Goal: Complete application form: Complete application form

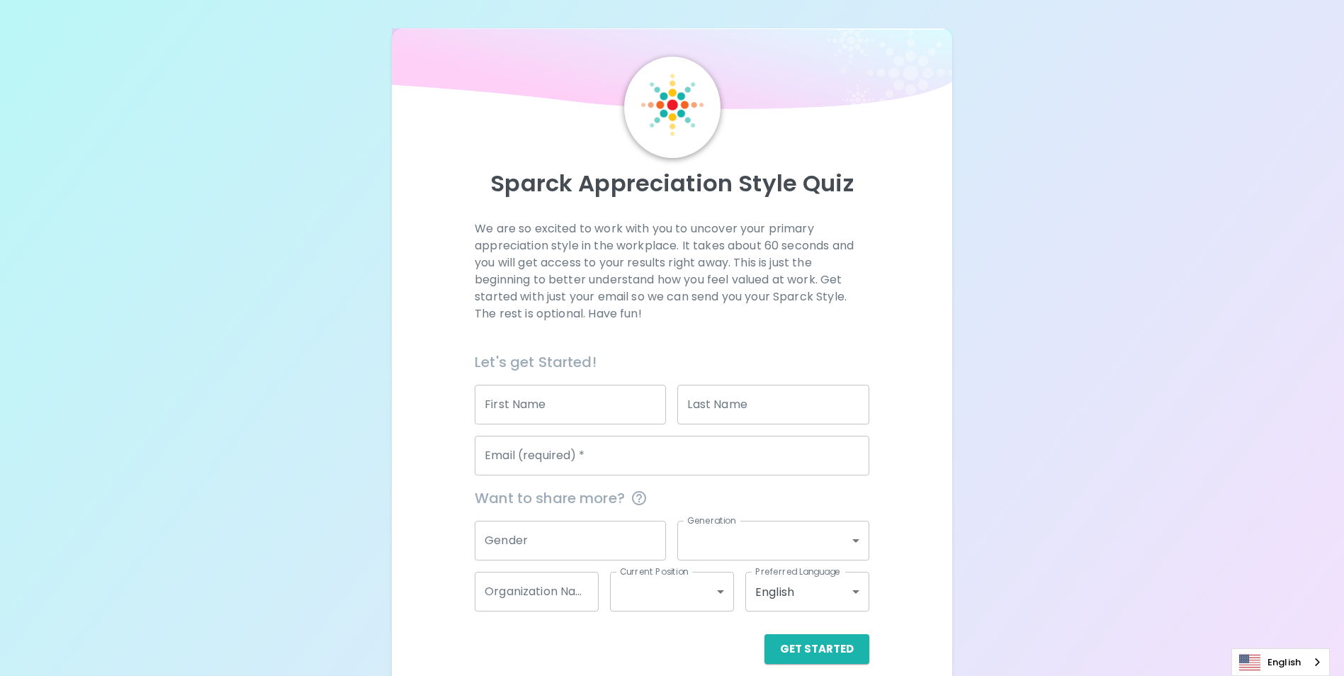
click at [558, 398] on input "First Name" at bounding box center [570, 405] width 191 height 40
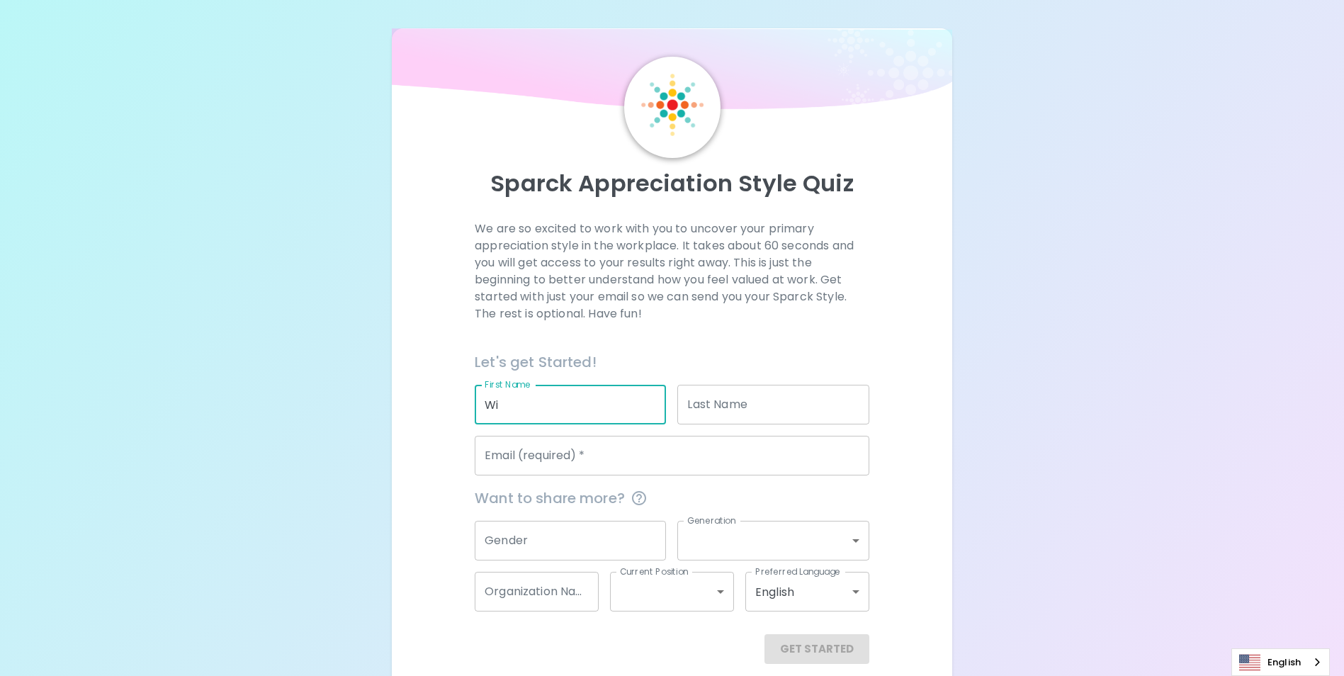
type input "W"
type input "CH"
click at [730, 406] on input "Last Name" at bounding box center [773, 405] width 191 height 40
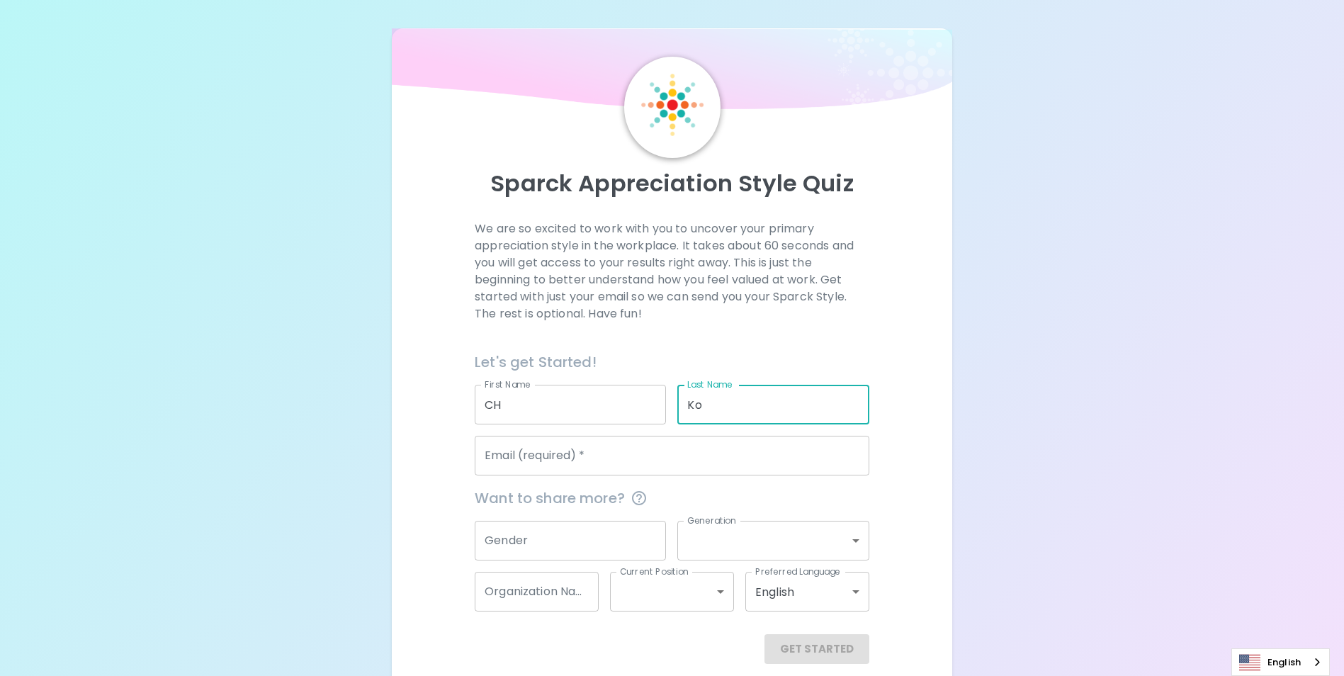
type input "Ko"
click at [1000, 359] on div "Sparck Appreciation Style Quiz We are so excited to work with you to uncover yo…" at bounding box center [672, 346] width 1344 height 692
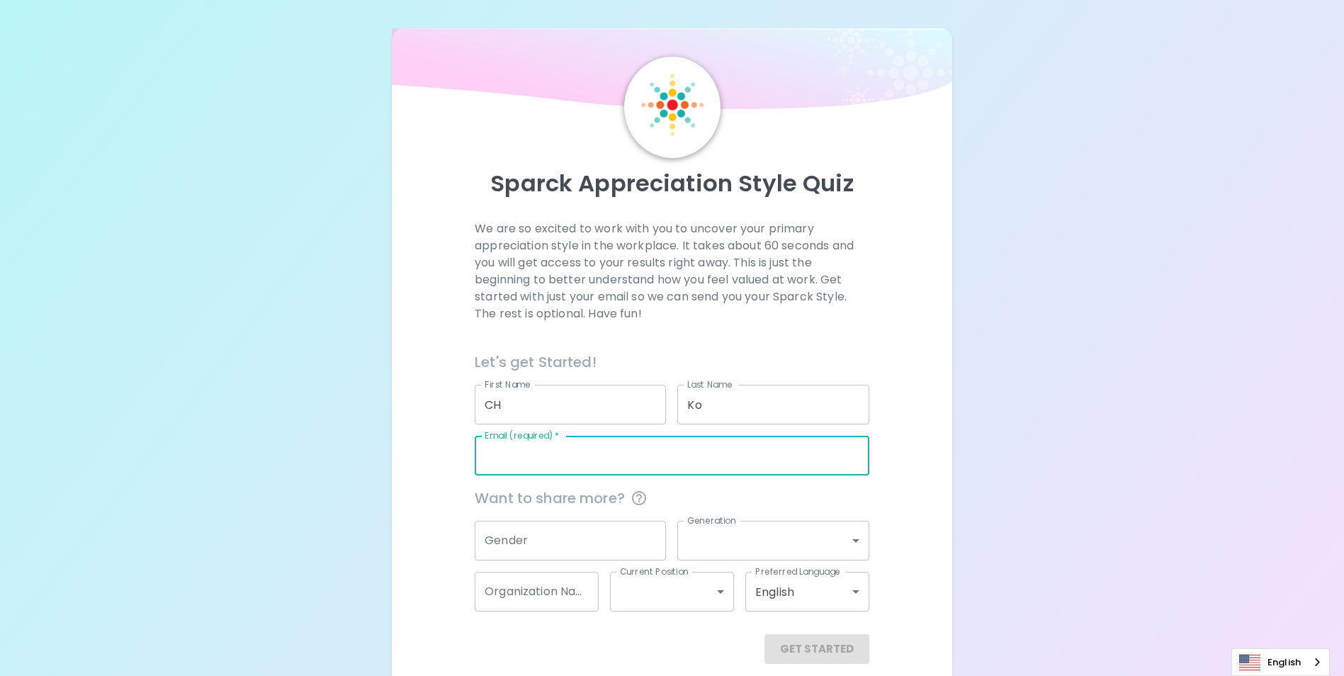
click at [608, 449] on input "Email (required)   *" at bounding box center [672, 456] width 395 height 40
type input "[EMAIL_ADDRESS][DOMAIN_NAME]"
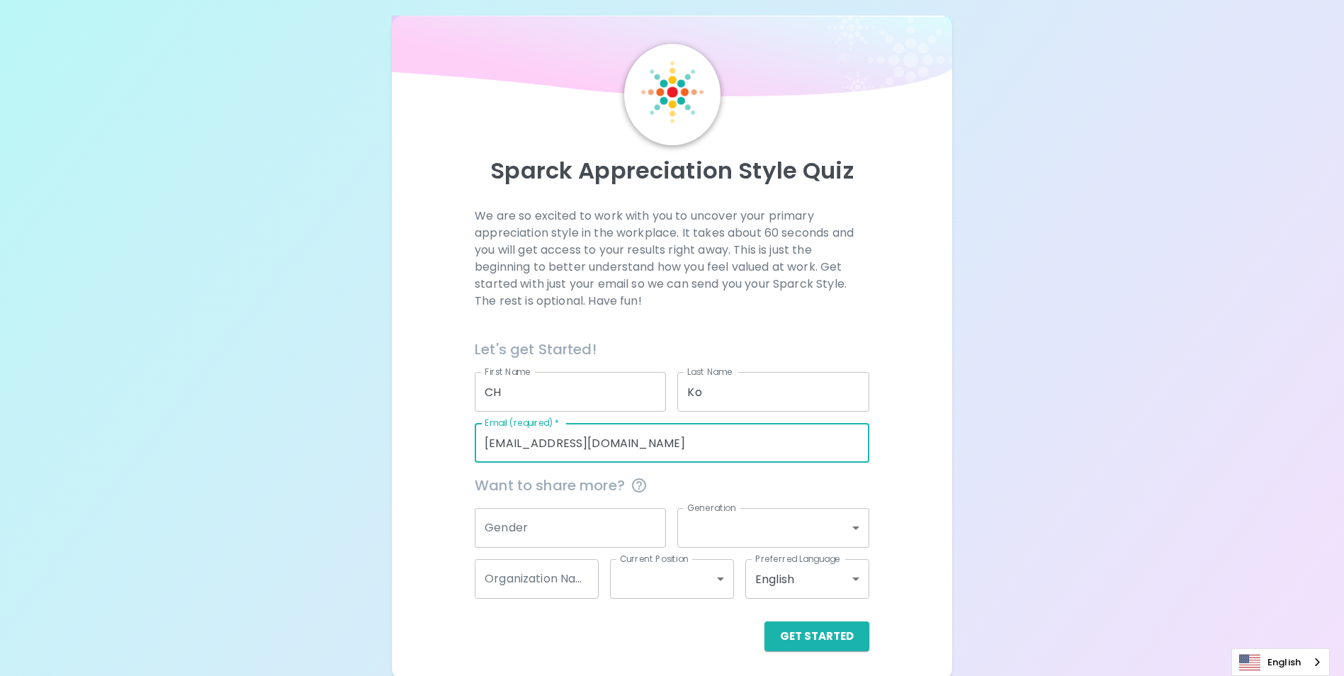
scroll to position [16, 0]
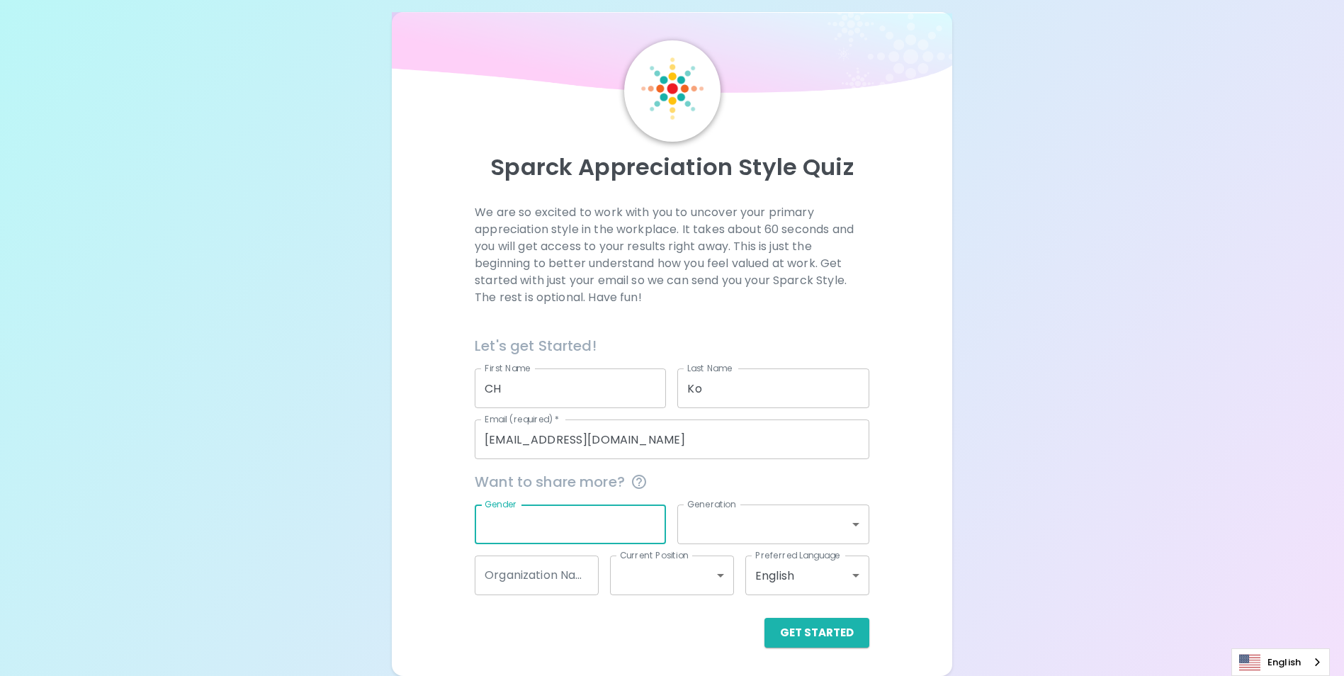
click at [510, 517] on div "Gender Gender" at bounding box center [570, 525] width 191 height 40
type input "m"
click at [728, 528] on body "Sparck Appreciation Style Quiz We are so excited to work with you to uncover yo…" at bounding box center [677, 330] width 1355 height 692
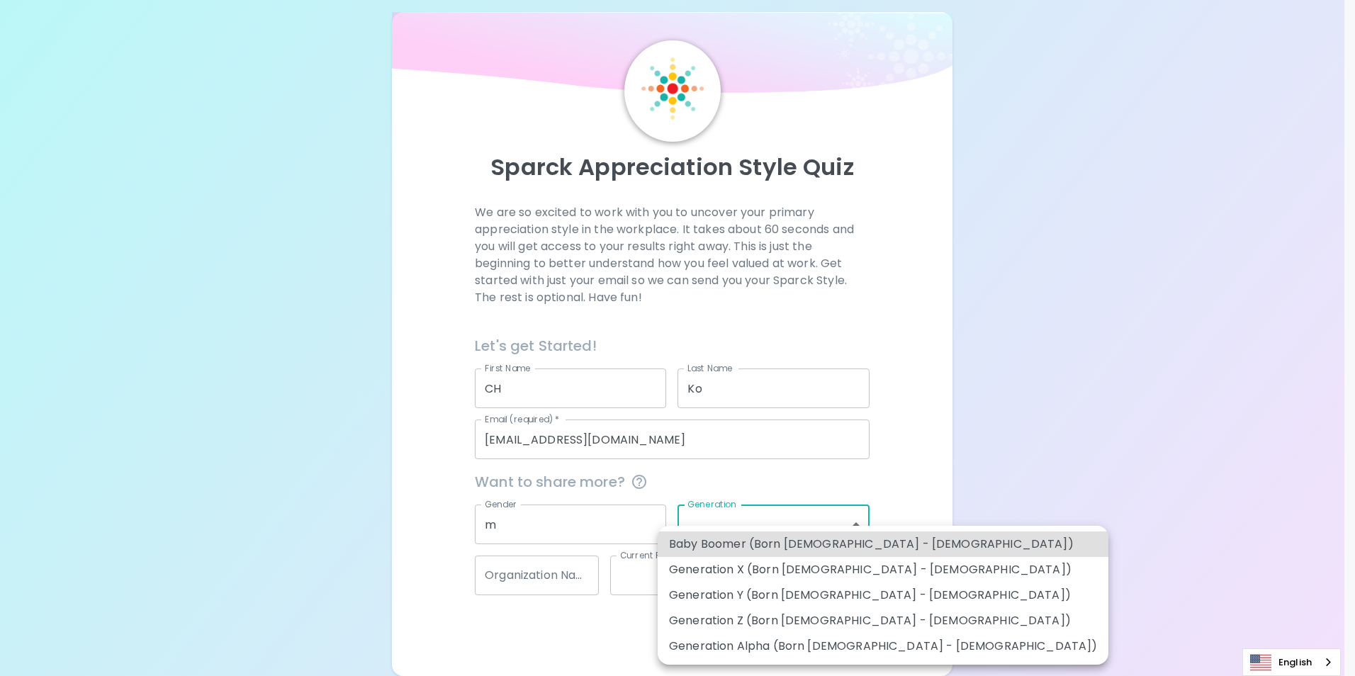
click at [731, 563] on li "Generation X (Born [DEMOGRAPHIC_DATA] - [DEMOGRAPHIC_DATA])" at bounding box center [883, 570] width 451 height 26
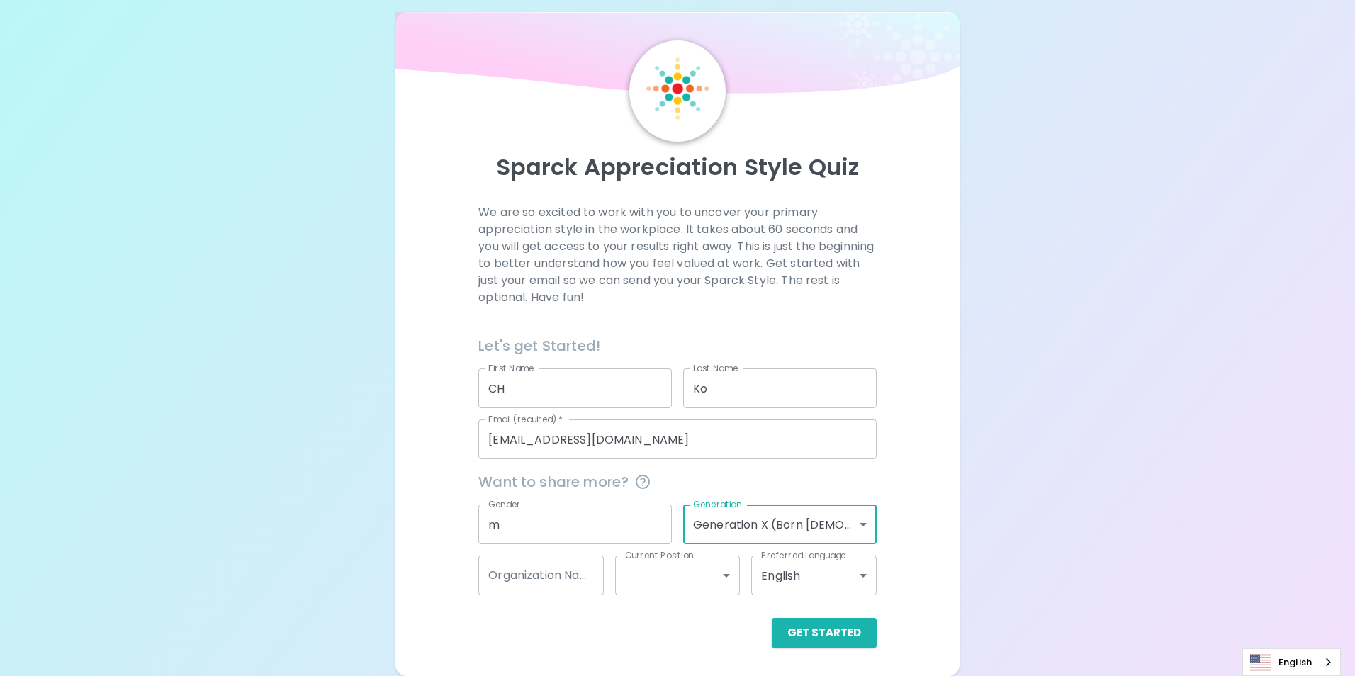
type input "generation_x"
click at [567, 581] on input "Organization Name" at bounding box center [537, 576] width 124 height 40
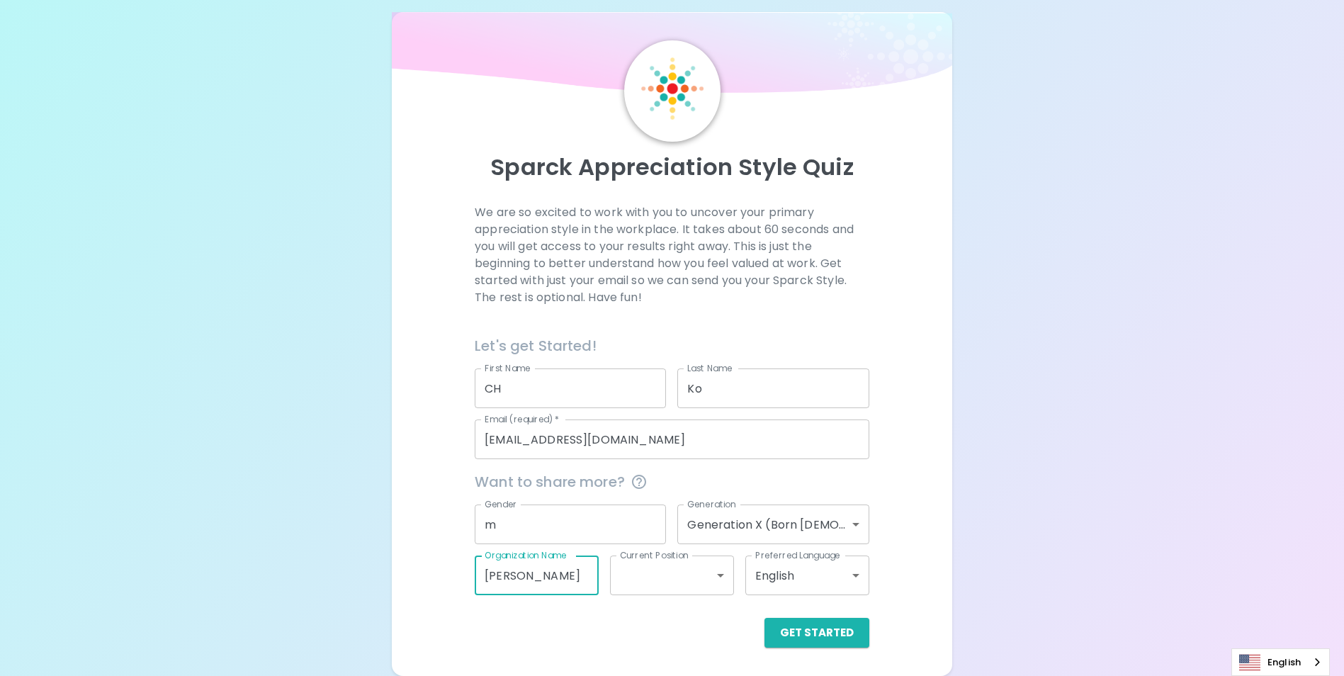
type input "[PERSON_NAME]"
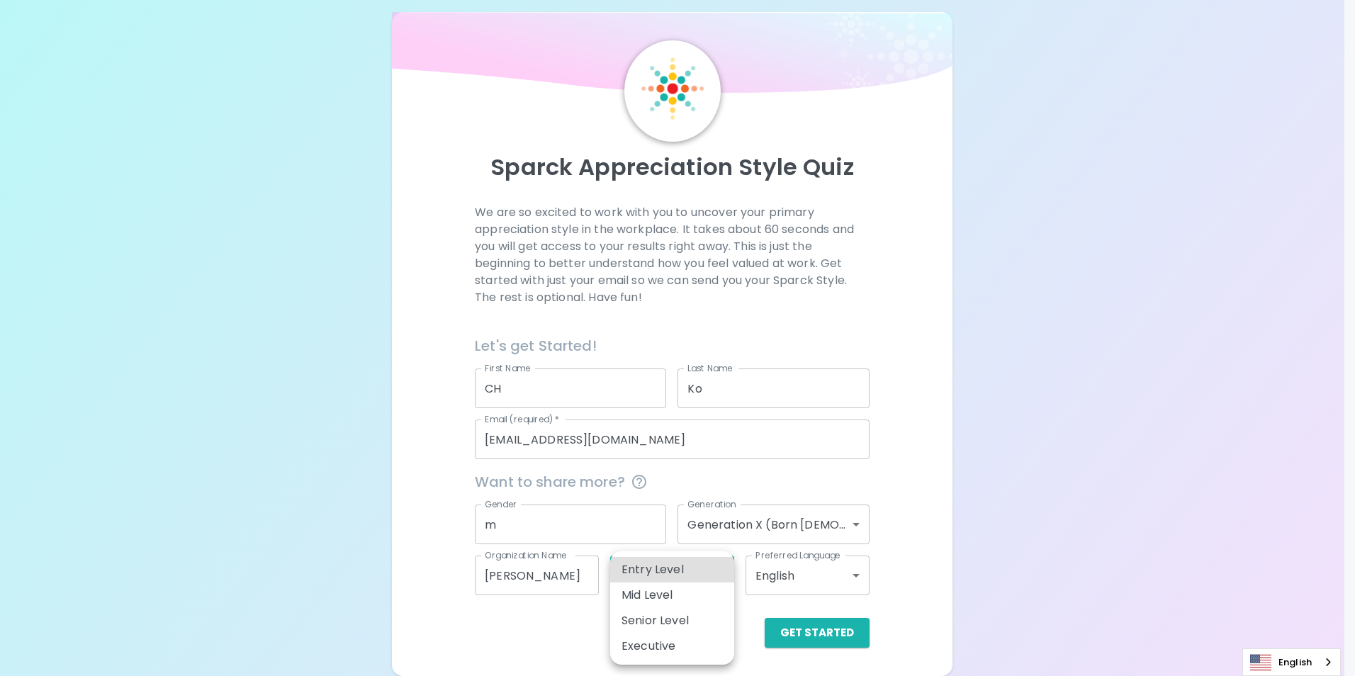
click at [685, 567] on body "Sparck Appreciation Style Quiz We are so excited to work with you to uncover yo…" at bounding box center [677, 330] width 1355 height 692
click at [530, 575] on div at bounding box center [677, 338] width 1355 height 676
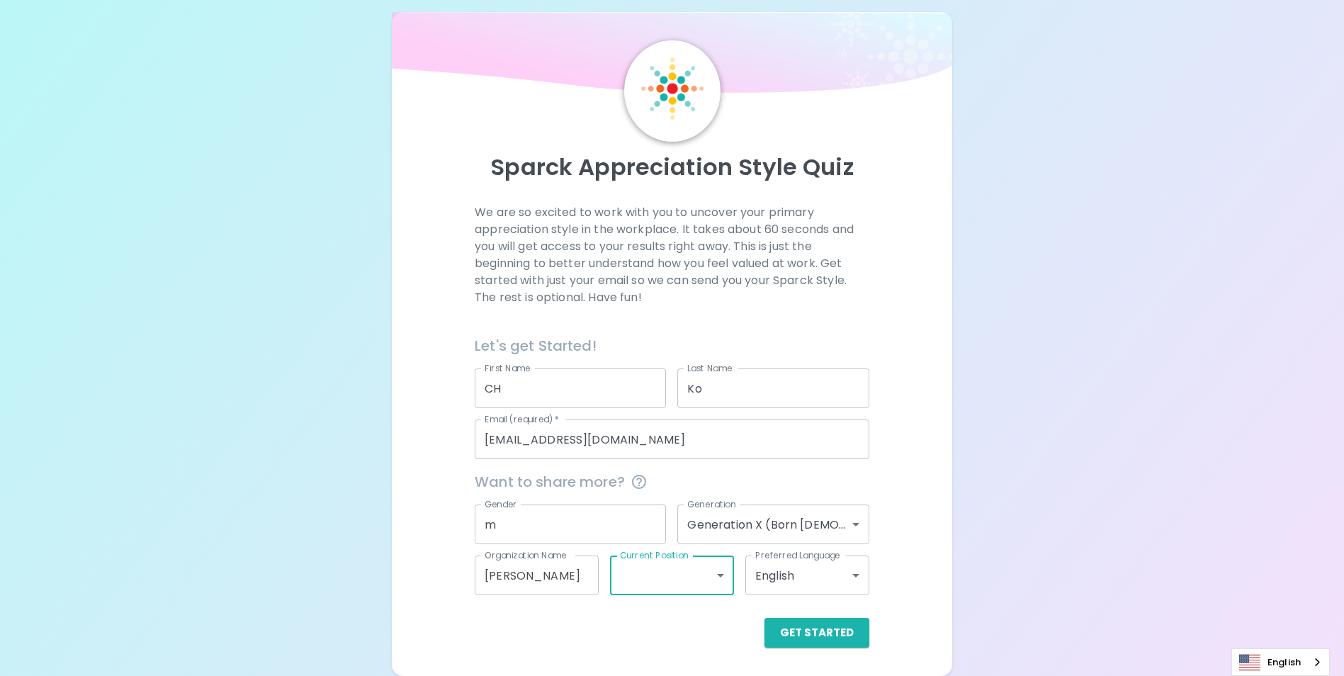
click at [691, 582] on body "Sparck Appreciation Style Quiz We are so excited to work with you to uncover yo…" at bounding box center [672, 330] width 1344 height 692
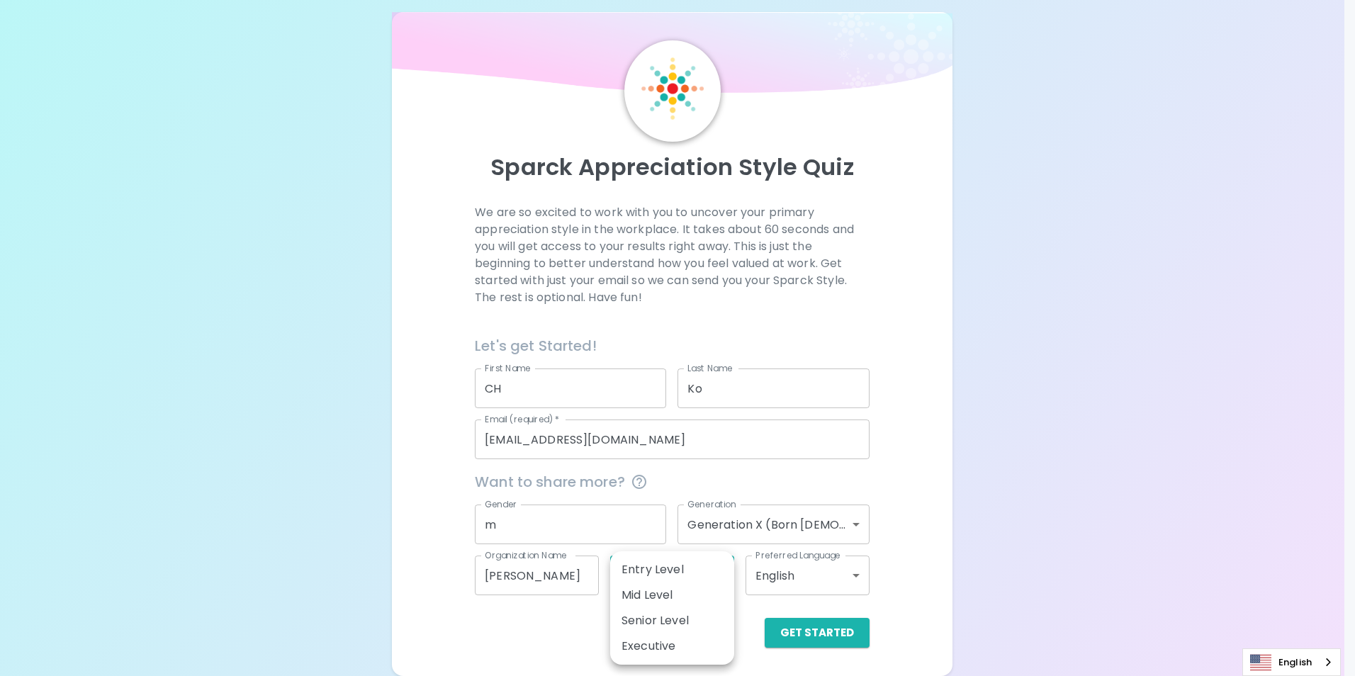
click at [680, 563] on li "Entry Level" at bounding box center [672, 570] width 124 height 26
type input "entry_level"
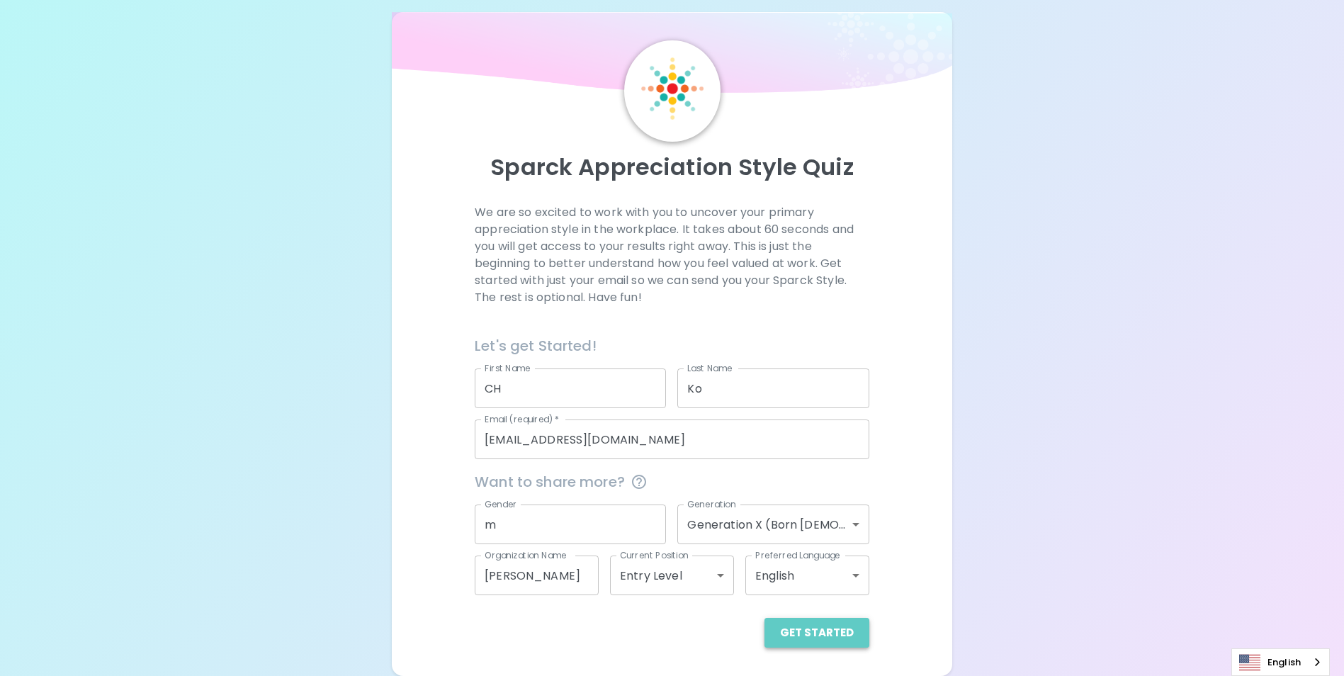
click at [831, 627] on button "Get Started" at bounding box center [817, 633] width 105 height 30
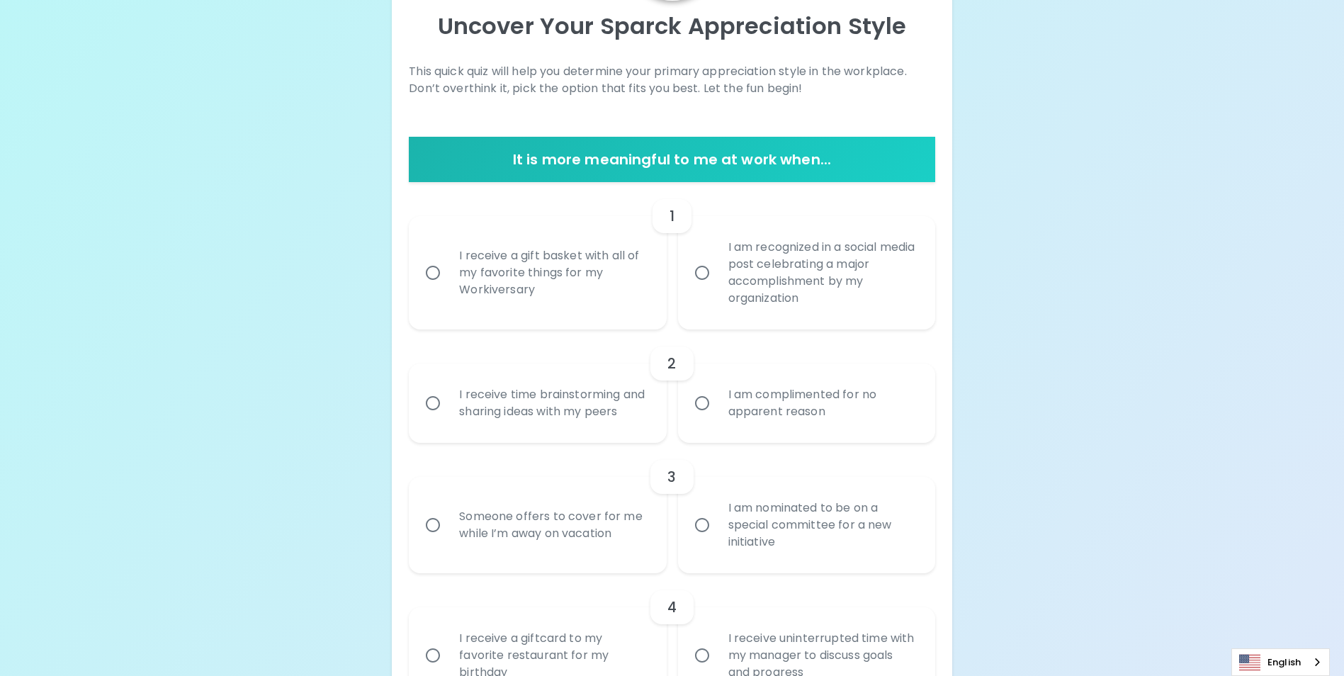
scroll to position [158, 0]
click at [556, 283] on div "I receive a gift basket with all of my favorite things for my Workiversary" at bounding box center [553, 272] width 210 height 85
click at [448, 283] on input "I receive a gift basket with all of my favorite things for my Workiversary" at bounding box center [433, 272] width 30 height 30
radio input "true"
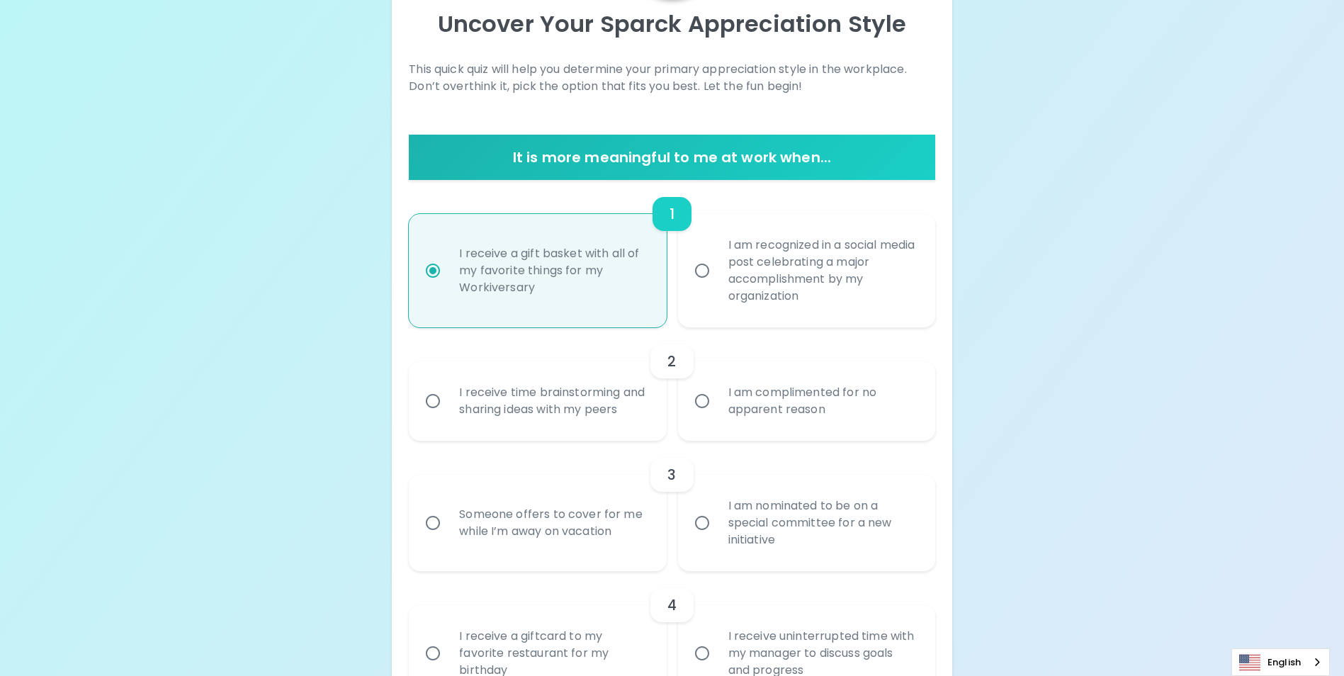
scroll to position [271, 0]
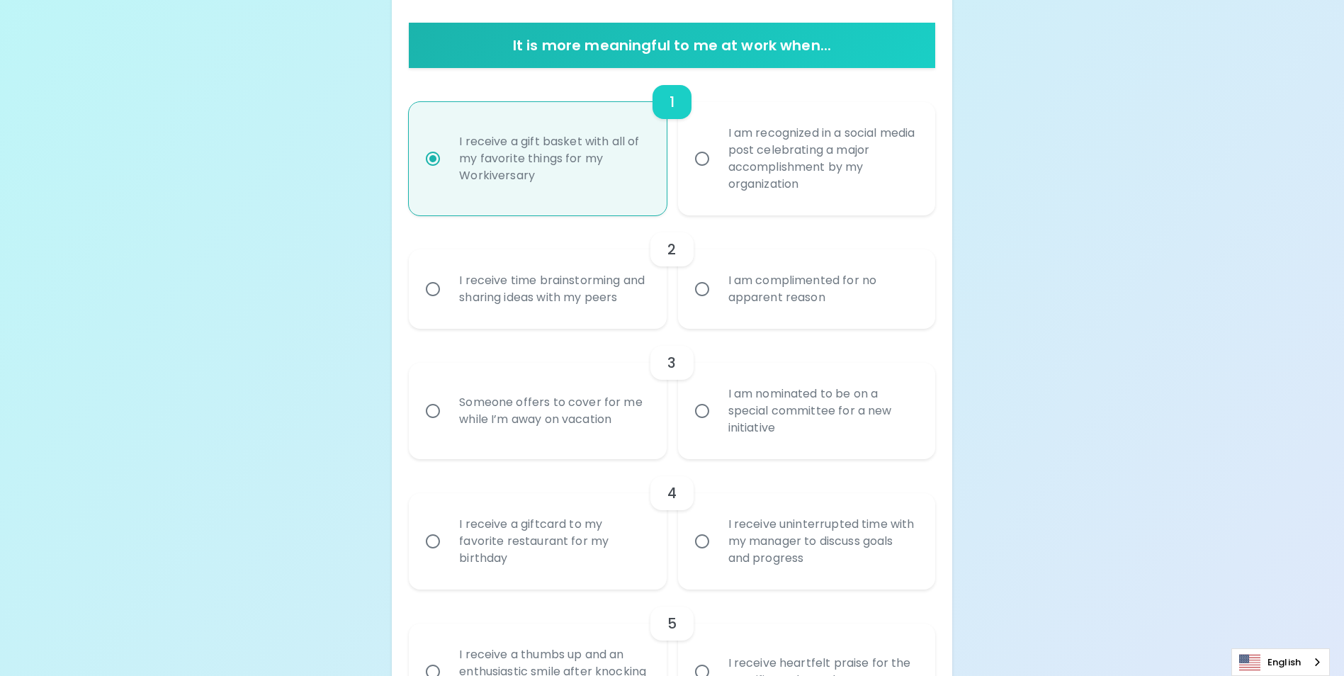
click at [533, 318] on div "I receive time brainstorming and sharing ideas with my peers" at bounding box center [553, 289] width 210 height 68
click at [448, 304] on input "I receive time brainstorming and sharing ideas with my peers" at bounding box center [433, 289] width 30 height 30
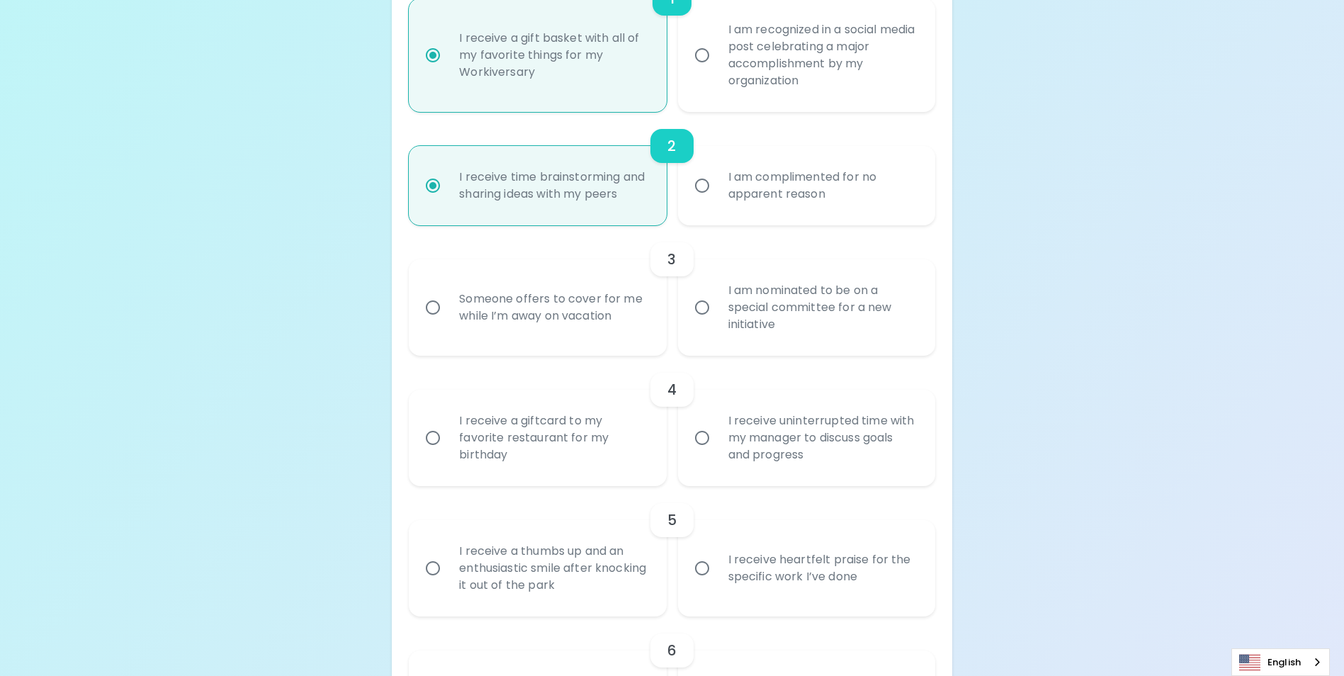
scroll to position [385, 0]
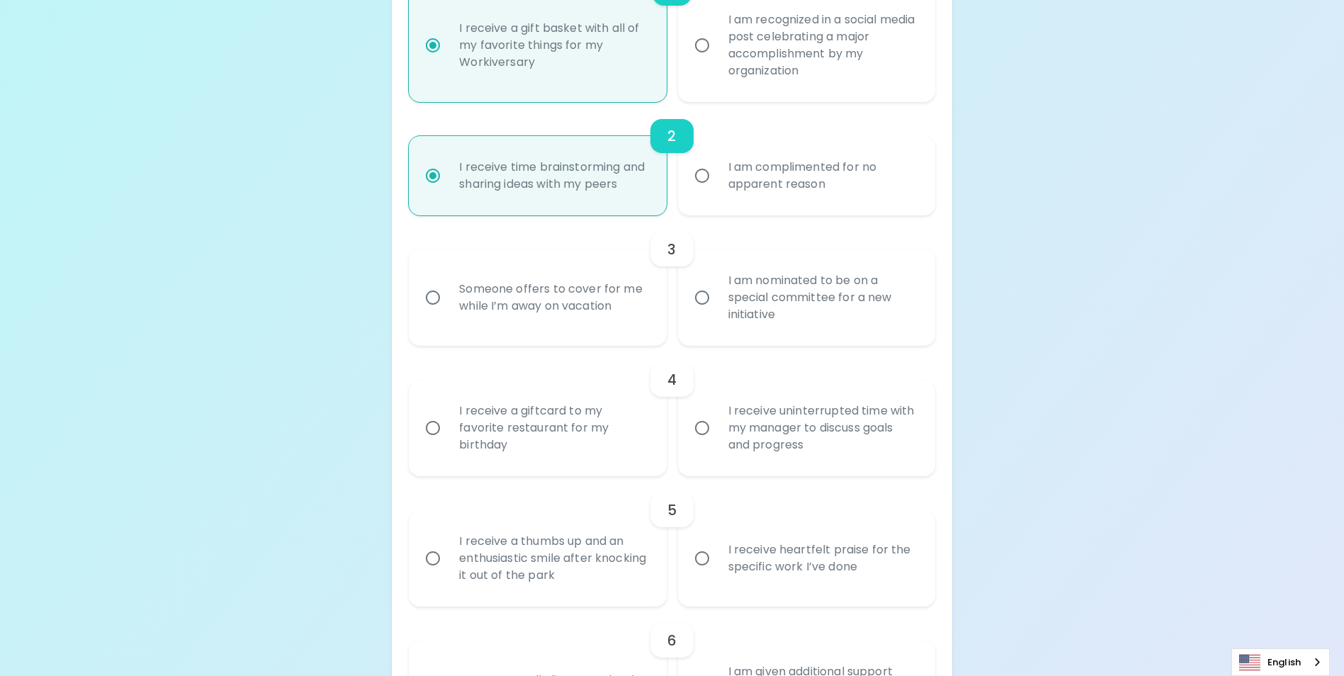
radio input "true"
click at [809, 330] on div "I am nominated to be on a special committee for a new initiative" at bounding box center [822, 297] width 210 height 85
click at [717, 313] on input "I am nominated to be on a special committee for a new initiative" at bounding box center [702, 298] width 30 height 30
radio input "false"
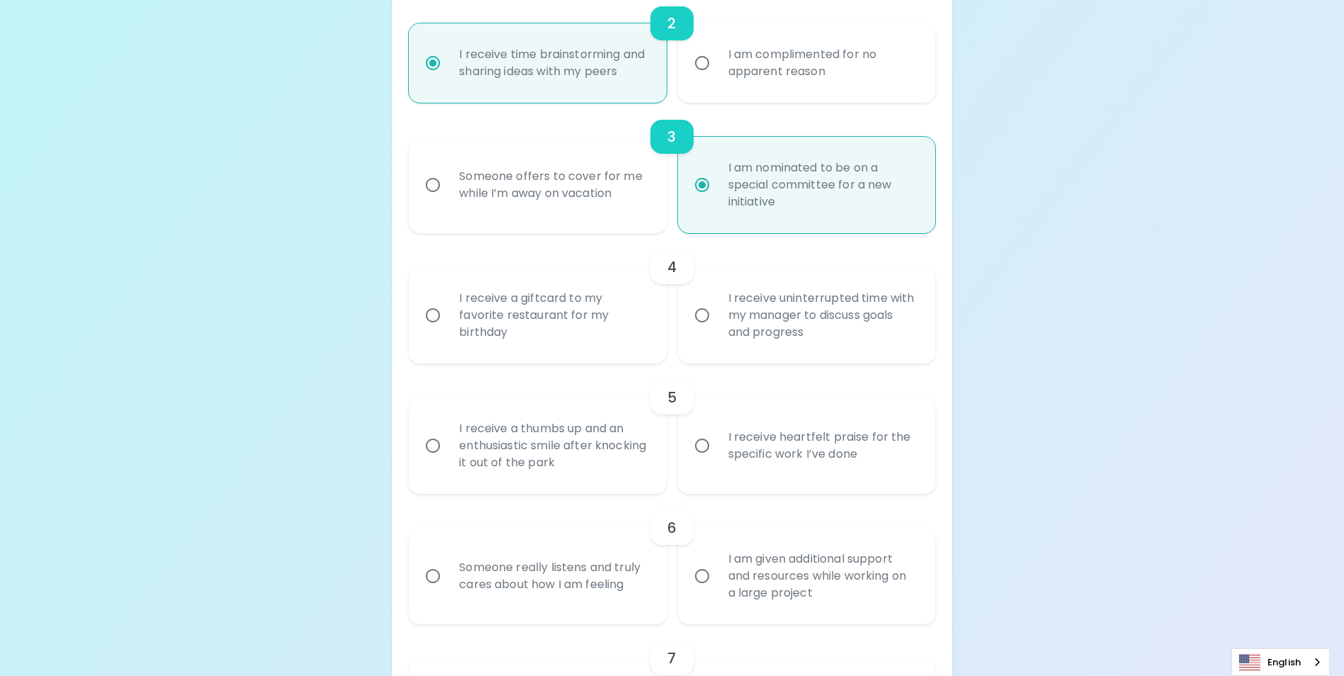
scroll to position [498, 0]
radio input "true"
click at [573, 357] on div "I receive a giftcard to my favorite restaurant for my birthday" at bounding box center [553, 314] width 210 height 85
click at [448, 330] on input "I receive a giftcard to my favorite restaurant for my birthday" at bounding box center [433, 315] width 30 height 30
radio input "false"
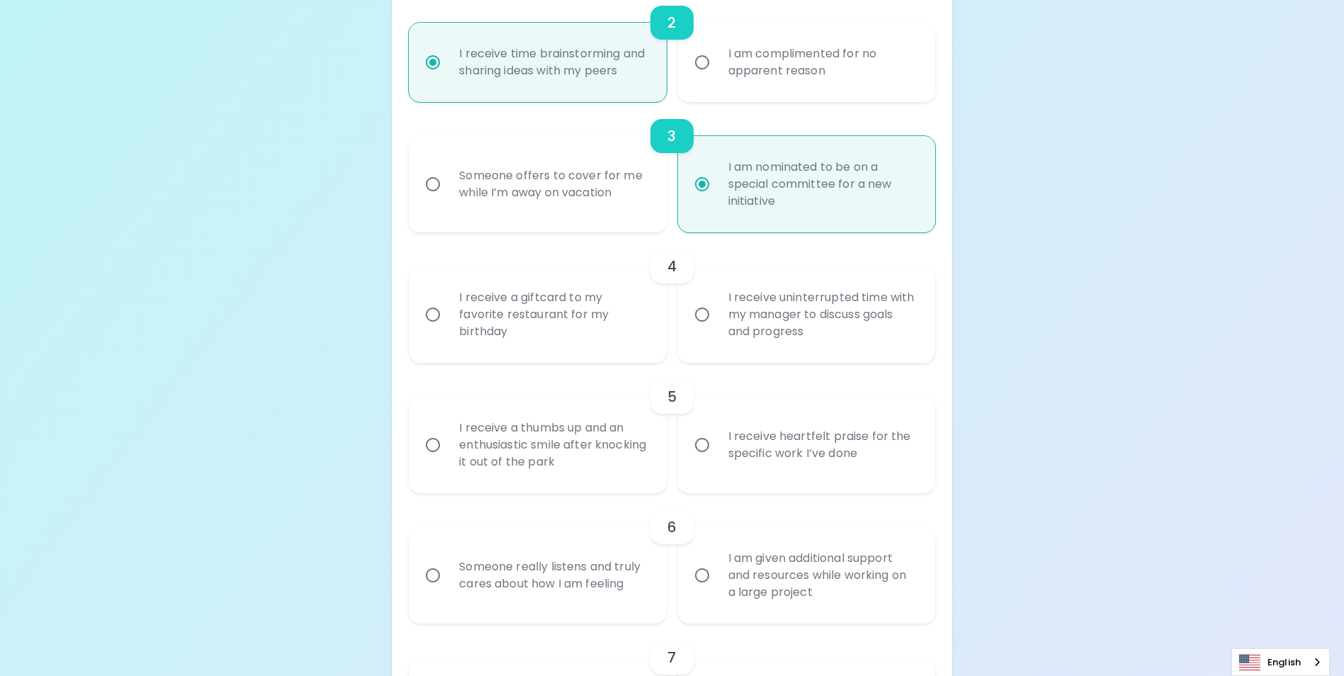
radio input "false"
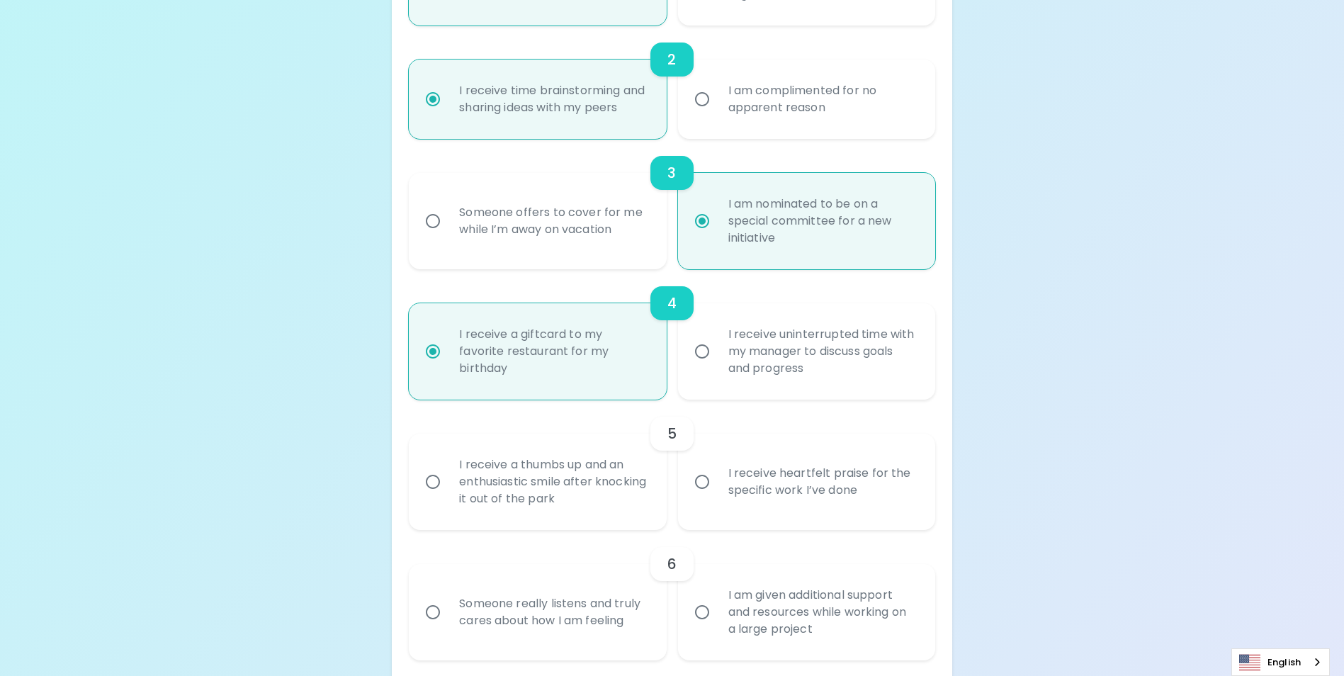
scroll to position [541, 0]
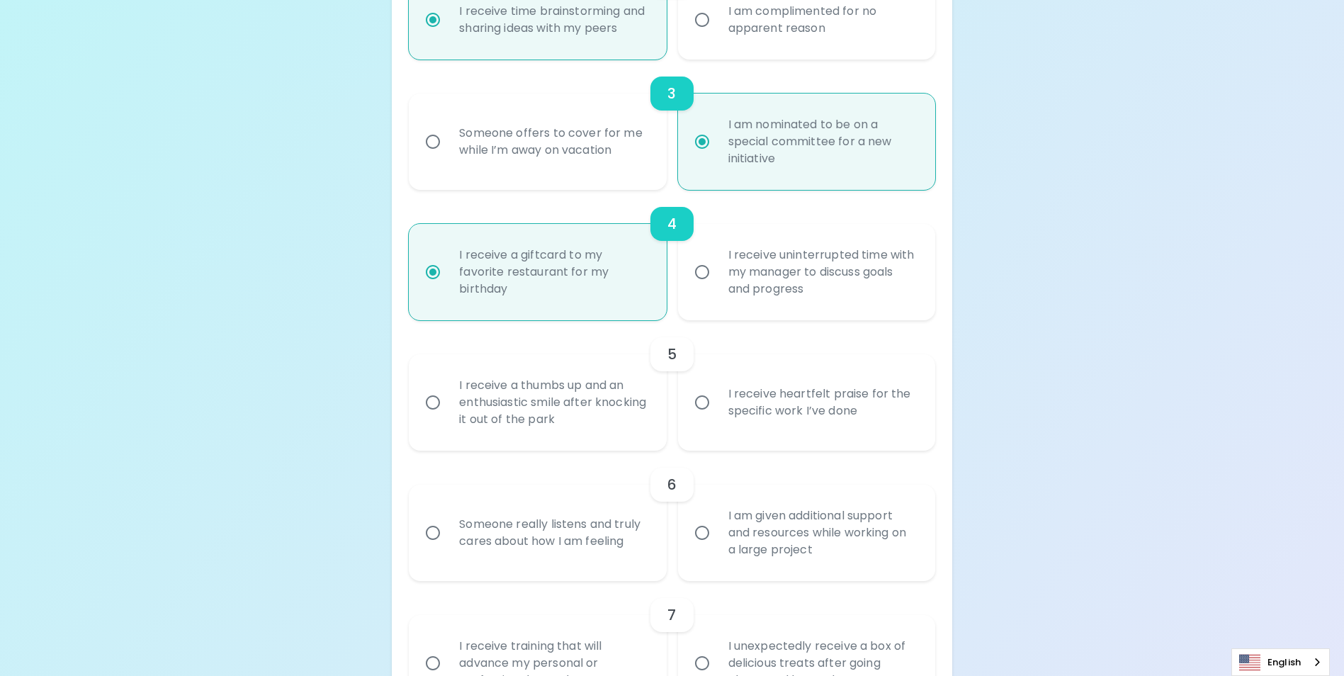
radio input "true"
click at [831, 301] on div "I receive uninterrupted time with my manager to discuss goals and progress" at bounding box center [822, 272] width 210 height 85
click at [717, 287] on input "I receive uninterrupted time with my manager to discuss goals and progress" at bounding box center [702, 272] width 30 height 30
radio input "false"
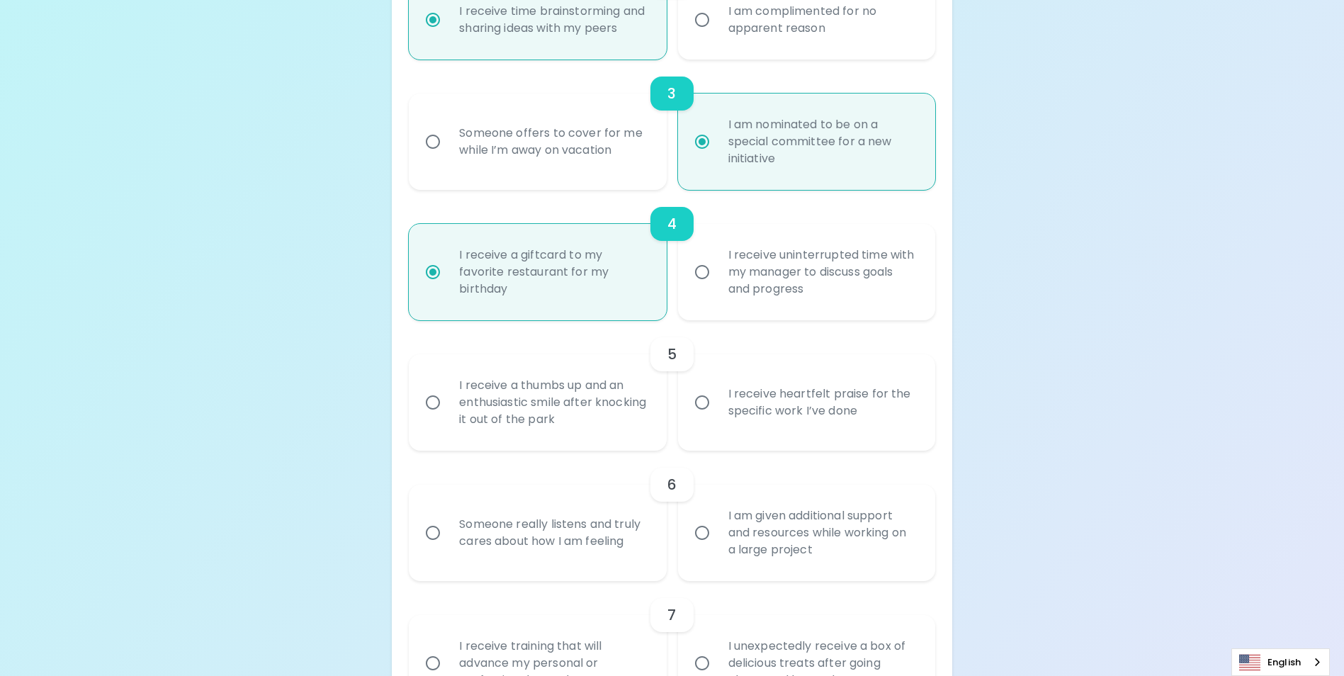
radio input "true"
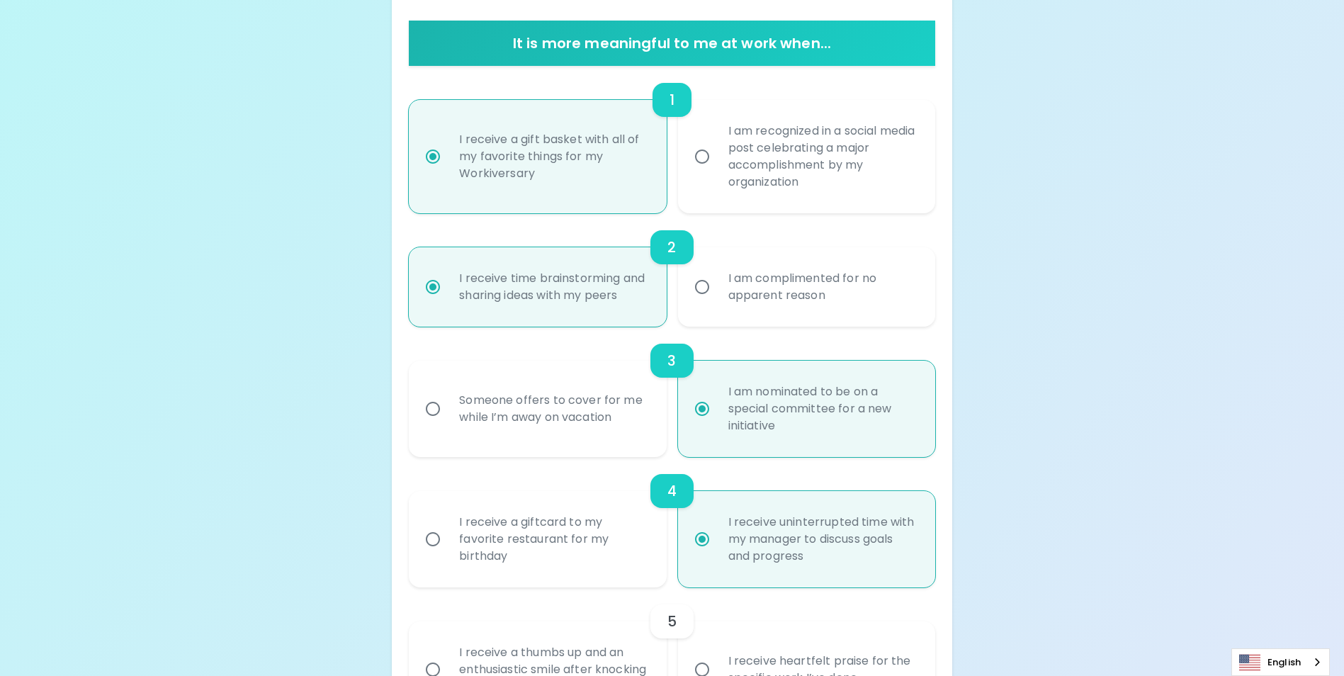
scroll to position [257, 0]
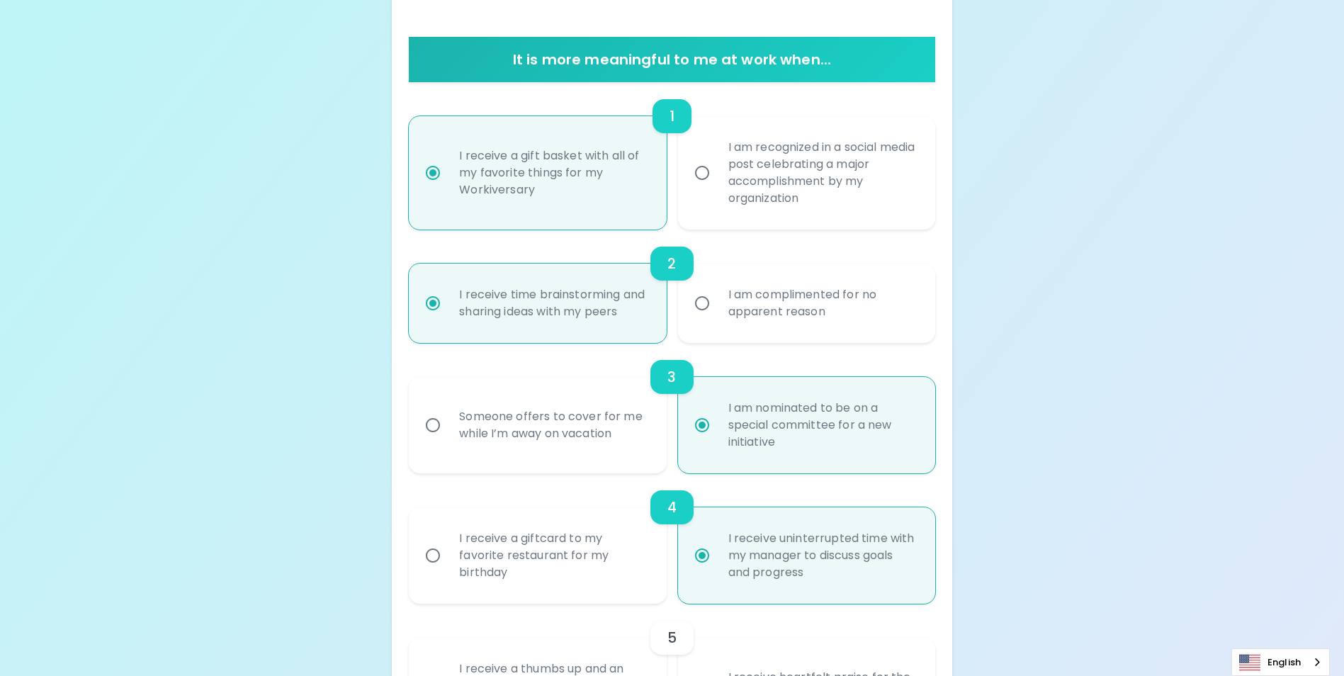
radio input "true"
click at [806, 170] on div "I am recognized in a social media post celebrating a major accomplishment by my…" at bounding box center [822, 173] width 210 height 102
click at [717, 170] on input "I am recognized in a social media post celebrating a major accomplishment by my…" at bounding box center [702, 173] width 30 height 30
radio input "false"
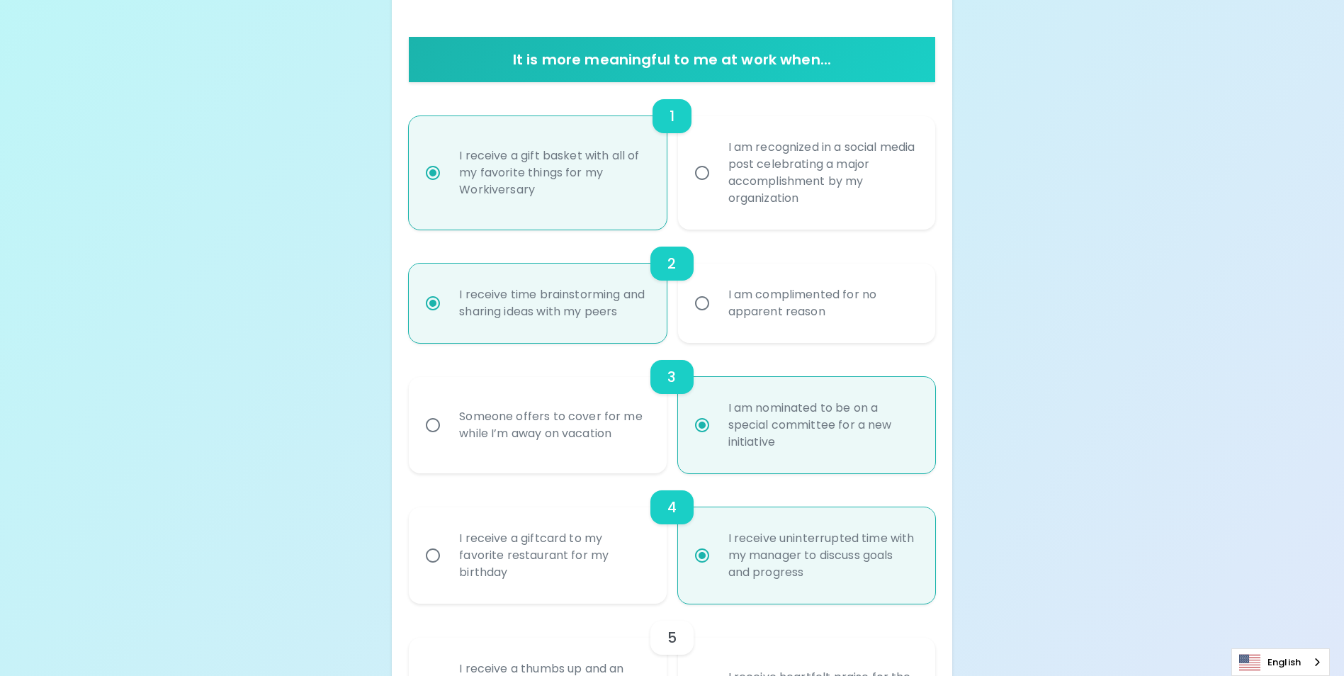
radio input "false"
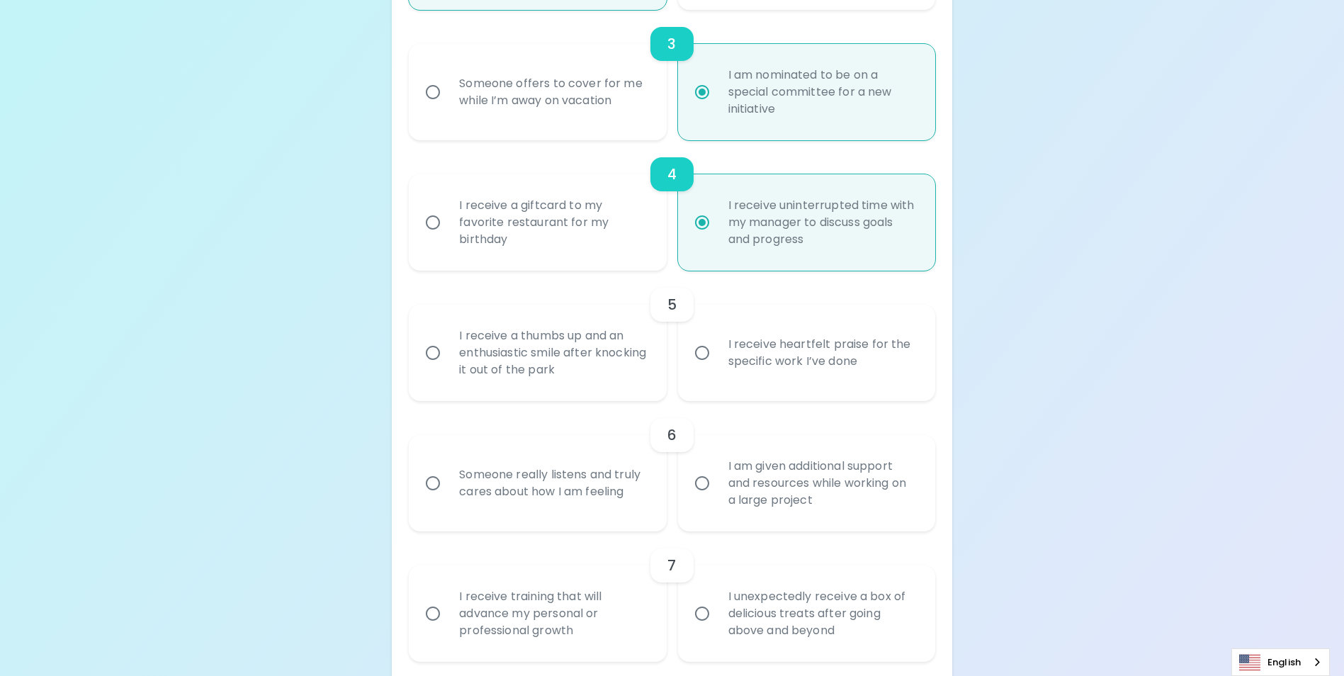
scroll to position [612, 0]
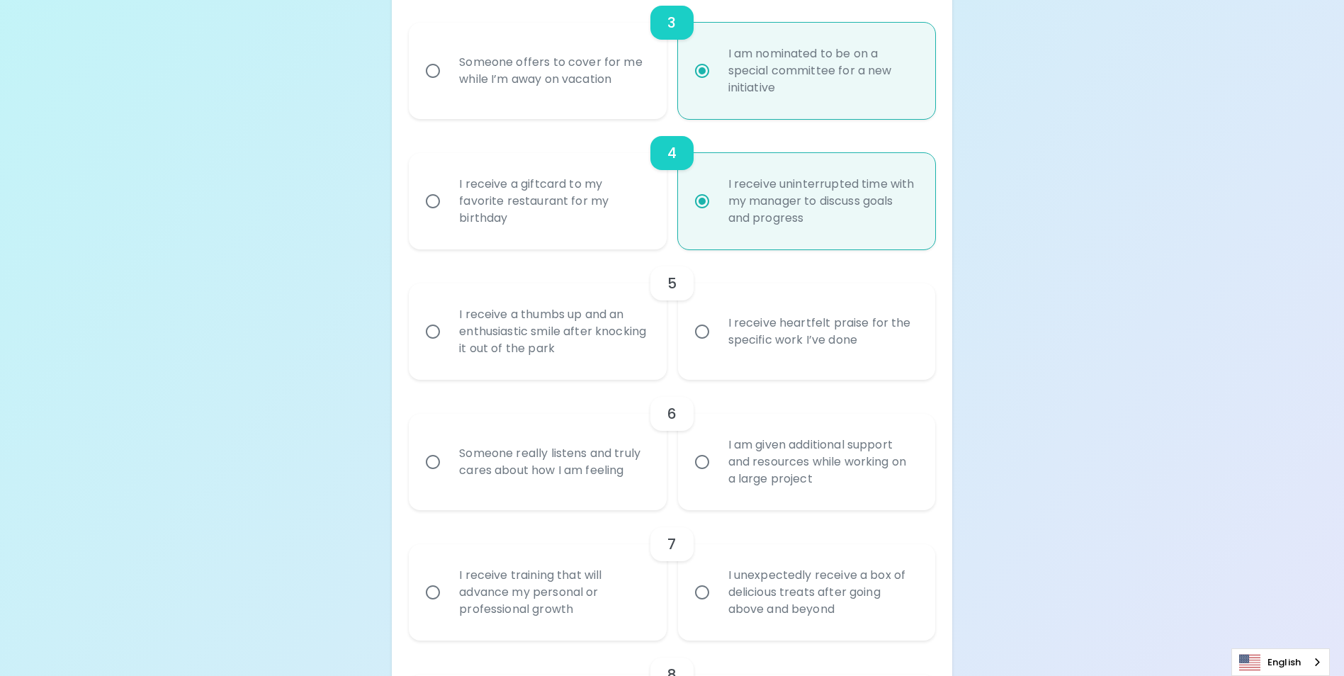
radio input "true"
click at [582, 366] on div "I receive a thumbs up and an enthusiastic smile after knocking it out of the pa…" at bounding box center [553, 331] width 210 height 85
click at [448, 347] on input "I receive a thumbs up and an enthusiastic smile after knocking it out of the pa…" at bounding box center [433, 332] width 30 height 30
radio input "false"
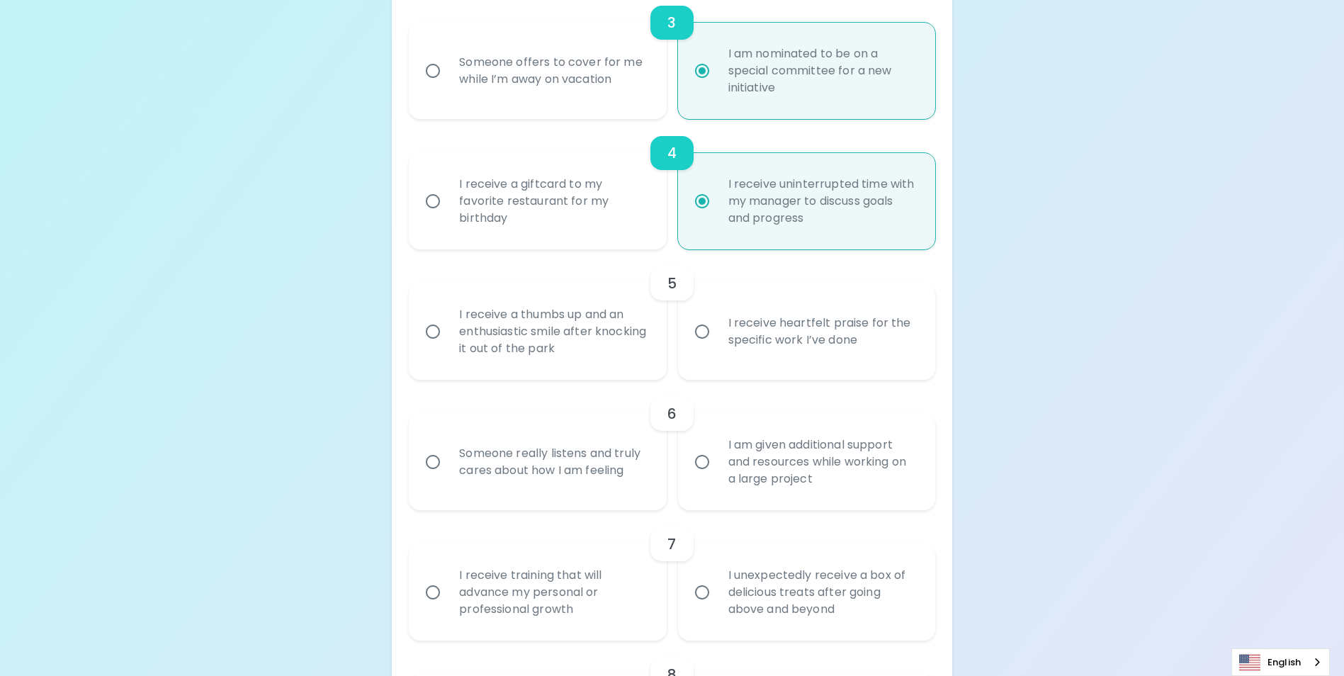
radio input "true"
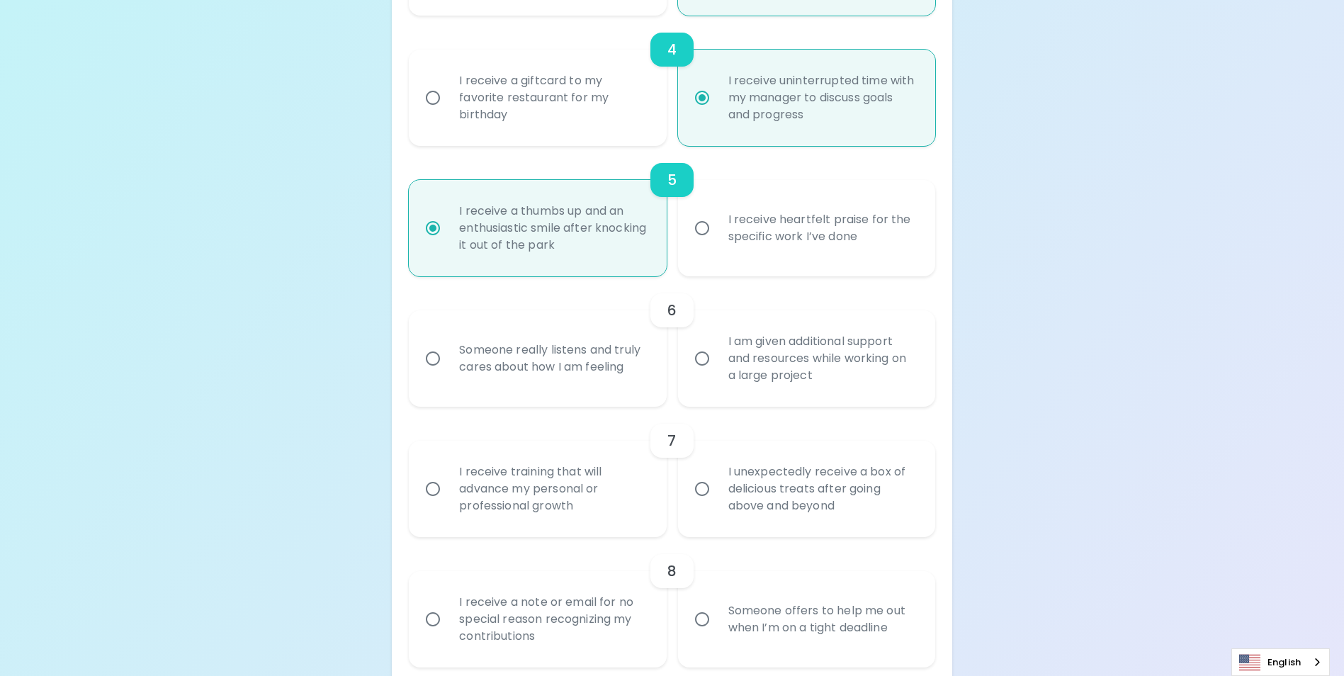
scroll to position [725, 0]
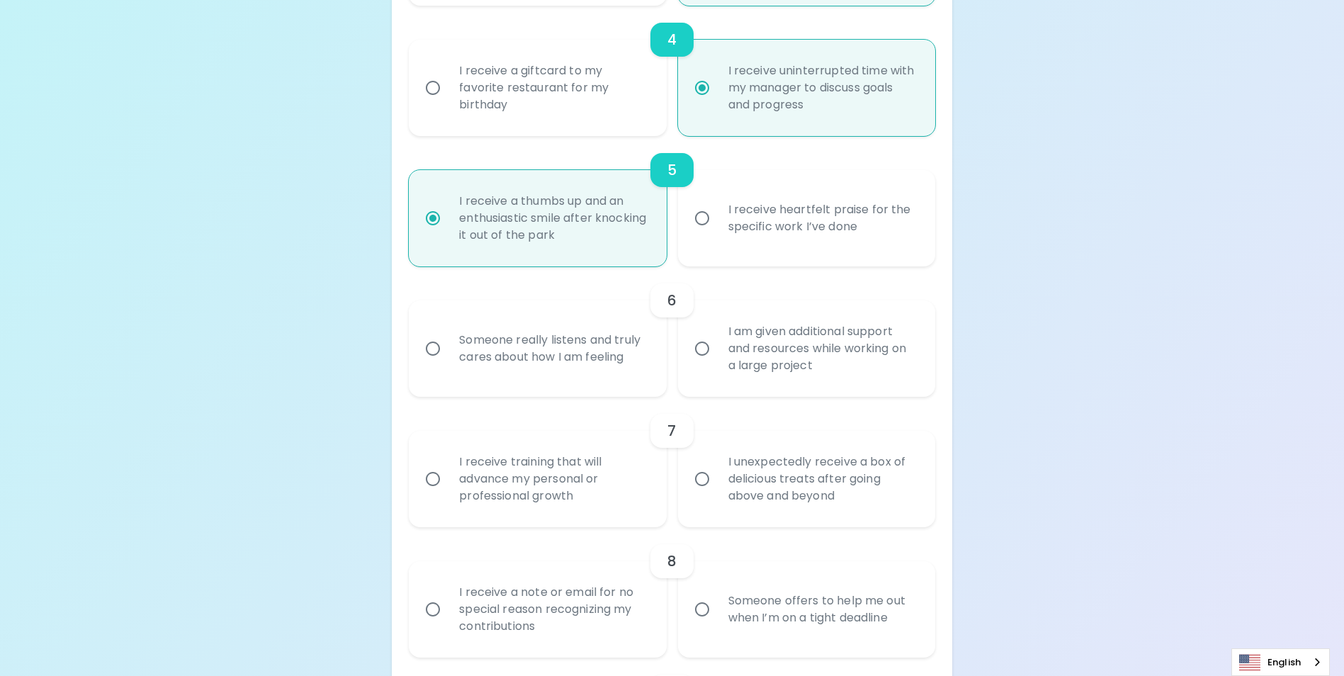
radio input "true"
click at [604, 383] on div "Someone really listens and truly cares about how I am feeling" at bounding box center [553, 349] width 210 height 68
click at [448, 364] on input "Someone really listens and truly cares about how I am feeling" at bounding box center [433, 349] width 30 height 30
radio input "false"
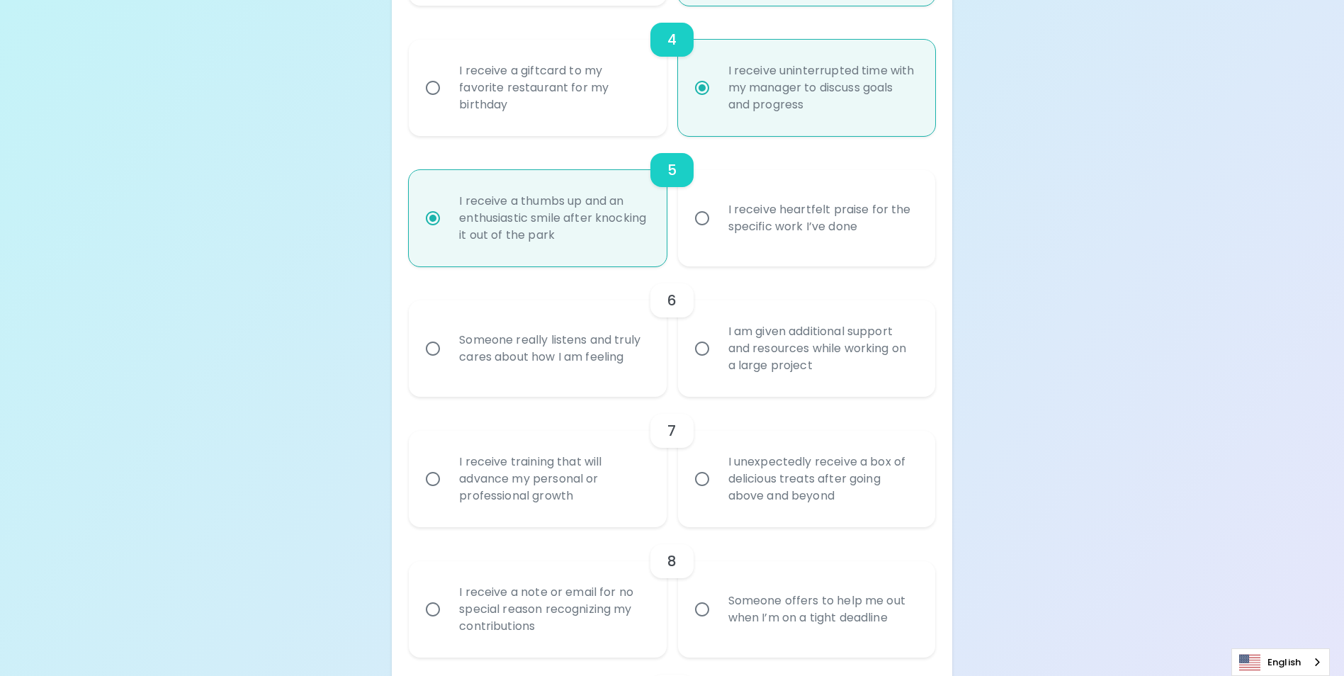
radio input "false"
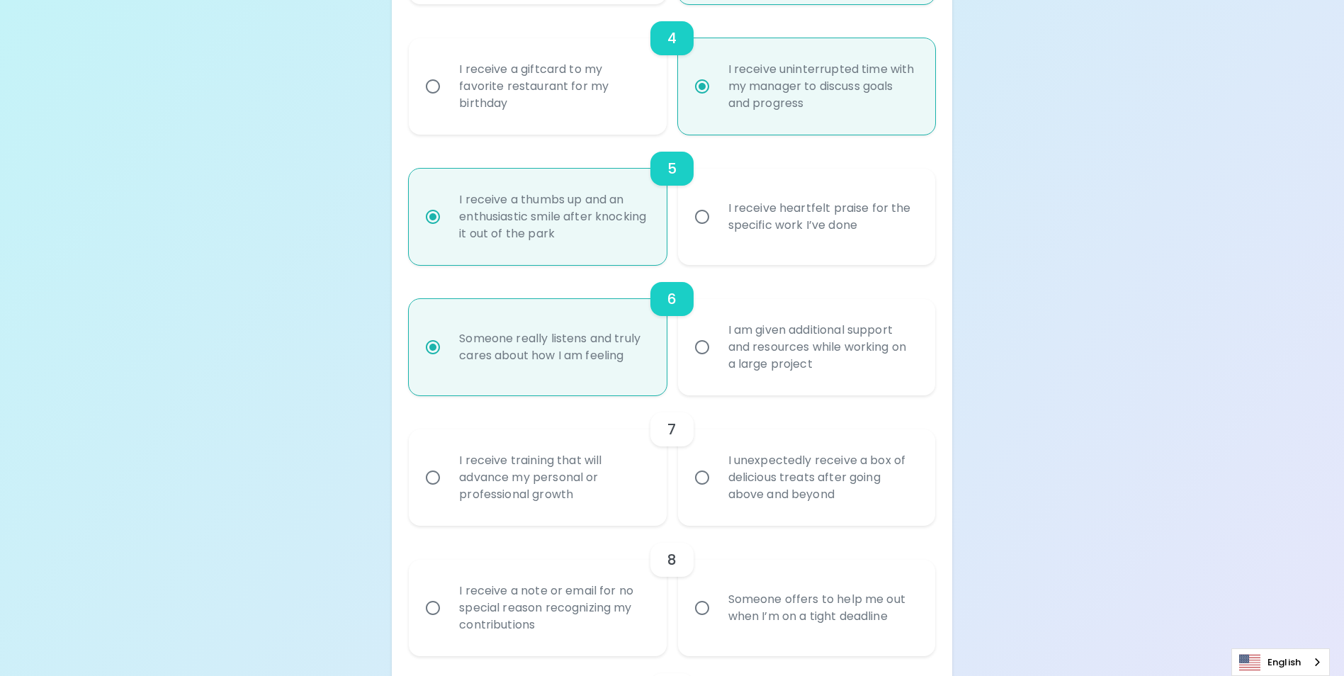
scroll to position [838, 0]
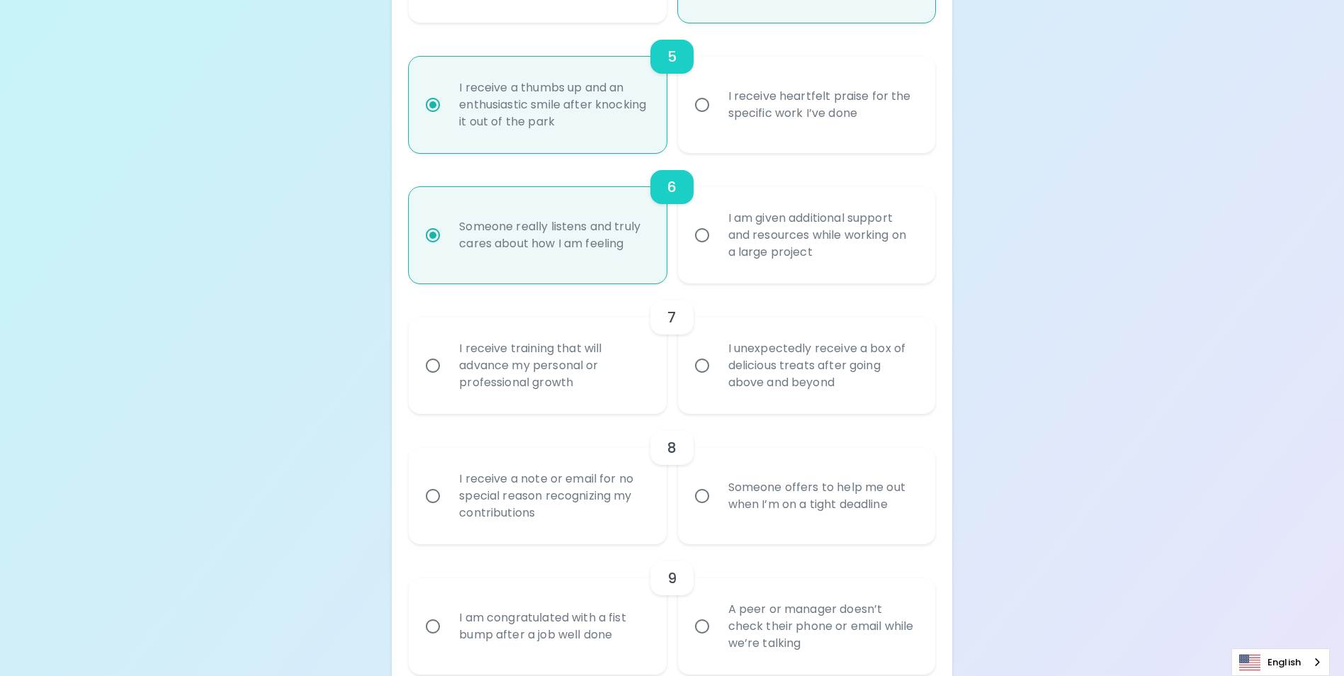
radio input "true"
click at [793, 276] on div "I am given additional support and resources while working on a large project" at bounding box center [822, 235] width 210 height 85
click at [717, 250] on input "I am given additional support and resources while working on a large project" at bounding box center [702, 235] width 30 height 30
radio input "false"
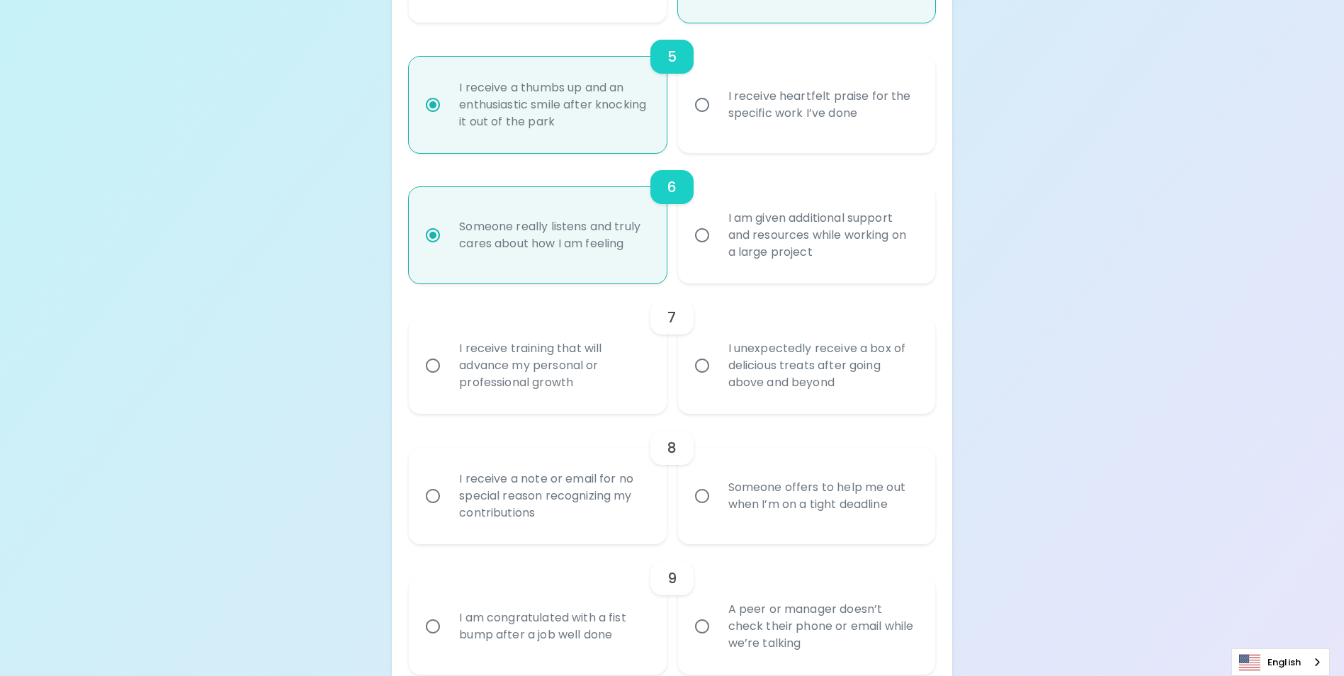
radio input "false"
radio input "true"
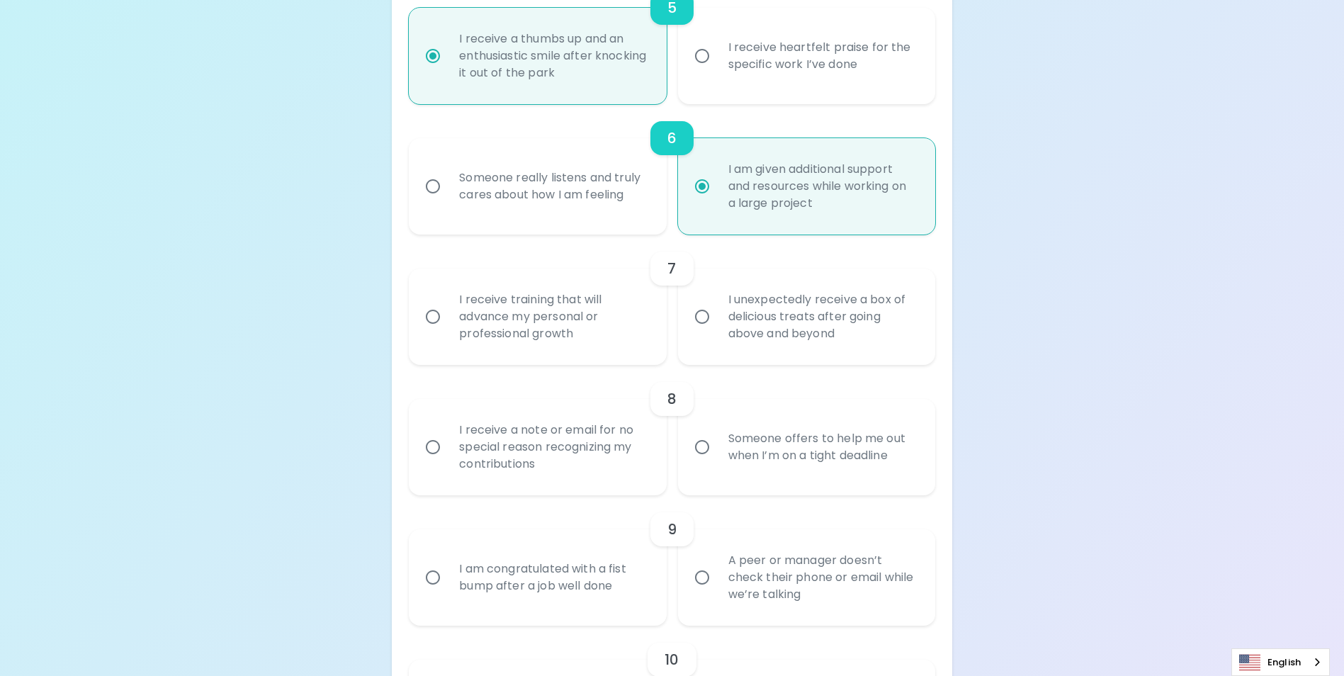
scroll to position [909, 0]
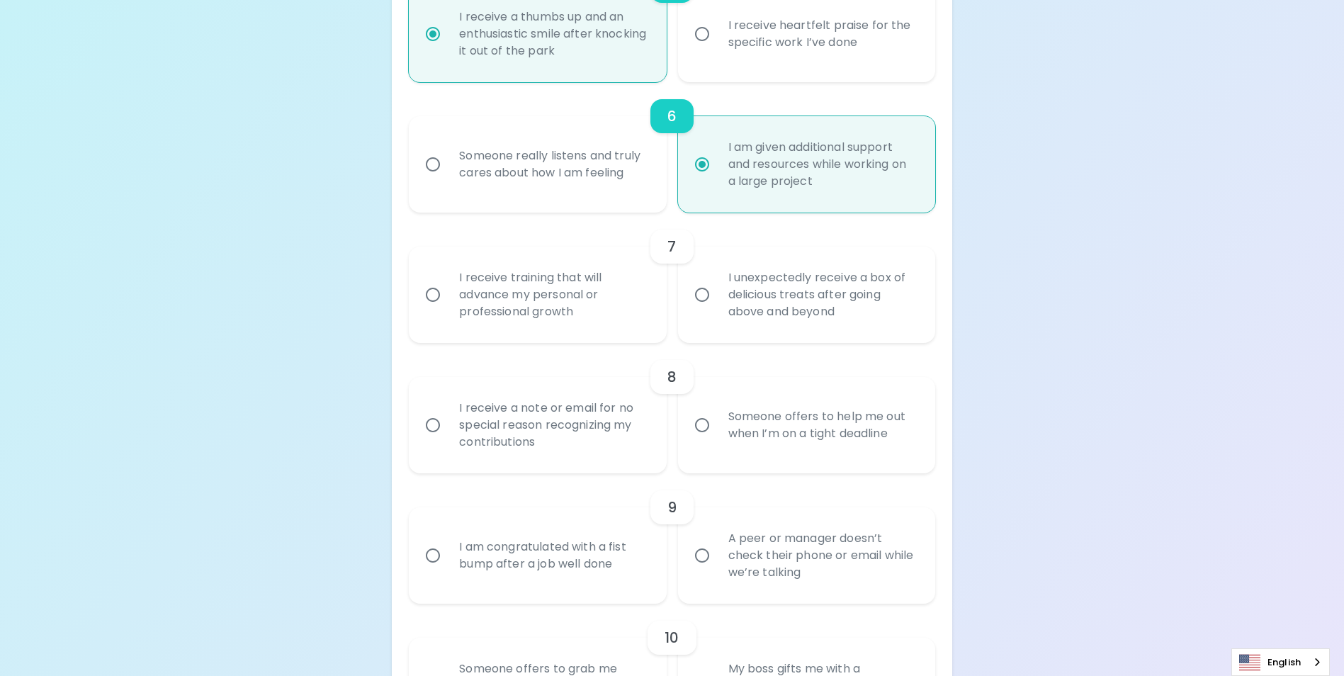
radio input "true"
click at [529, 318] on div "I receive training that will advance my personal or professional growth" at bounding box center [553, 294] width 210 height 85
click at [448, 310] on input "I receive training that will advance my personal or professional growth" at bounding box center [433, 295] width 30 height 30
radio input "false"
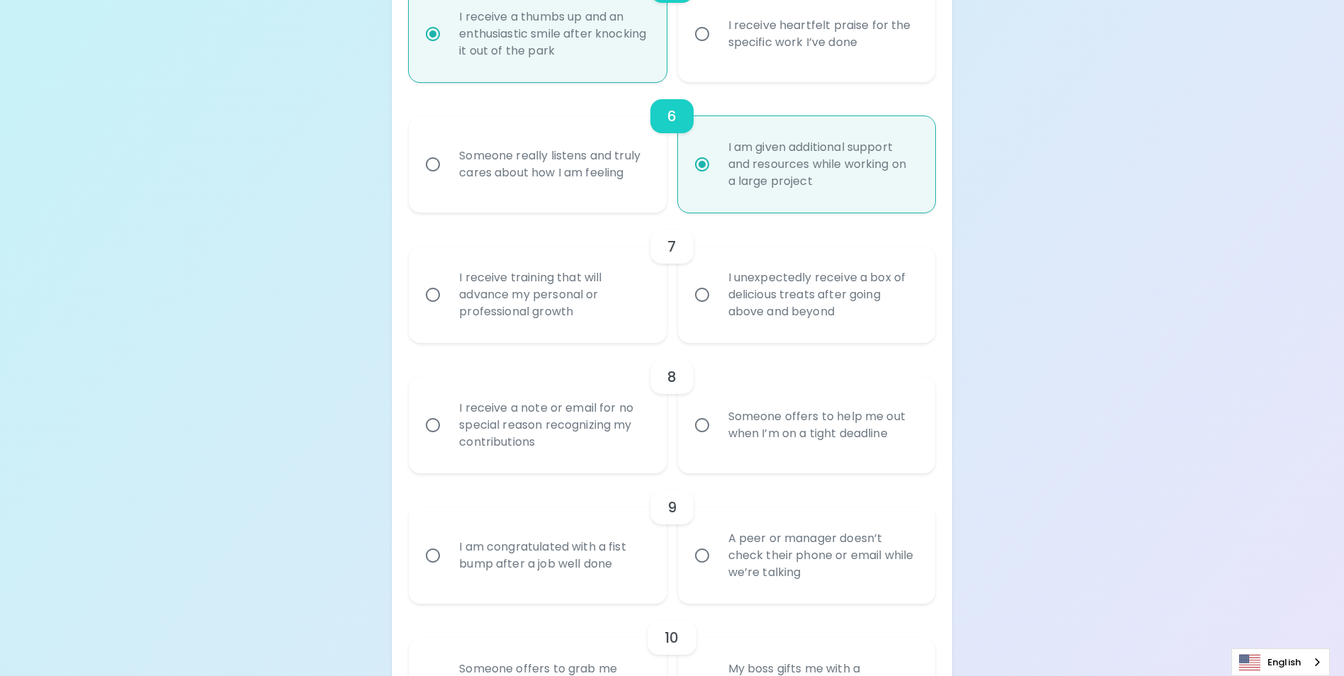
radio input "false"
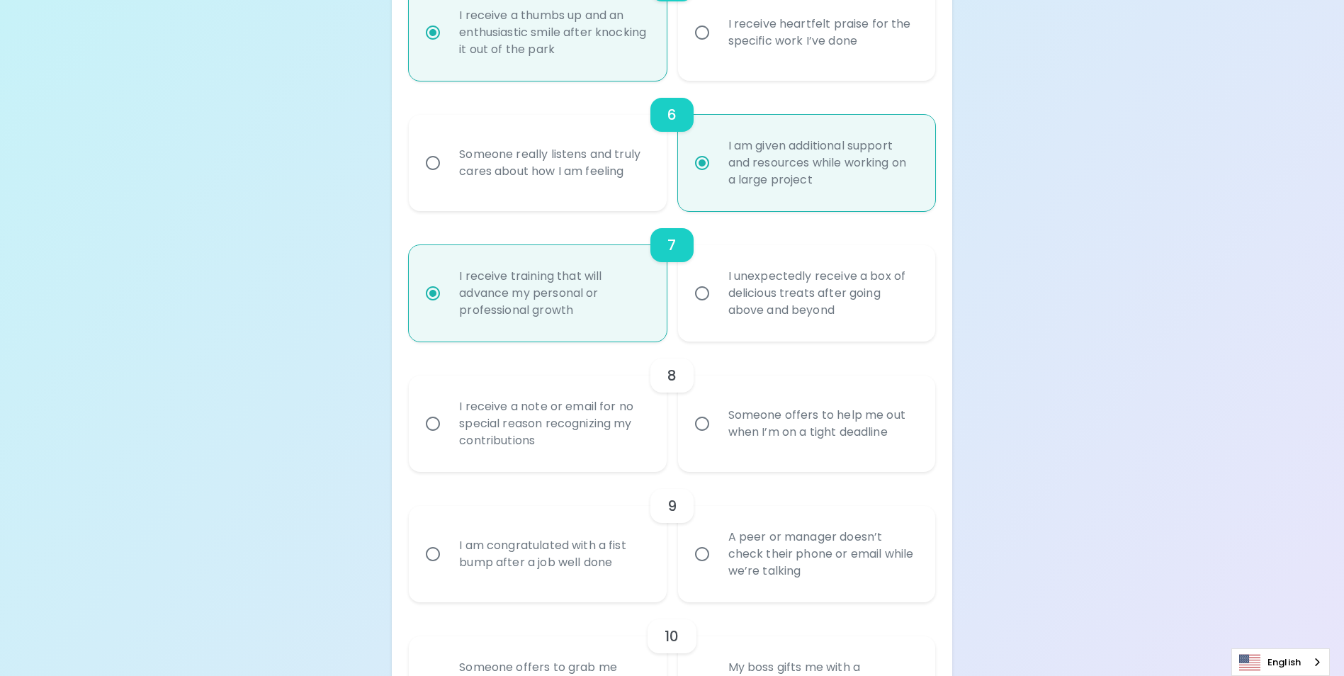
scroll to position [1023, 0]
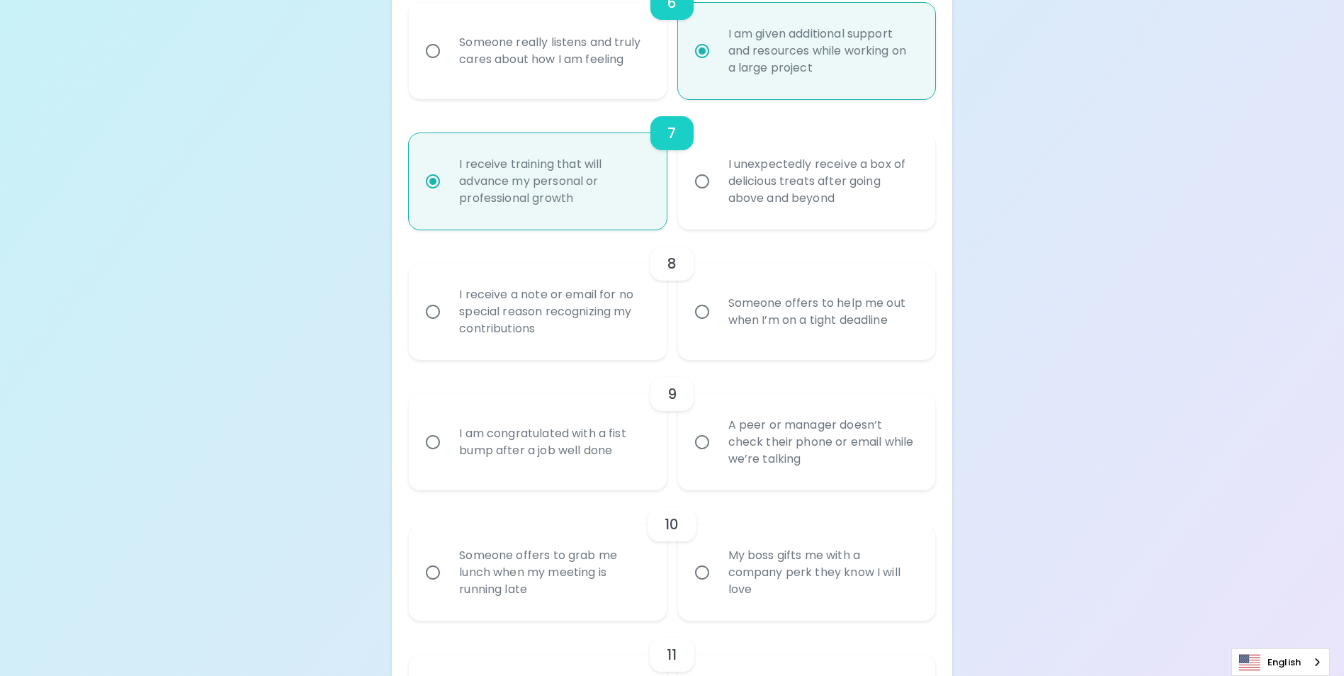
radio input "true"
click at [597, 339] on div "I receive a note or email for no special reason recognizing my contributions" at bounding box center [553, 311] width 210 height 85
click at [448, 327] on input "I receive a note or email for no special reason recognizing my contributions" at bounding box center [433, 312] width 30 height 30
radio input "false"
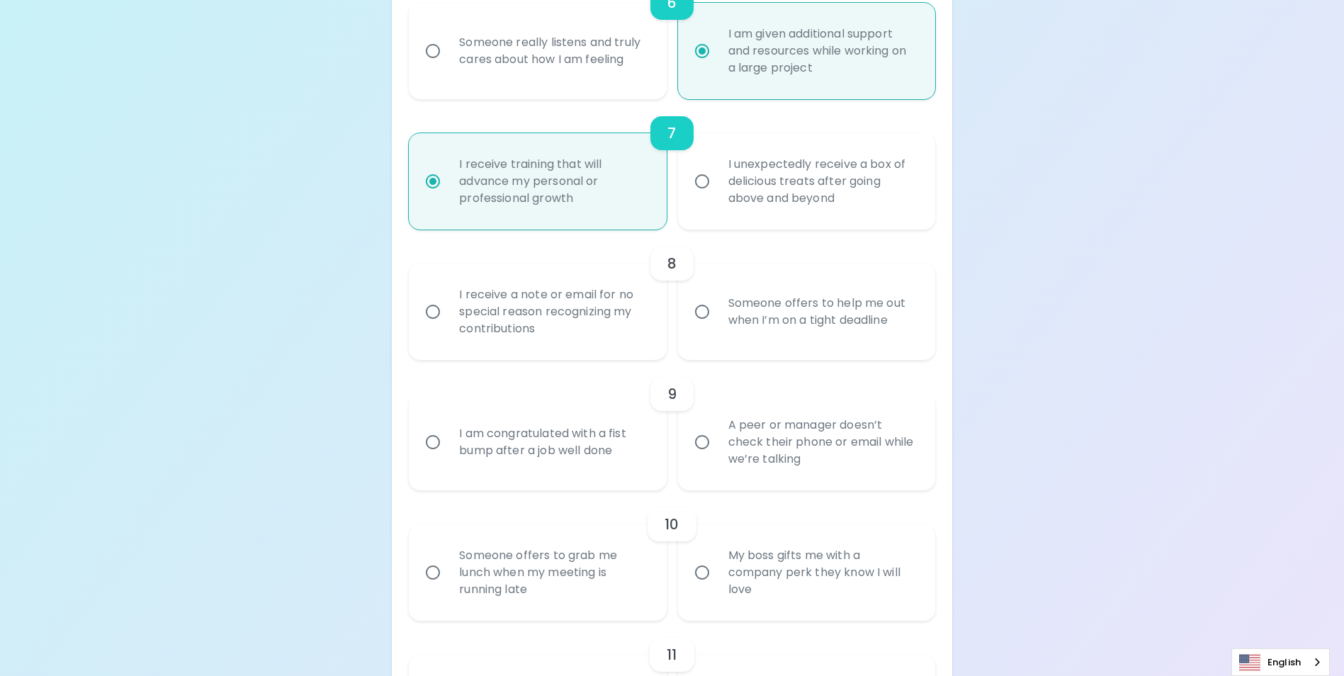
radio input "false"
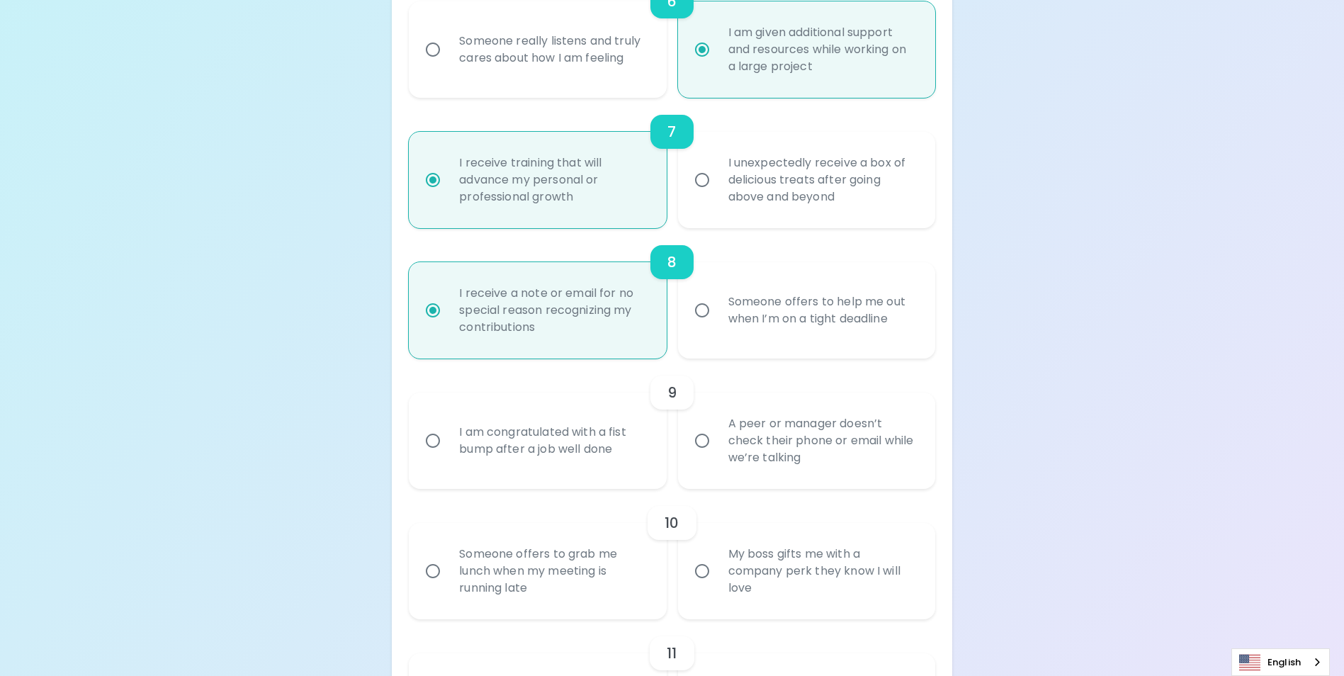
scroll to position [1136, 0]
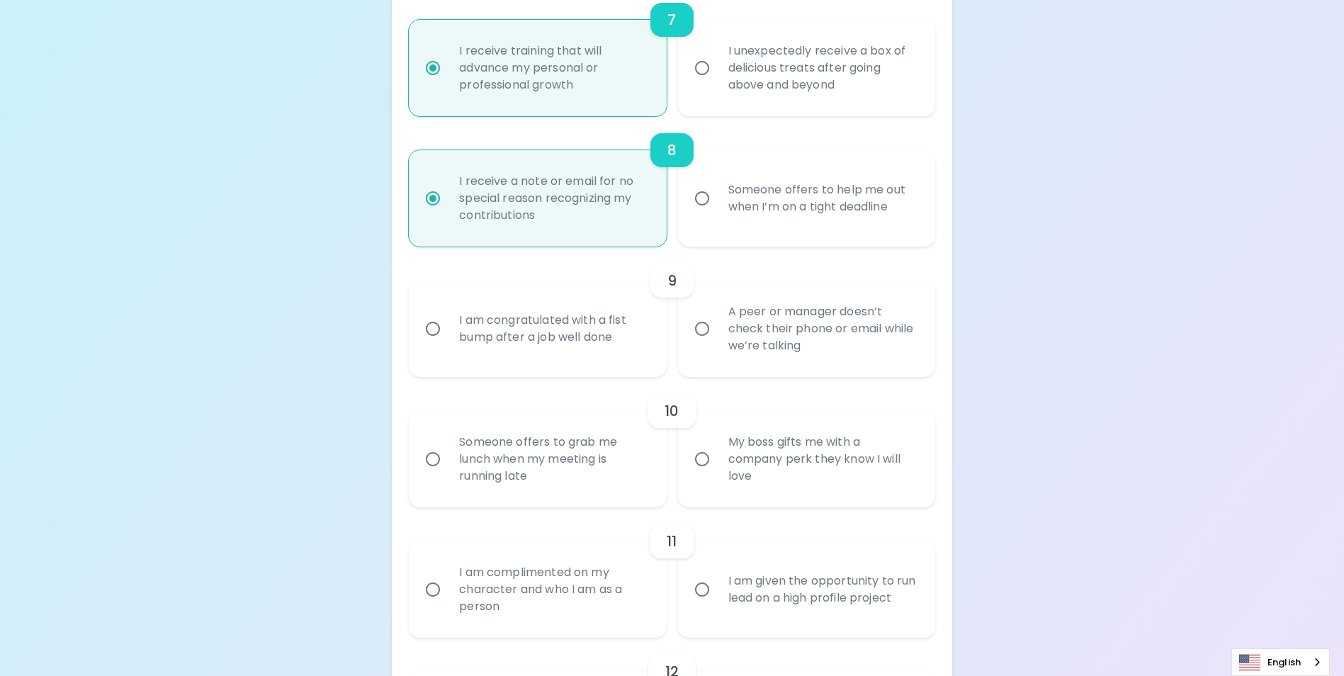
radio input "true"
click at [534, 363] on div "I am congratulated with a fist bump after a job well done" at bounding box center [553, 329] width 210 height 68
click at [448, 344] on input "I am congratulated with a fist bump after a job well done" at bounding box center [433, 329] width 30 height 30
radio input "false"
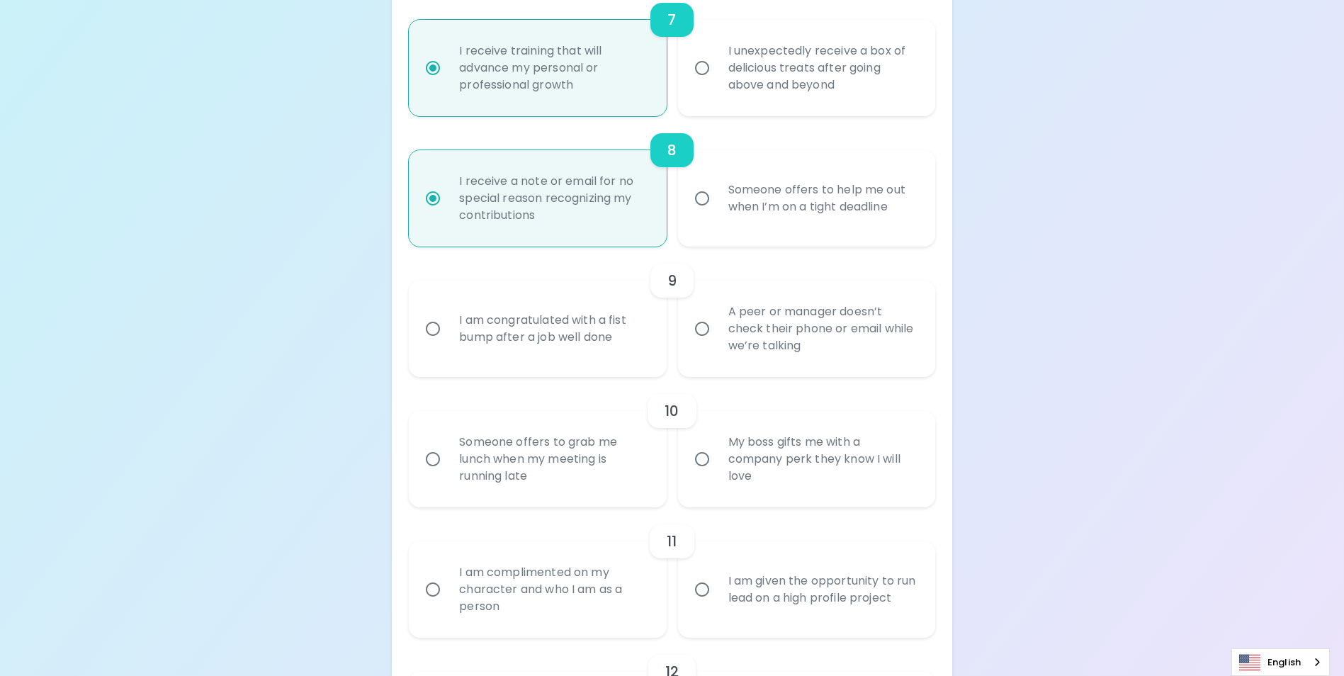
radio input "false"
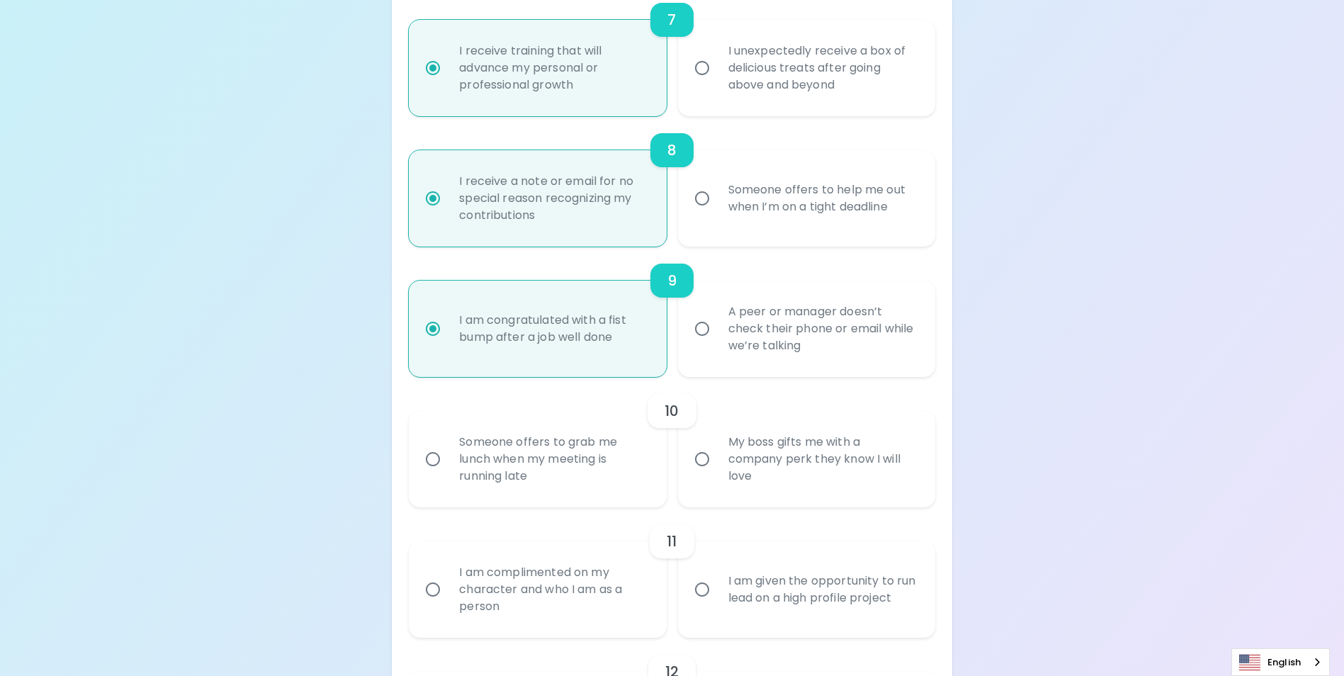
scroll to position [1250, 0]
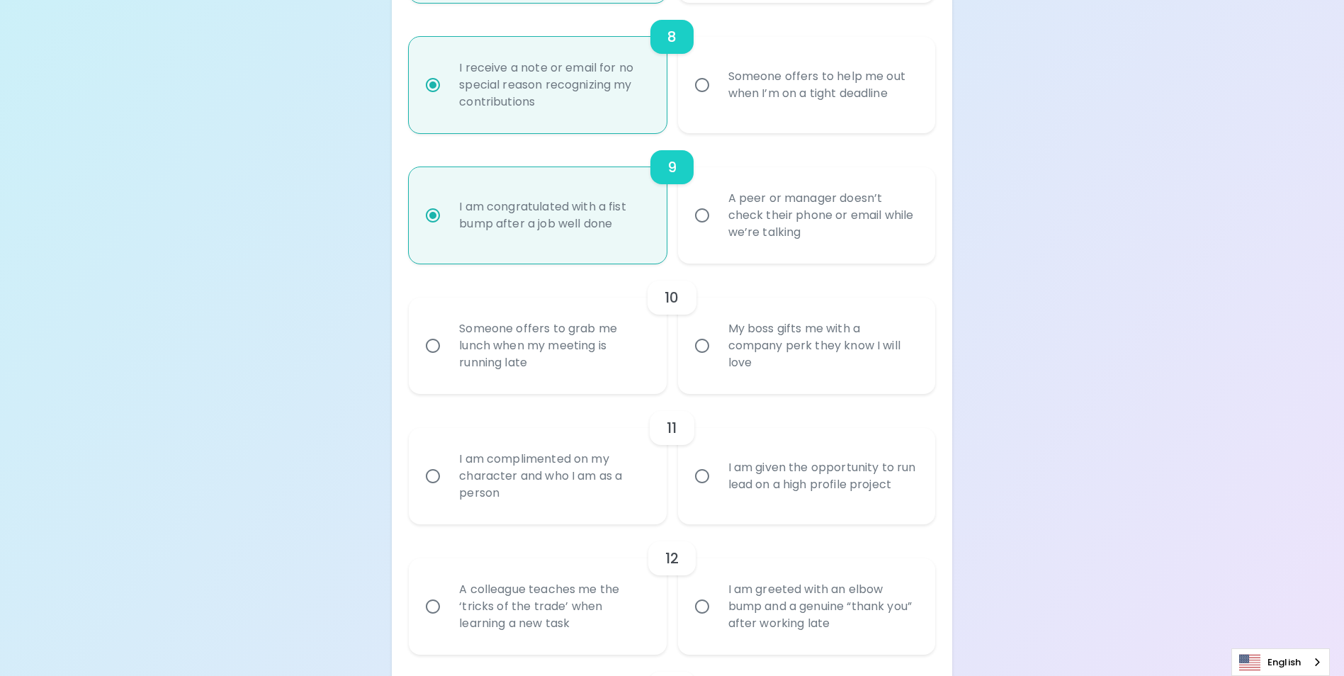
radio input "true"
click at [765, 377] on div "My boss gifts me with a company perk they know I will love" at bounding box center [822, 345] width 210 height 85
click at [717, 361] on input "My boss gifts me with a company perk they know I will love" at bounding box center [702, 346] width 30 height 30
radio input "false"
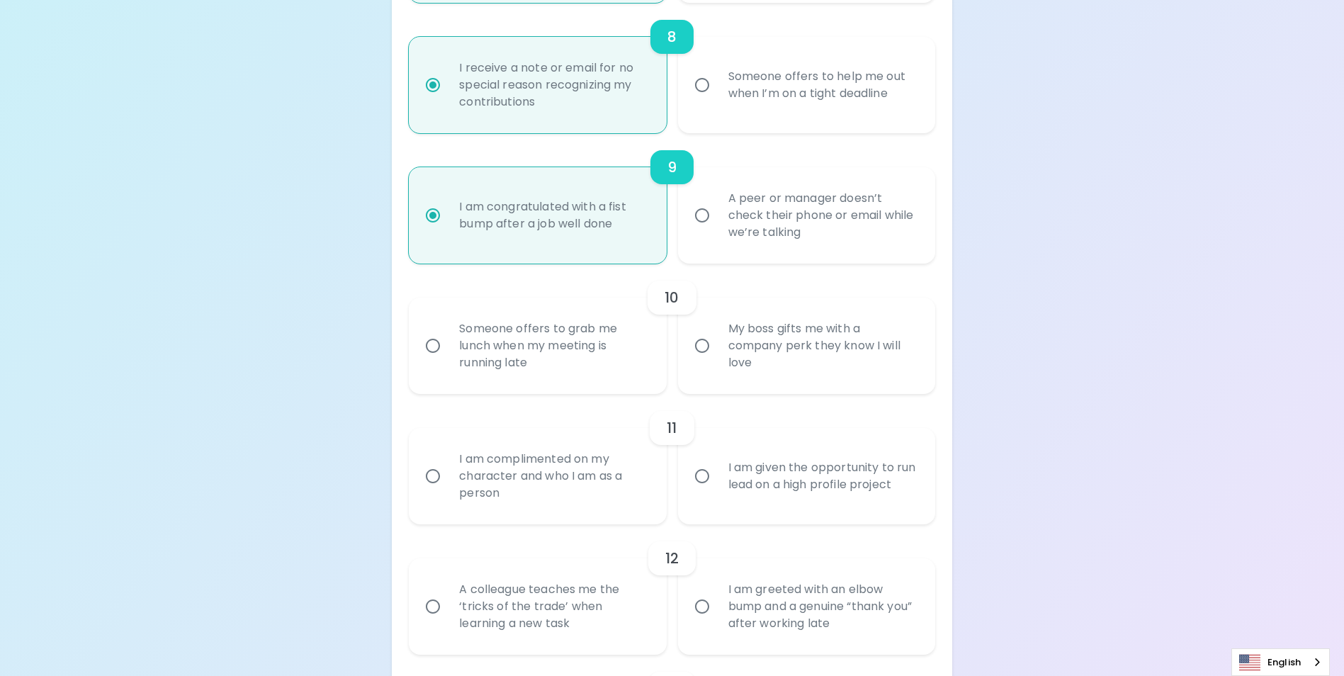
radio input "false"
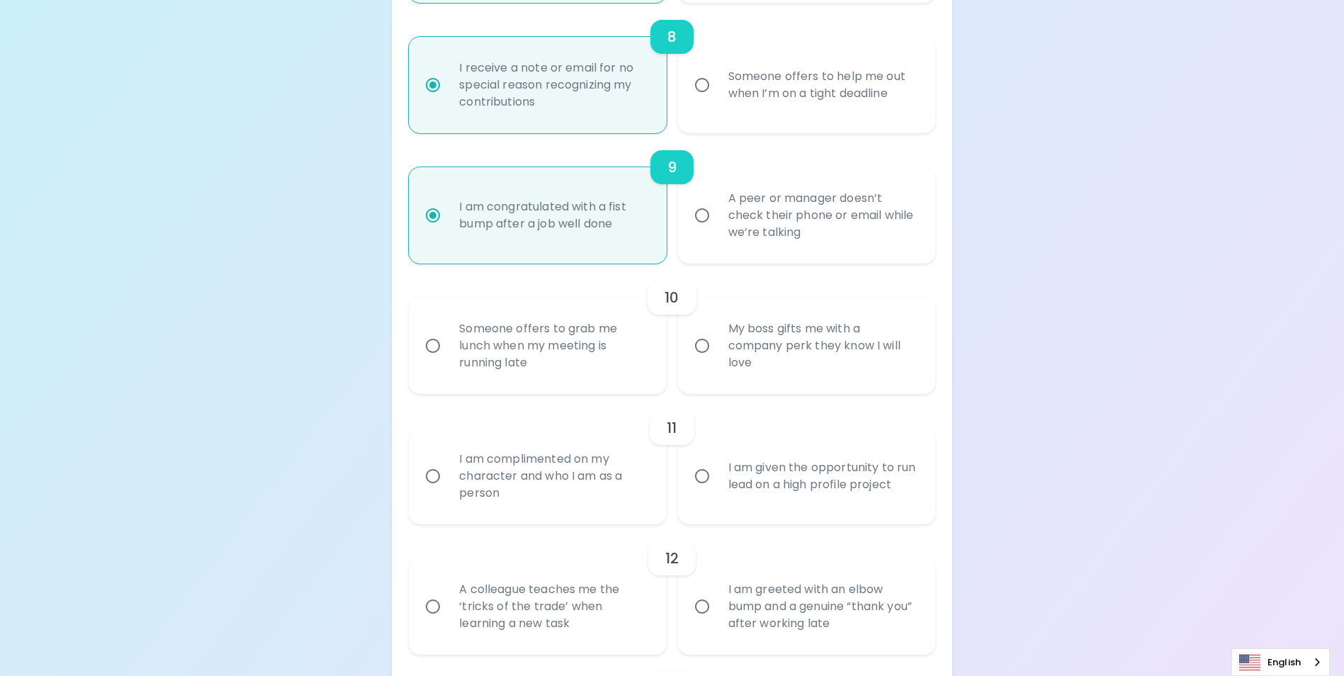
radio input "false"
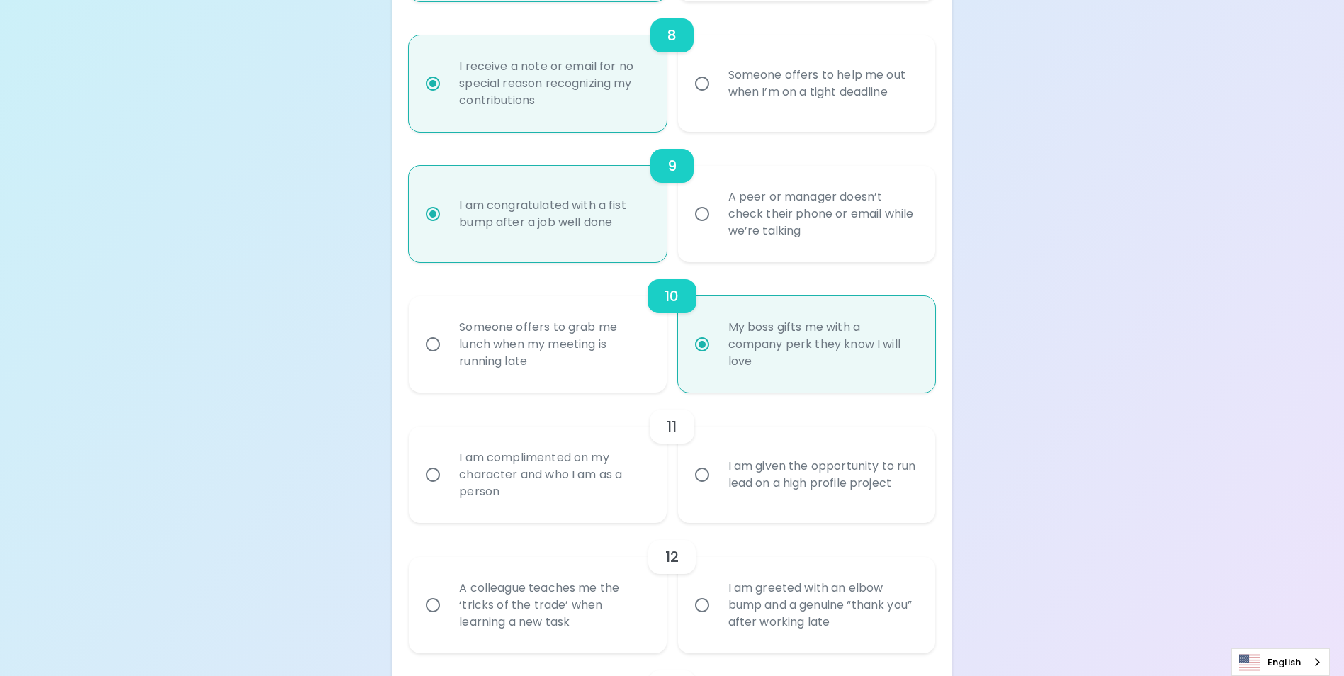
scroll to position [1363, 0]
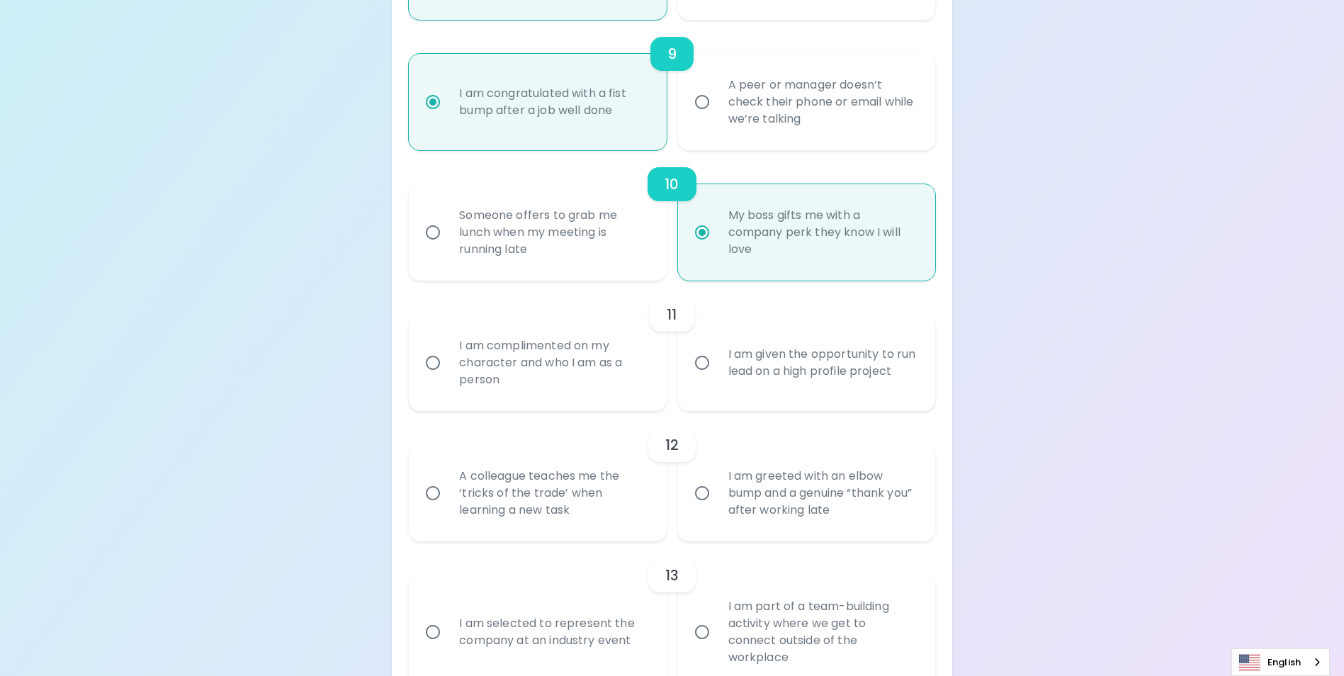
radio input "true"
click at [554, 261] on div "Someone offers to grab me lunch when my meeting is running late" at bounding box center [553, 232] width 210 height 85
click at [448, 247] on input "Someone offers to grab me lunch when my meeting is running late" at bounding box center [433, 233] width 30 height 30
radio input "false"
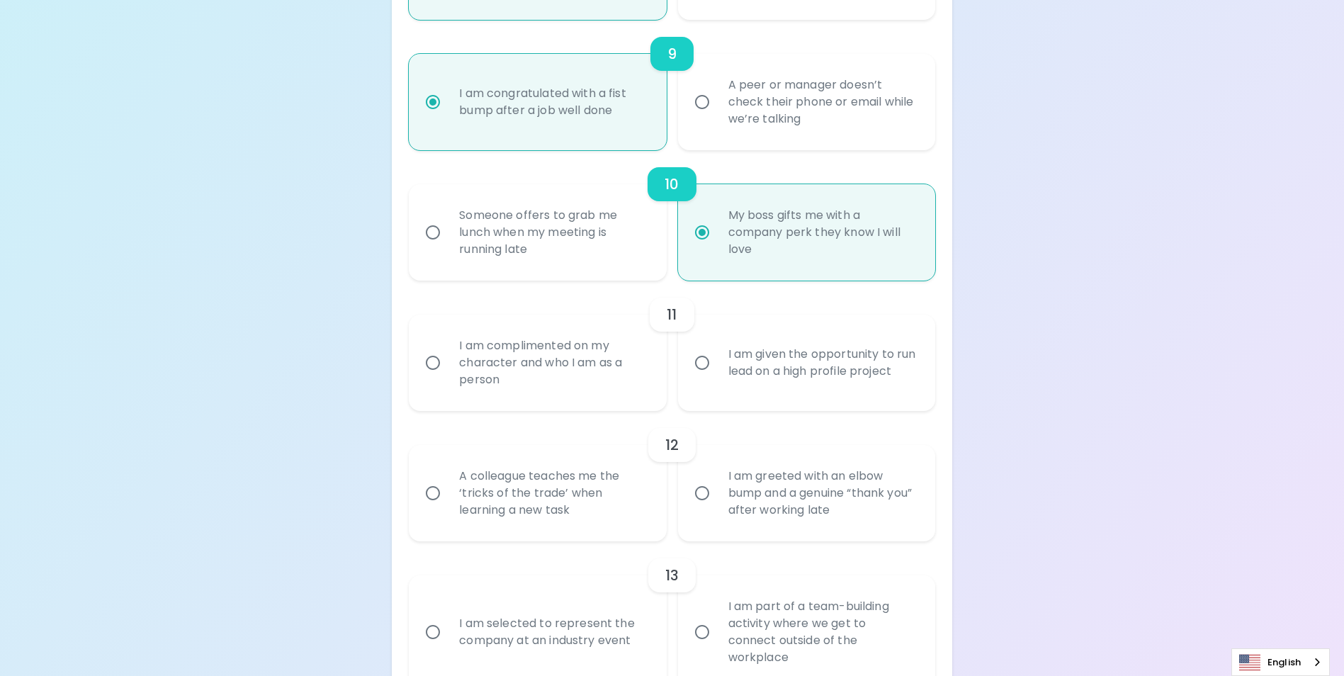
radio input "false"
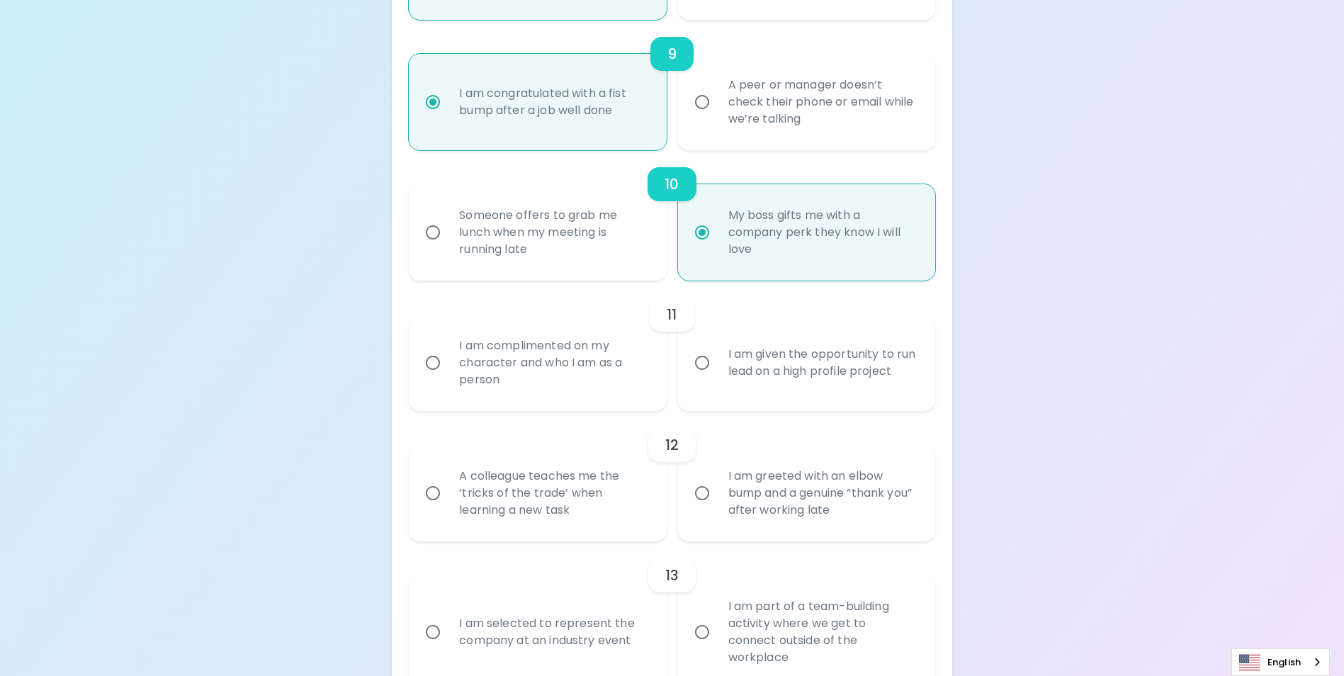
radio input "false"
radio input "true"
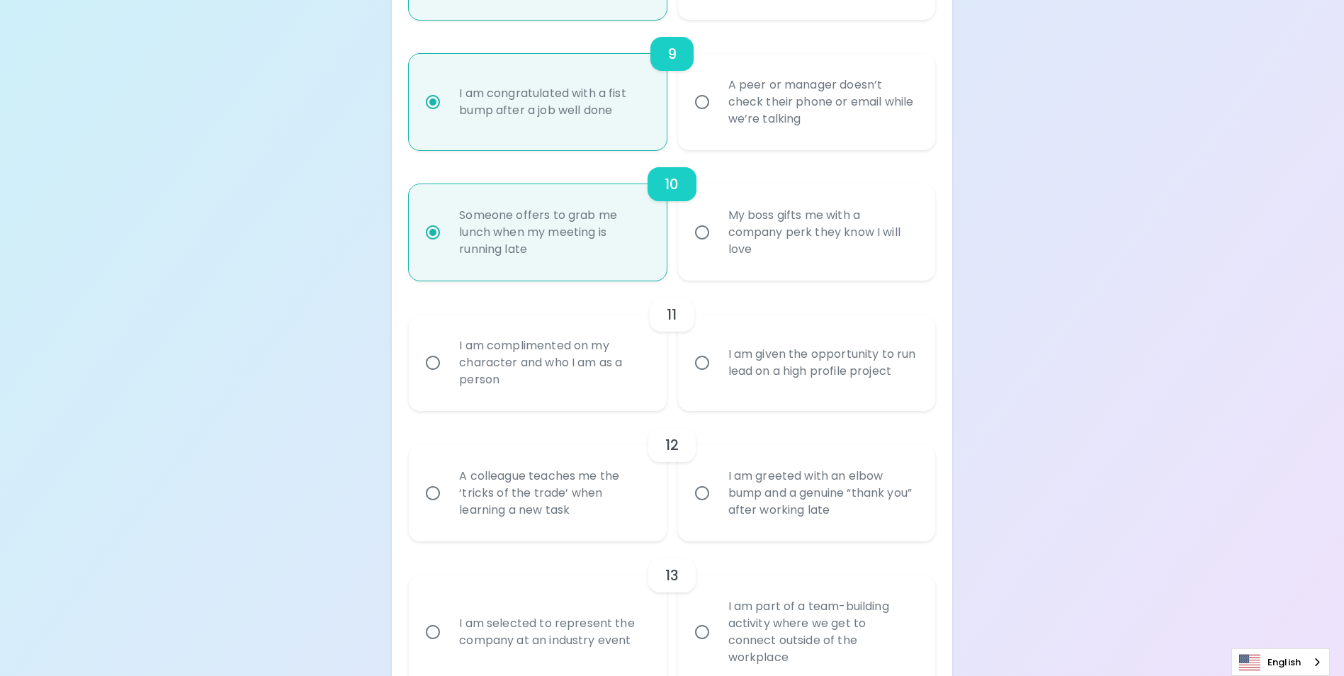
radio input "true"
click at [918, 201] on div "10" at bounding box center [672, 184] width 526 height 34
click at [787, 222] on div "My boss gifts me with a company perk they know I will love" at bounding box center [822, 232] width 210 height 85
click at [717, 222] on input "My boss gifts me with a company perk they know I will love" at bounding box center [702, 233] width 30 height 30
radio input "false"
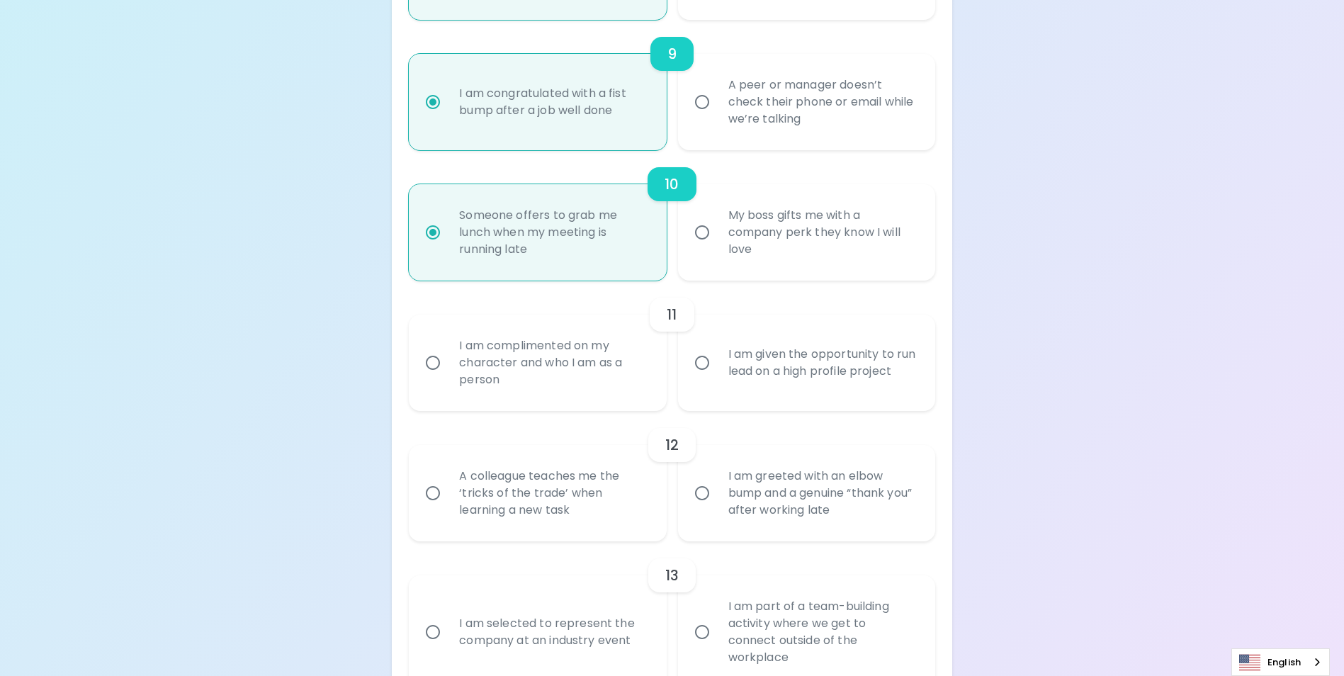
radio input "false"
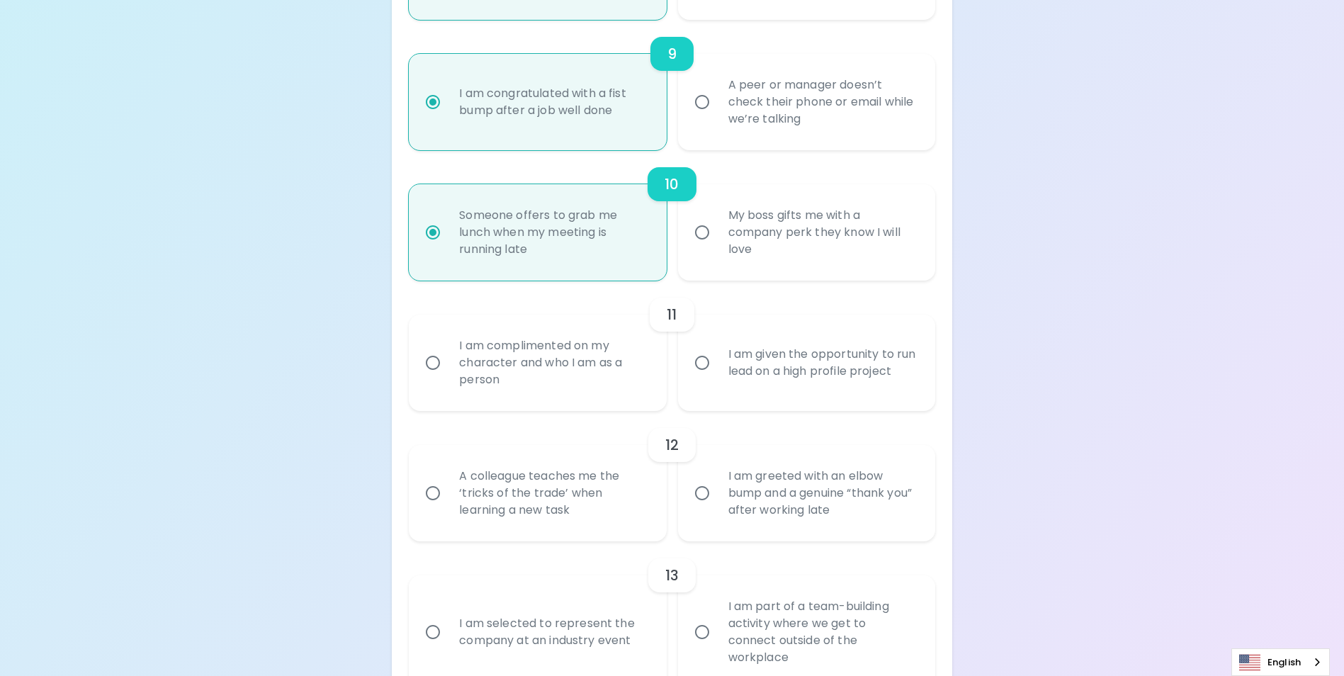
radio input "false"
radio input "true"
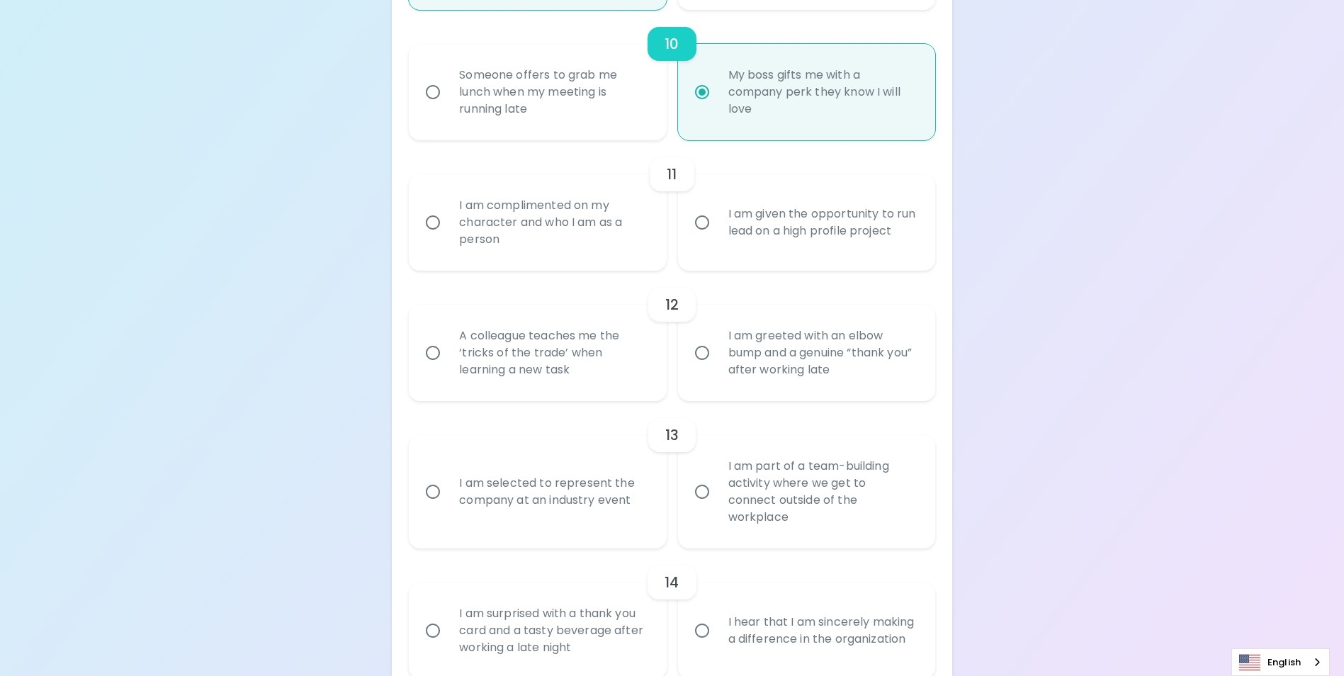
scroll to position [1505, 0]
radio input "true"
click at [784, 254] on div "I am given the opportunity to run lead on a high profile project" at bounding box center [822, 221] width 210 height 68
click at [717, 236] on input "I am given the opportunity to run lead on a high profile project" at bounding box center [702, 221] width 30 height 30
radio input "false"
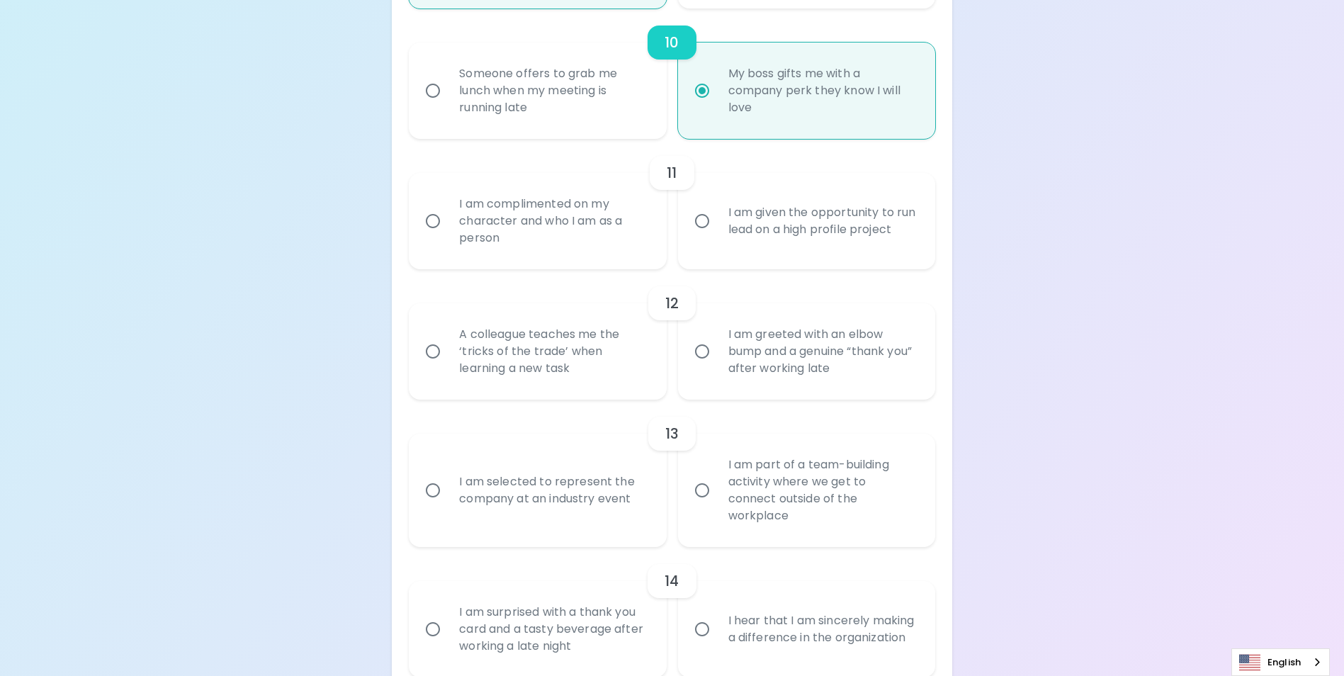
radio input "false"
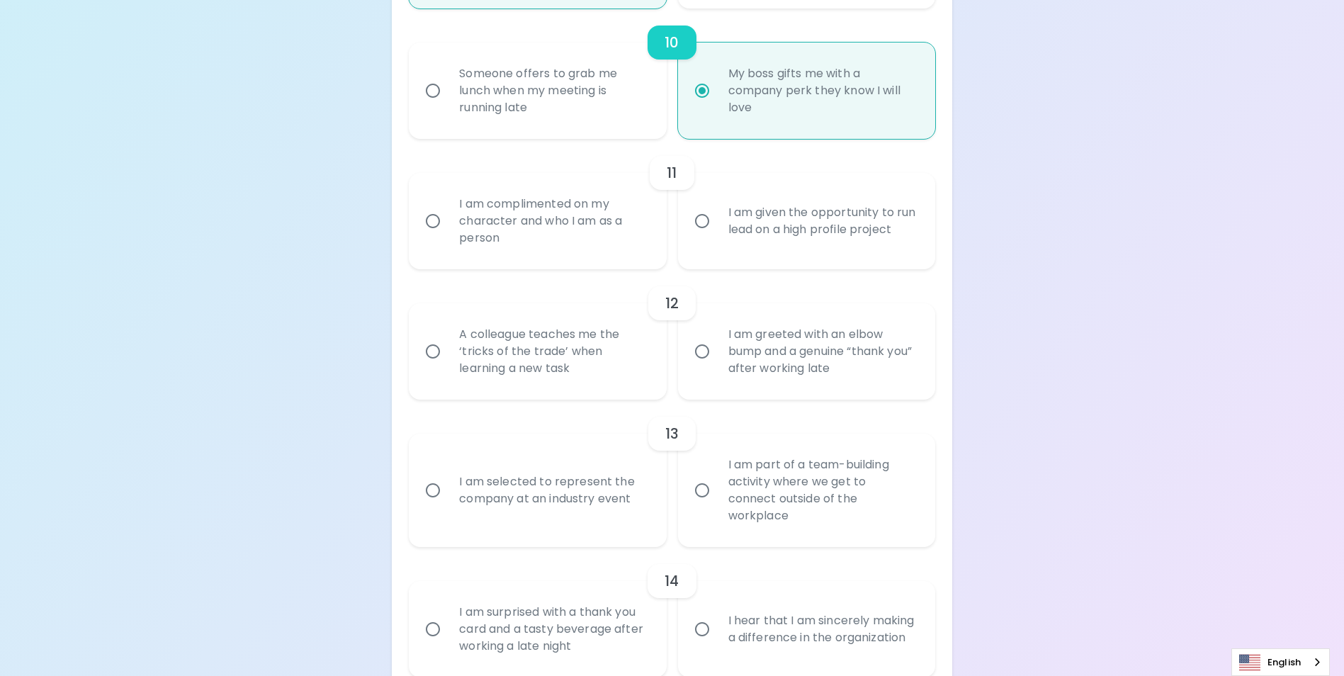
radio input "false"
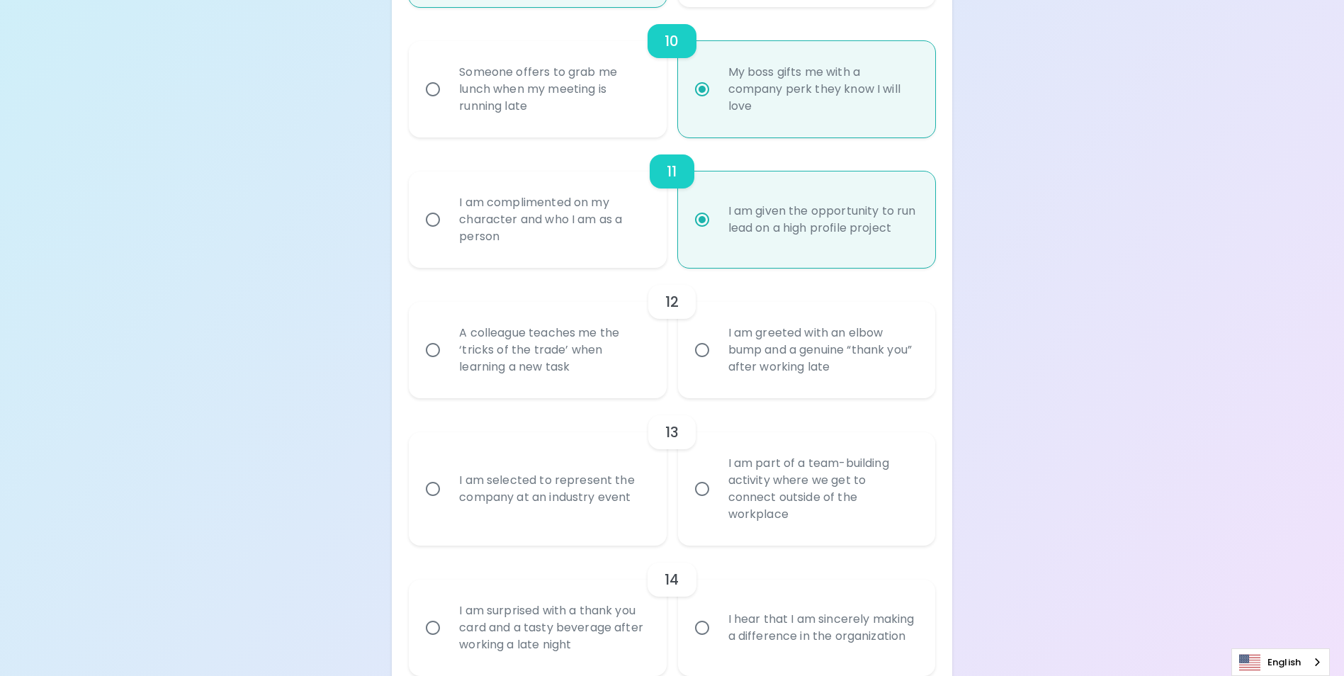
scroll to position [1618, 0]
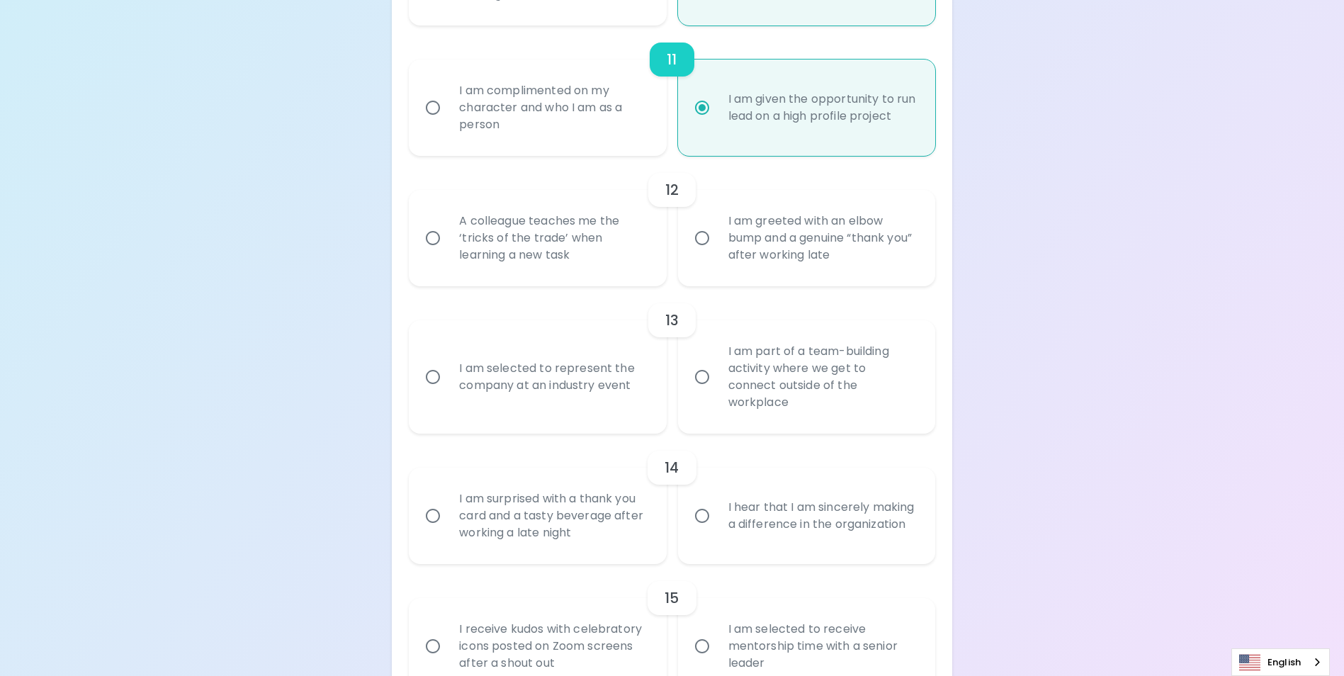
radio input "true"
click at [595, 269] on div "A colleague teaches me the ‘tricks of the trade’ when learning a new task" at bounding box center [553, 238] width 210 height 85
click at [448, 253] on input "A colleague teaches me the ‘tricks of the trade’ when learning a new task" at bounding box center [433, 238] width 30 height 30
radio input "false"
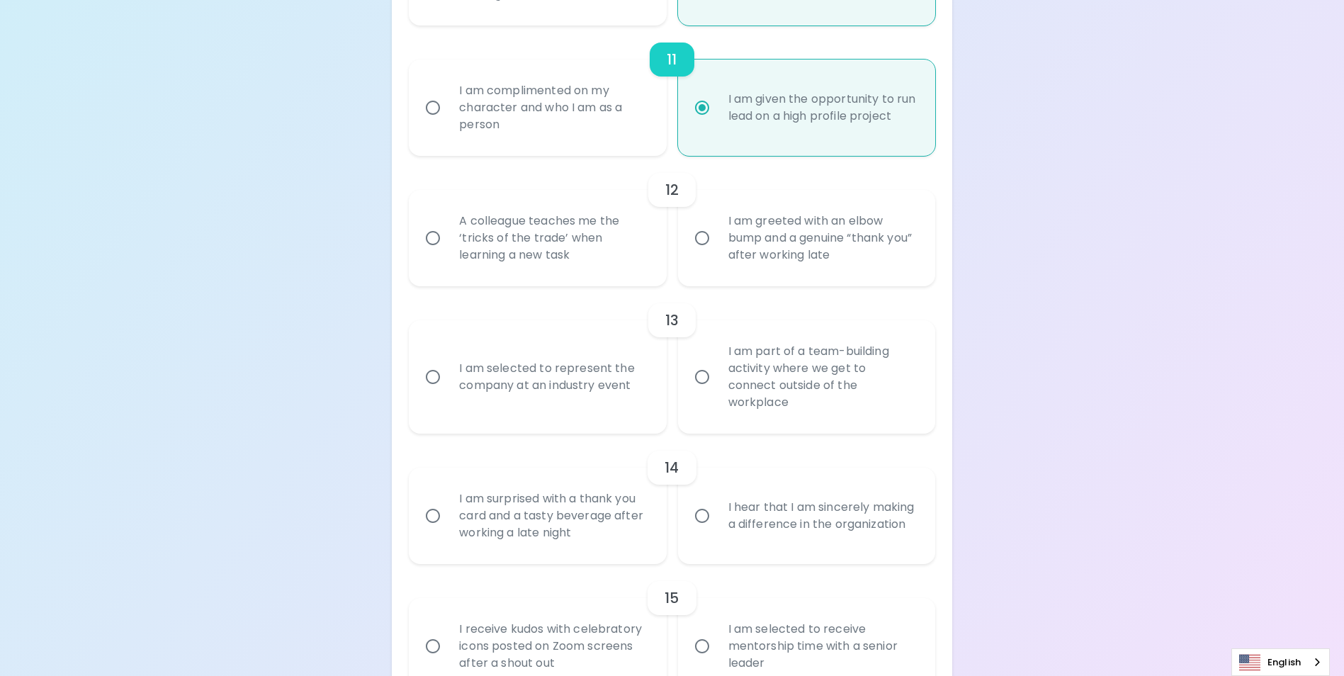
radio input "false"
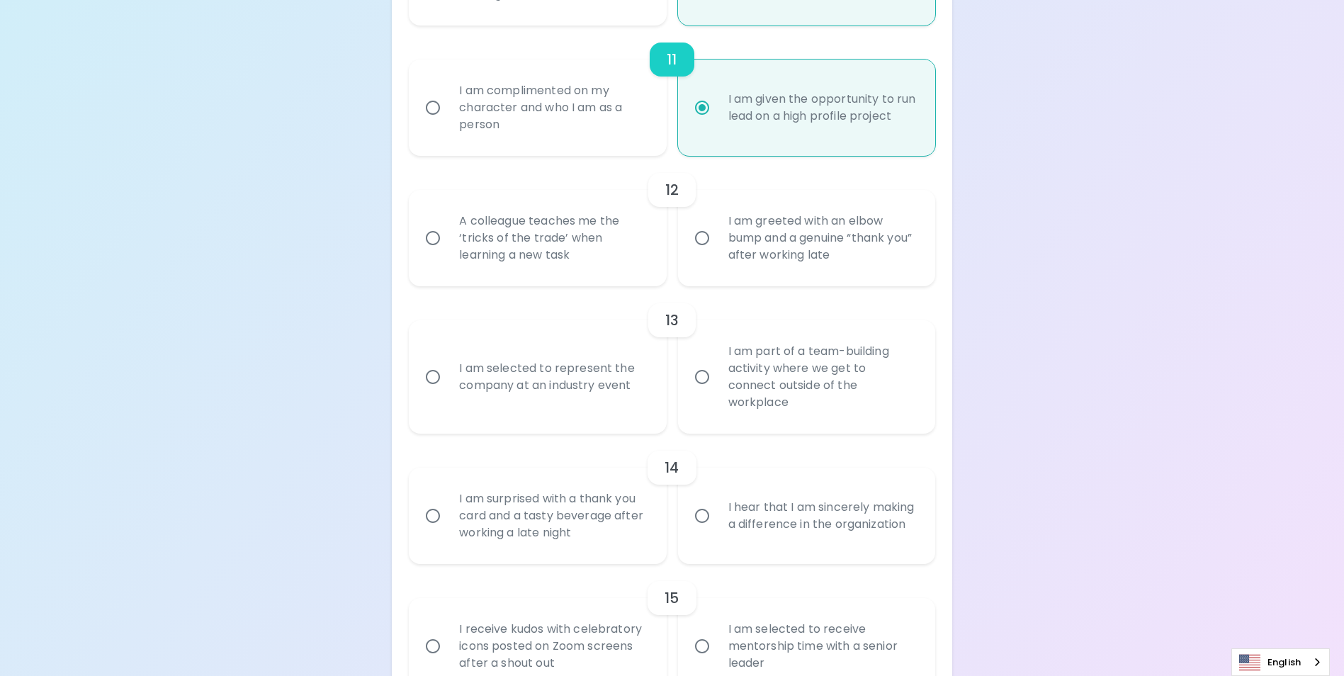
radio input "false"
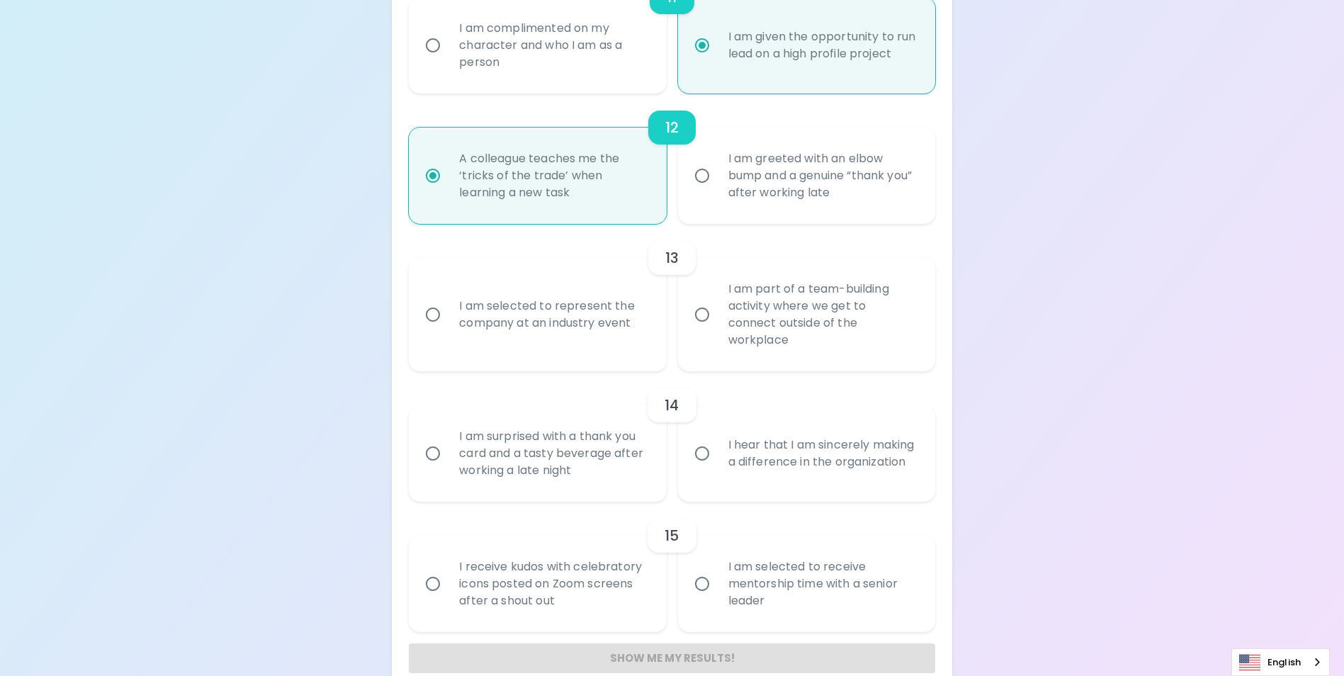
scroll to position [1706, 0]
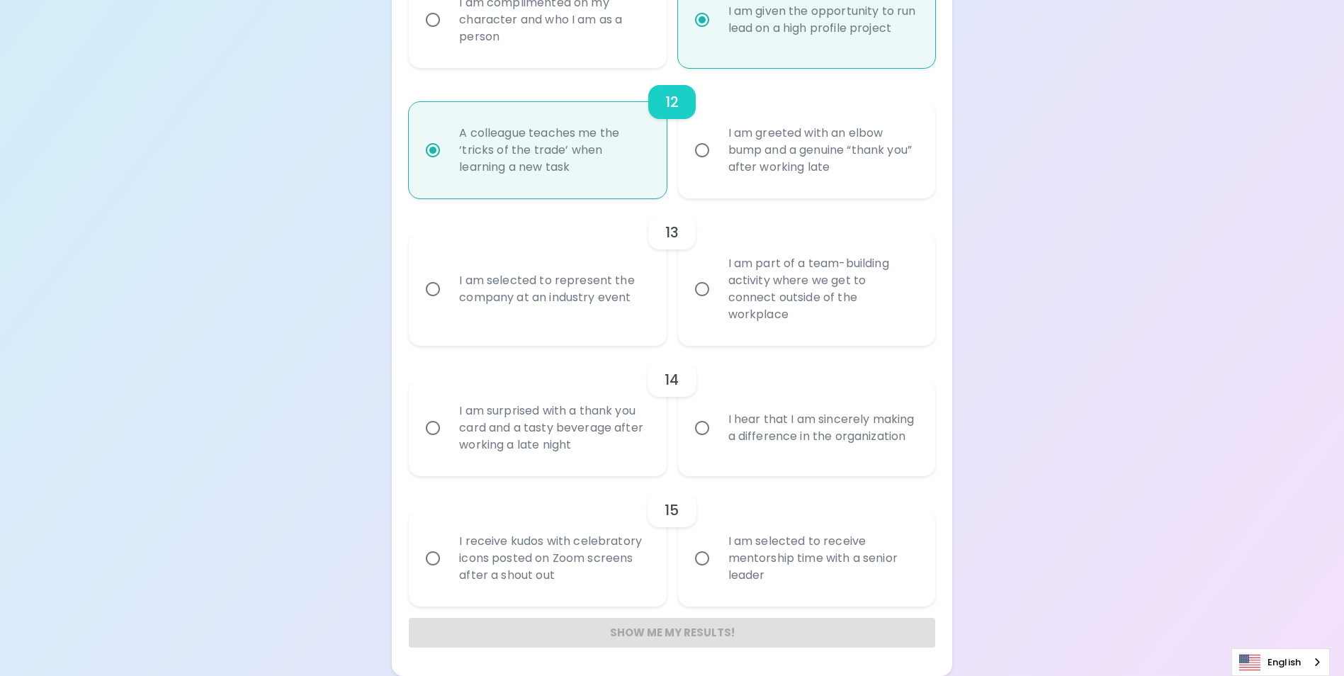
radio input "true"
click at [807, 300] on div "I am part of a team-building activity where we get to connect outside of the wo…" at bounding box center [822, 289] width 210 height 102
click at [717, 300] on input "I am part of a team-building activity where we get to connect outside of the wo…" at bounding box center [702, 289] width 30 height 30
radio input "false"
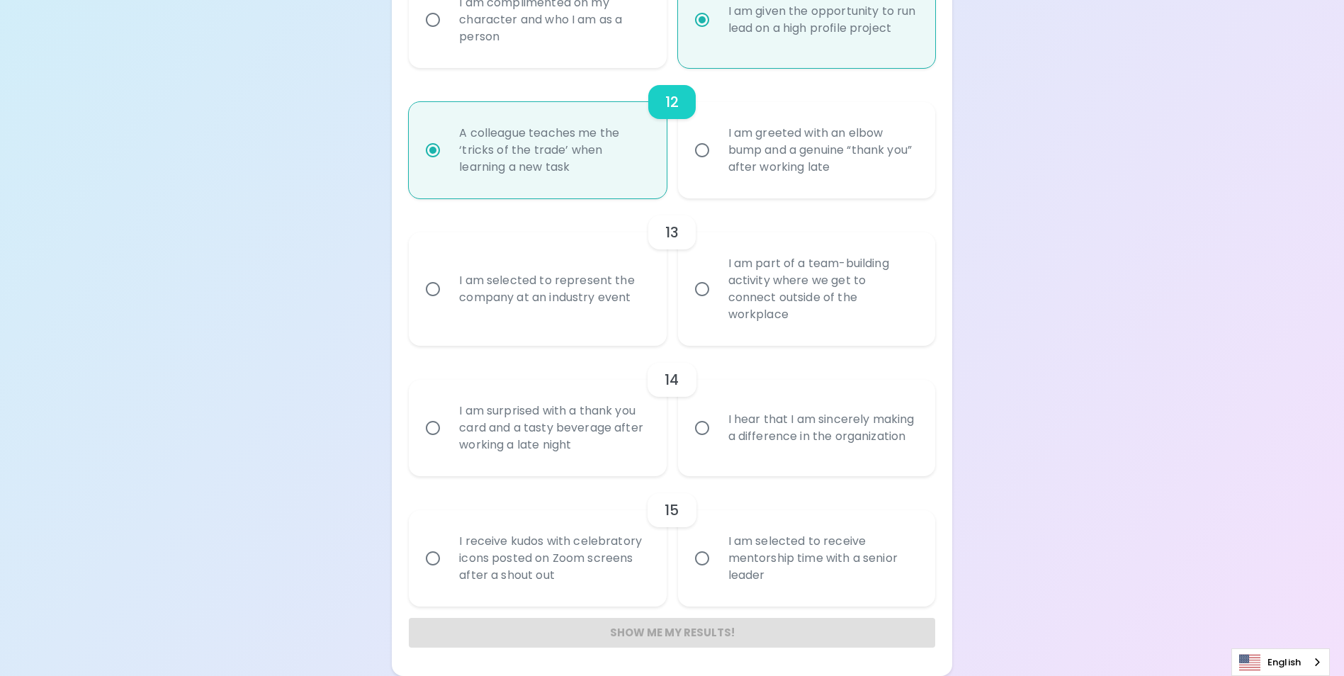
radio input "false"
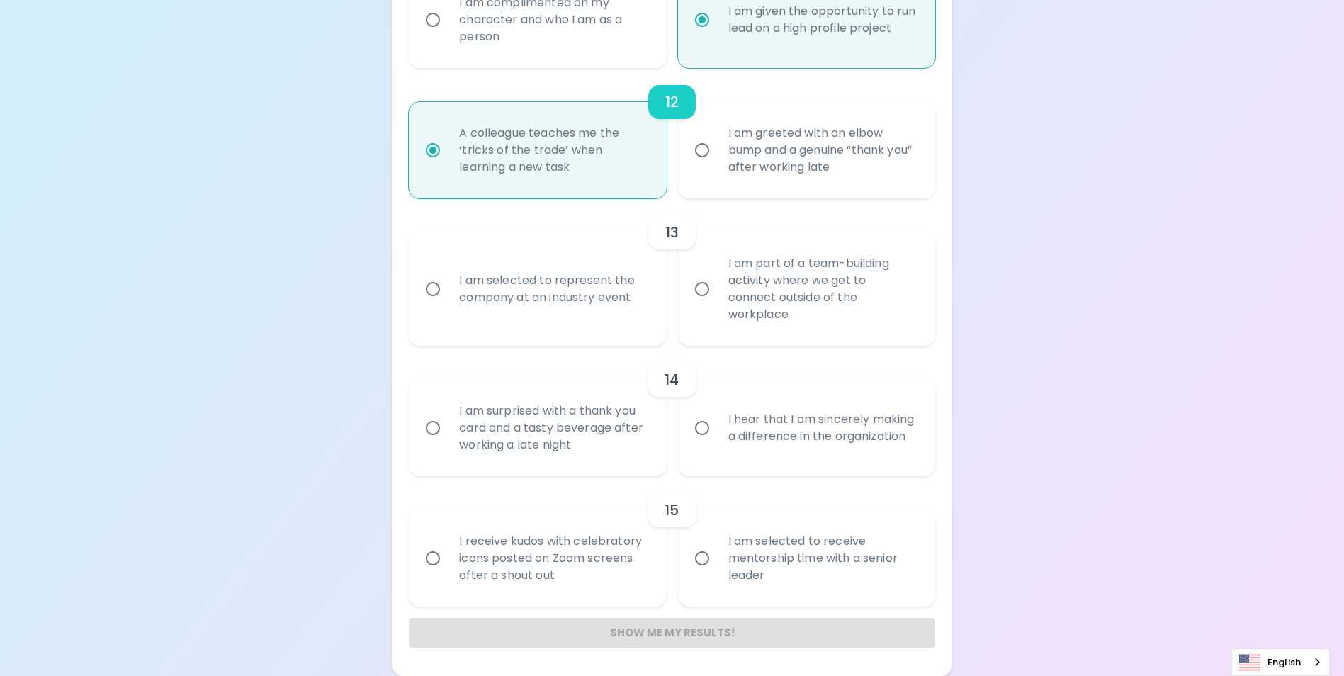
radio input "false"
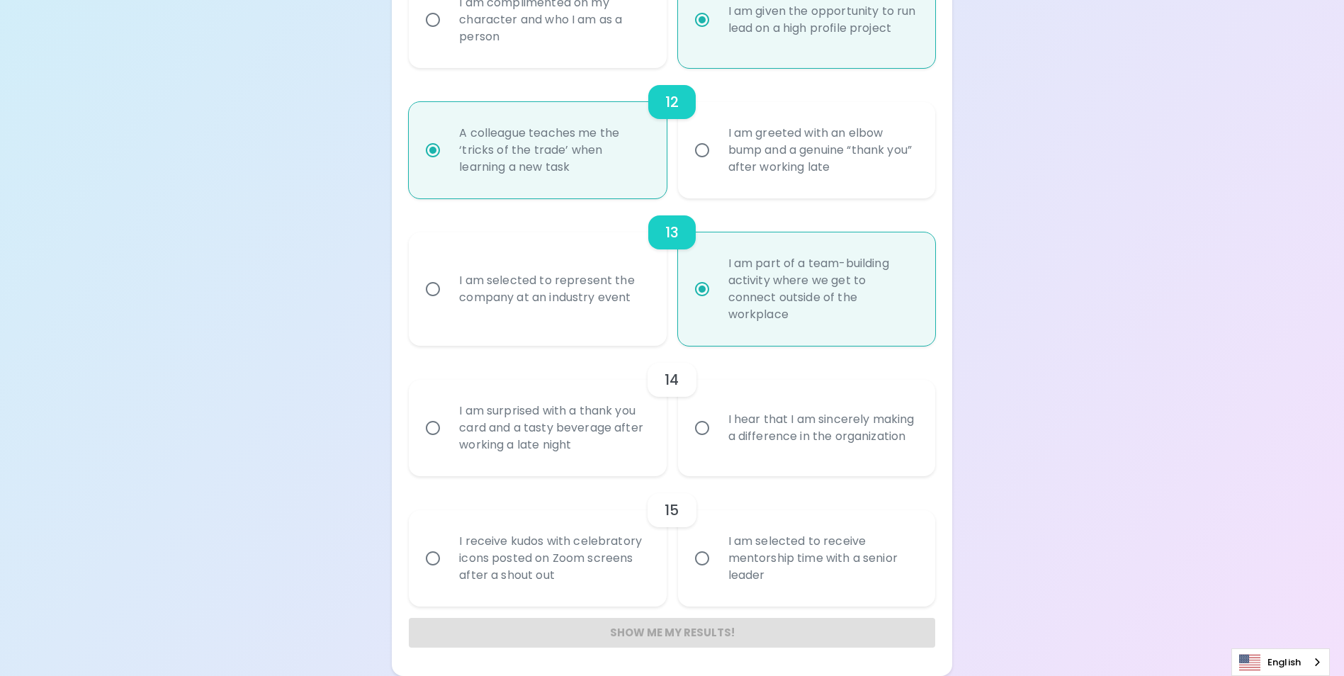
radio input "true"
click at [562, 388] on div "14" at bounding box center [672, 380] width 526 height 34
click at [565, 393] on div "14" at bounding box center [672, 380] width 526 height 34
click at [583, 427] on div "I am surprised with a thank you card and a tasty beverage after working a late …" at bounding box center [553, 428] width 210 height 85
click at [448, 427] on input "I am surprised with a thank you card and a tasty beverage after working a late …" at bounding box center [433, 428] width 30 height 30
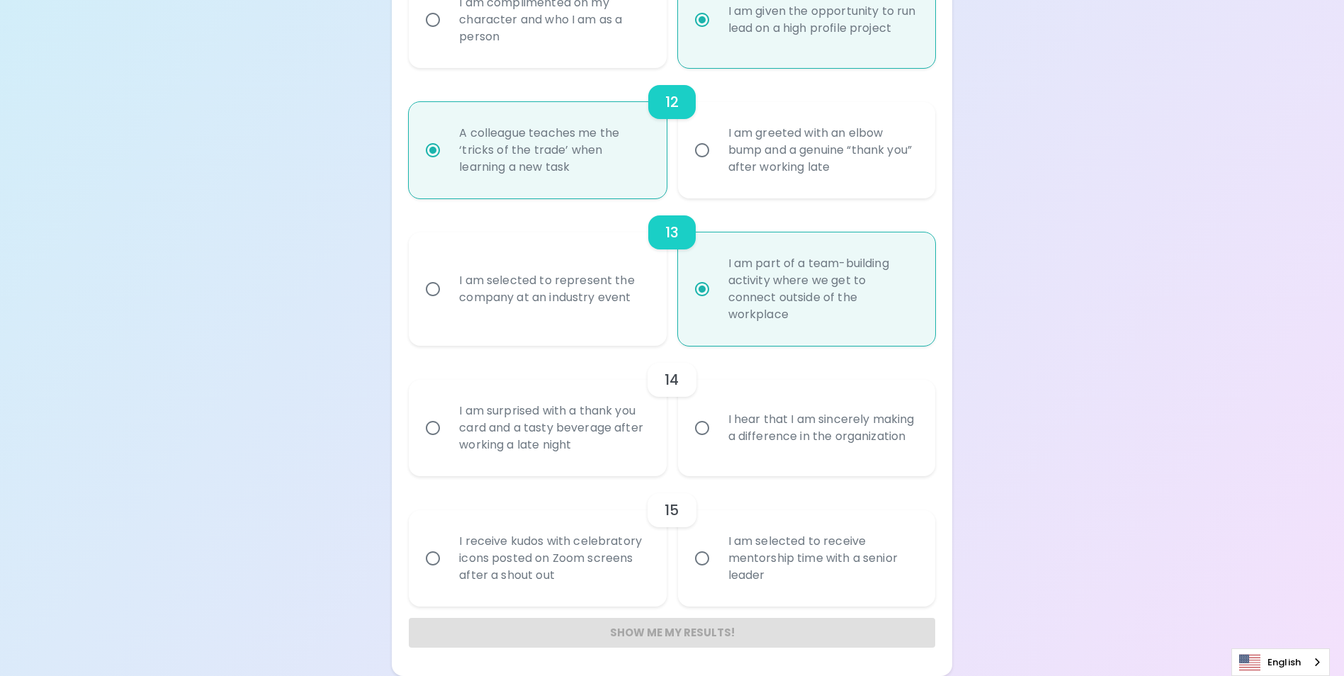
radio input "false"
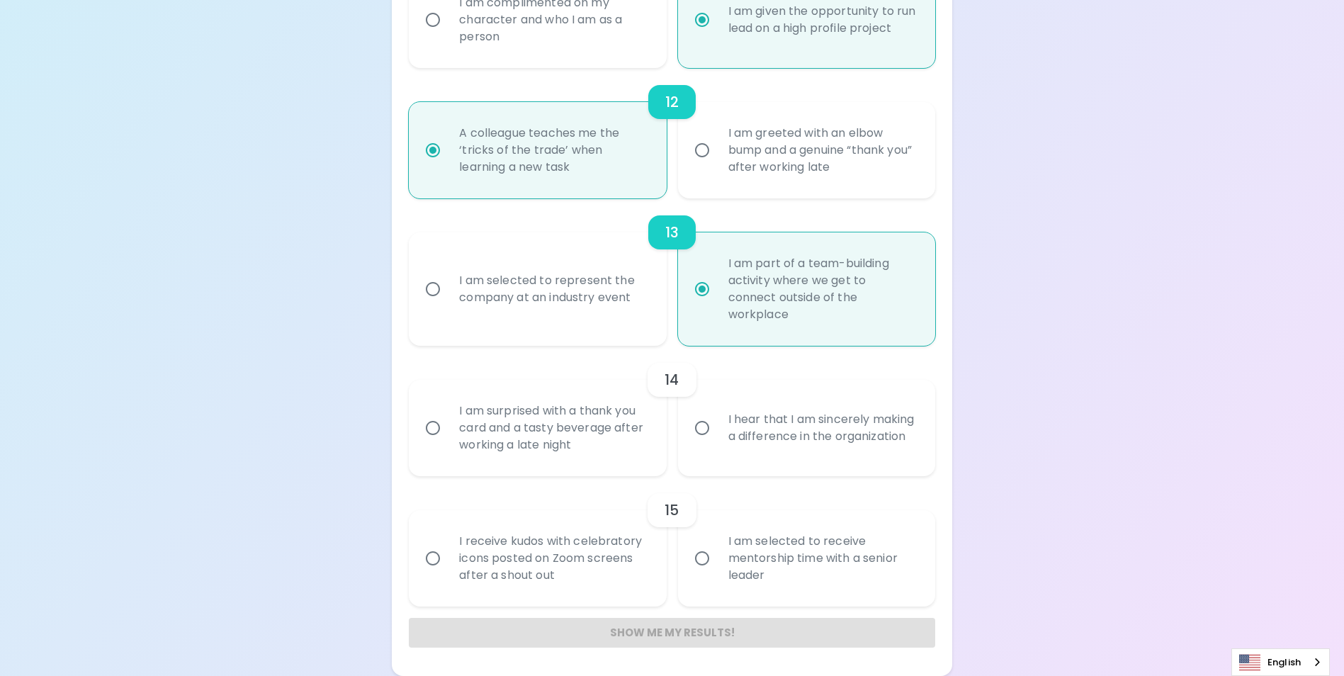
radio input "false"
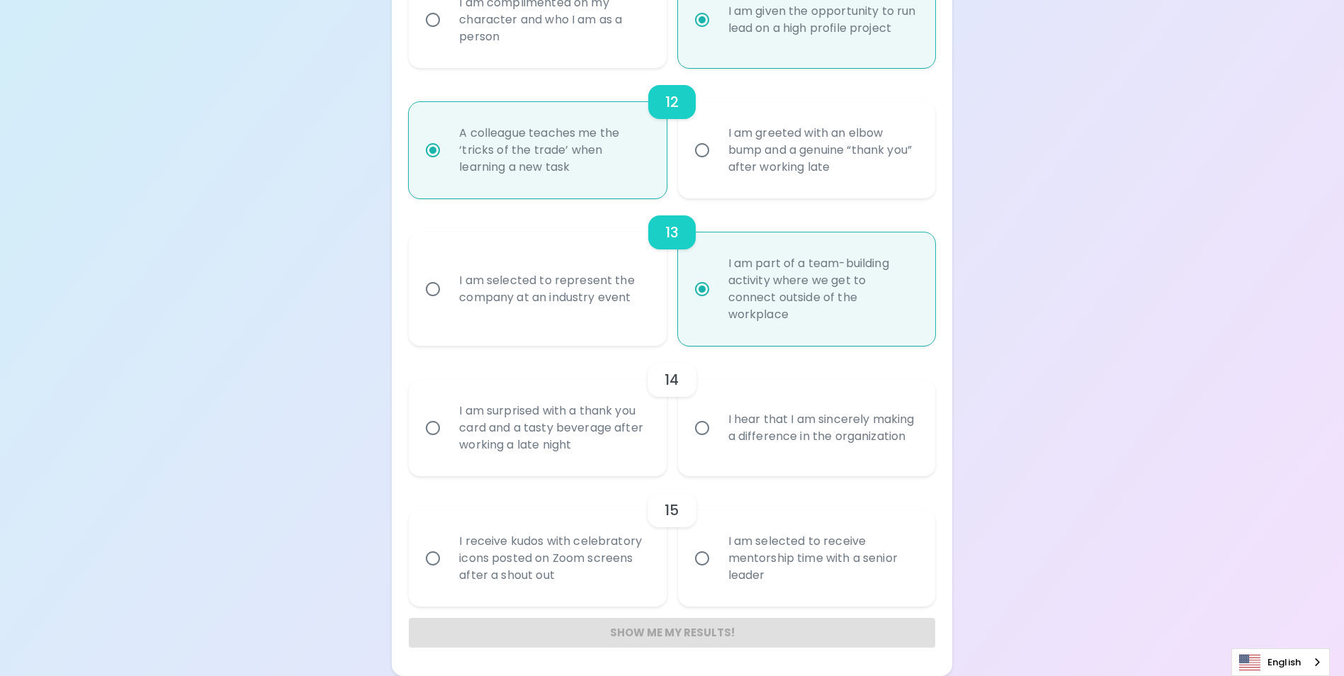
radio input "false"
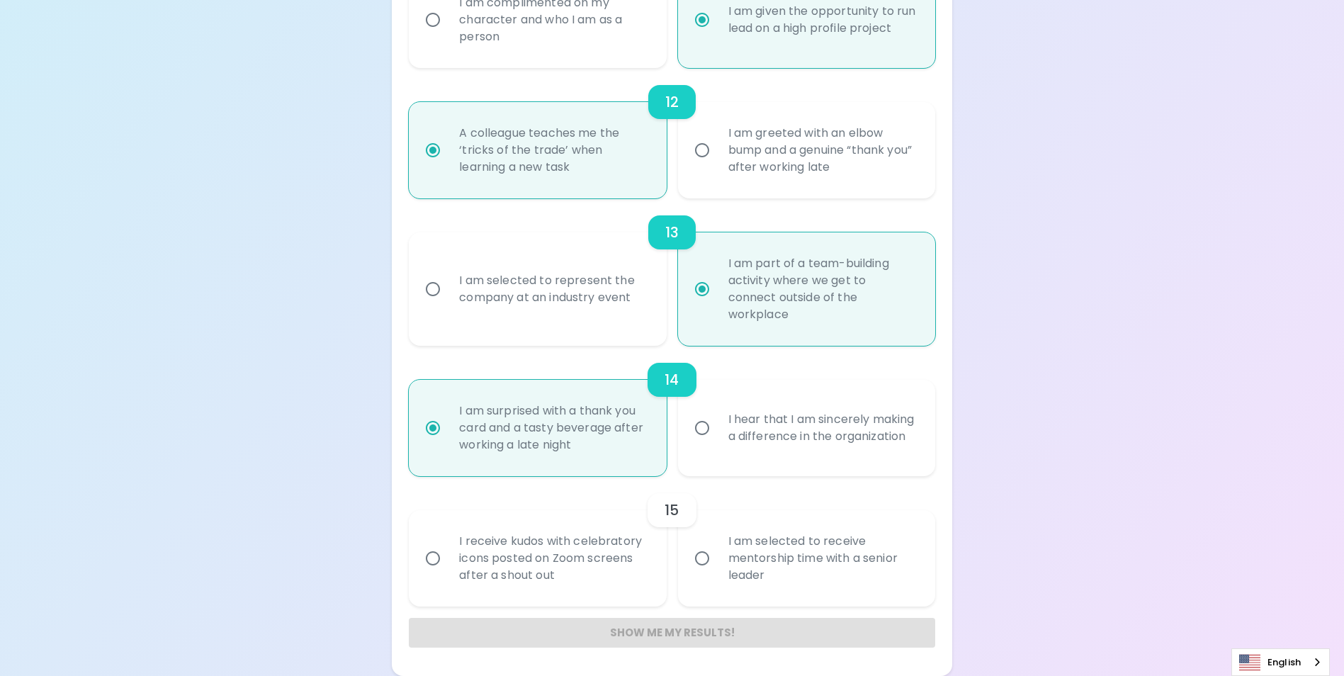
radio input "true"
click at [765, 552] on div "I am selected to receive mentorship time with a senior leader" at bounding box center [822, 558] width 210 height 85
click at [717, 552] on input "I am selected to receive mentorship time with a senior leader" at bounding box center [702, 559] width 30 height 30
radio input "false"
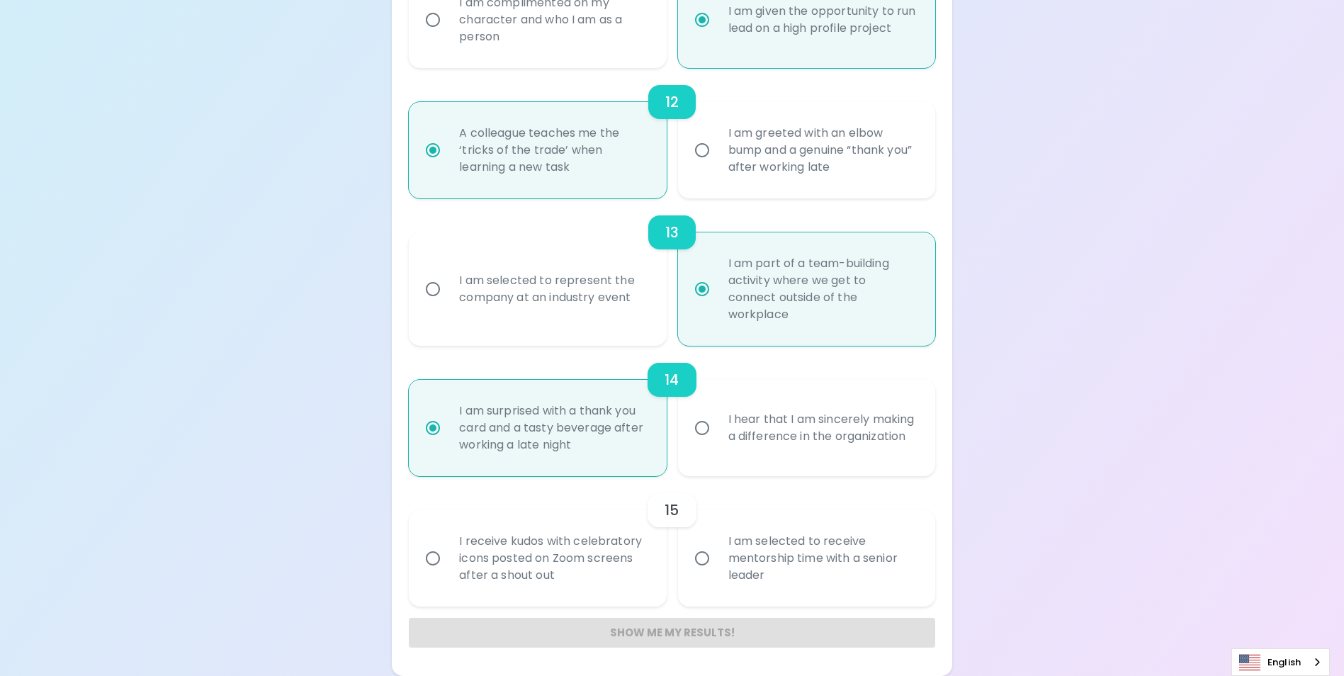
radio input "false"
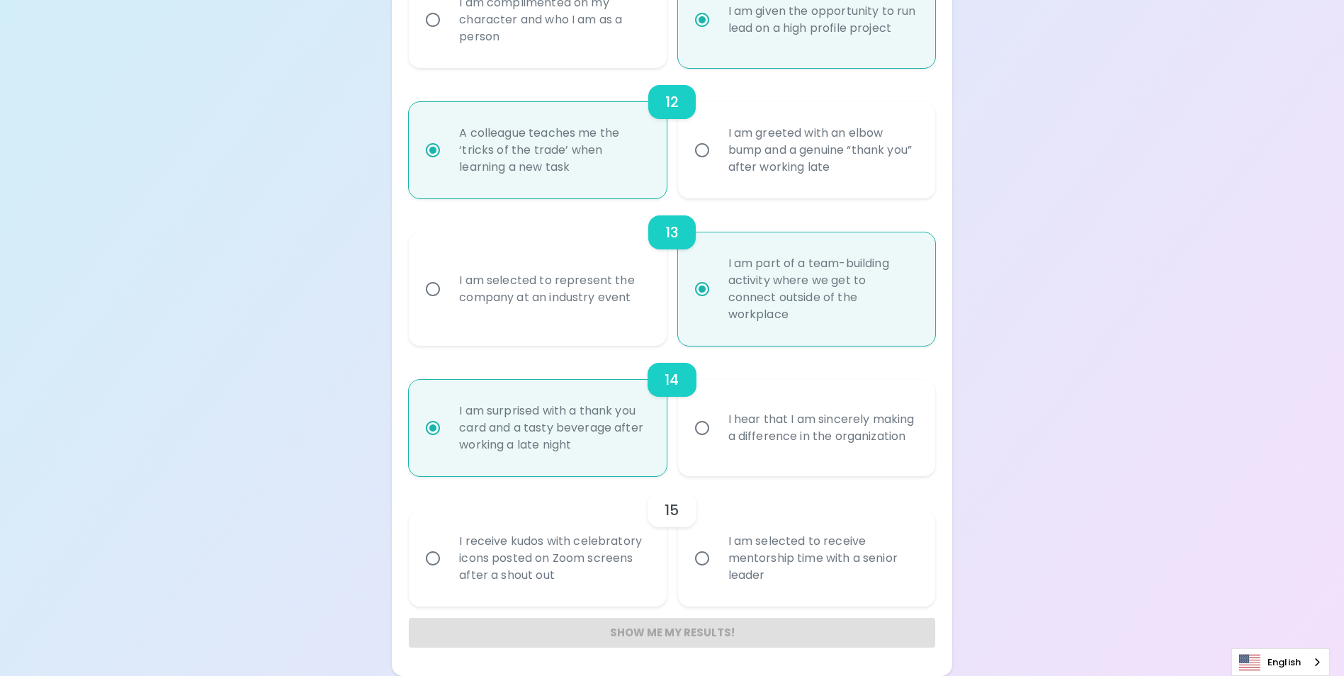
radio input "false"
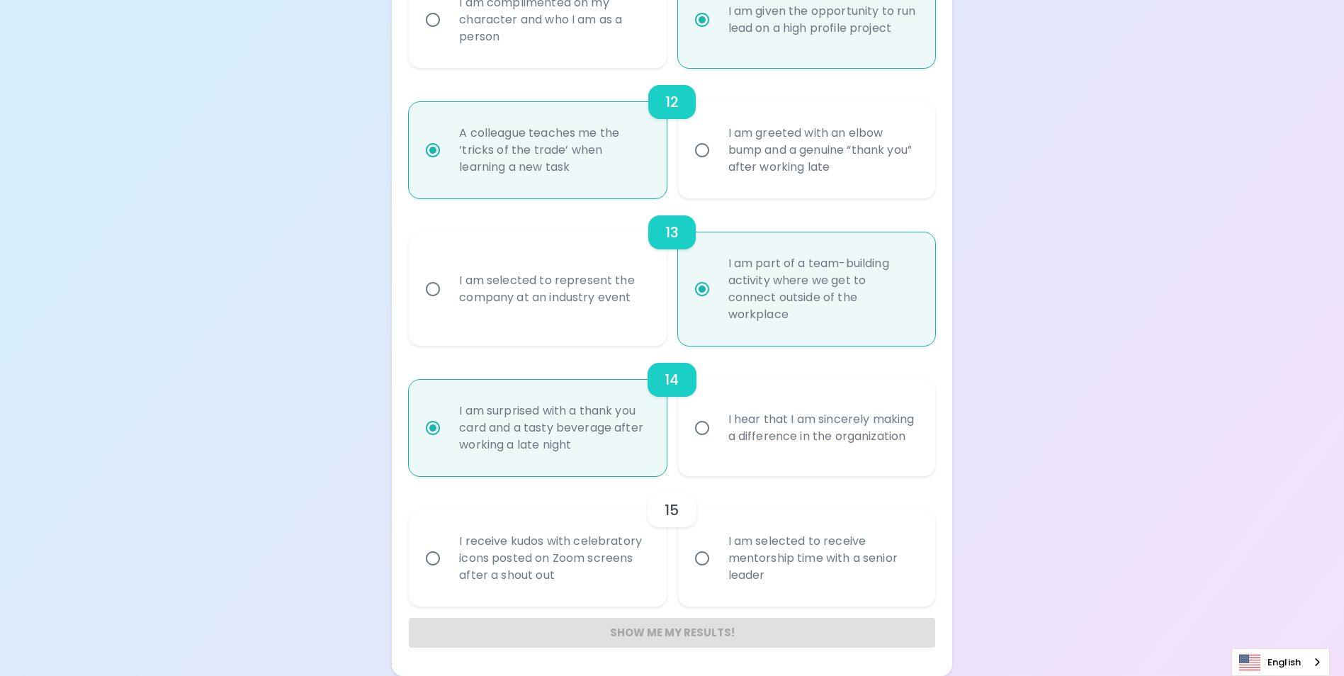
radio input "false"
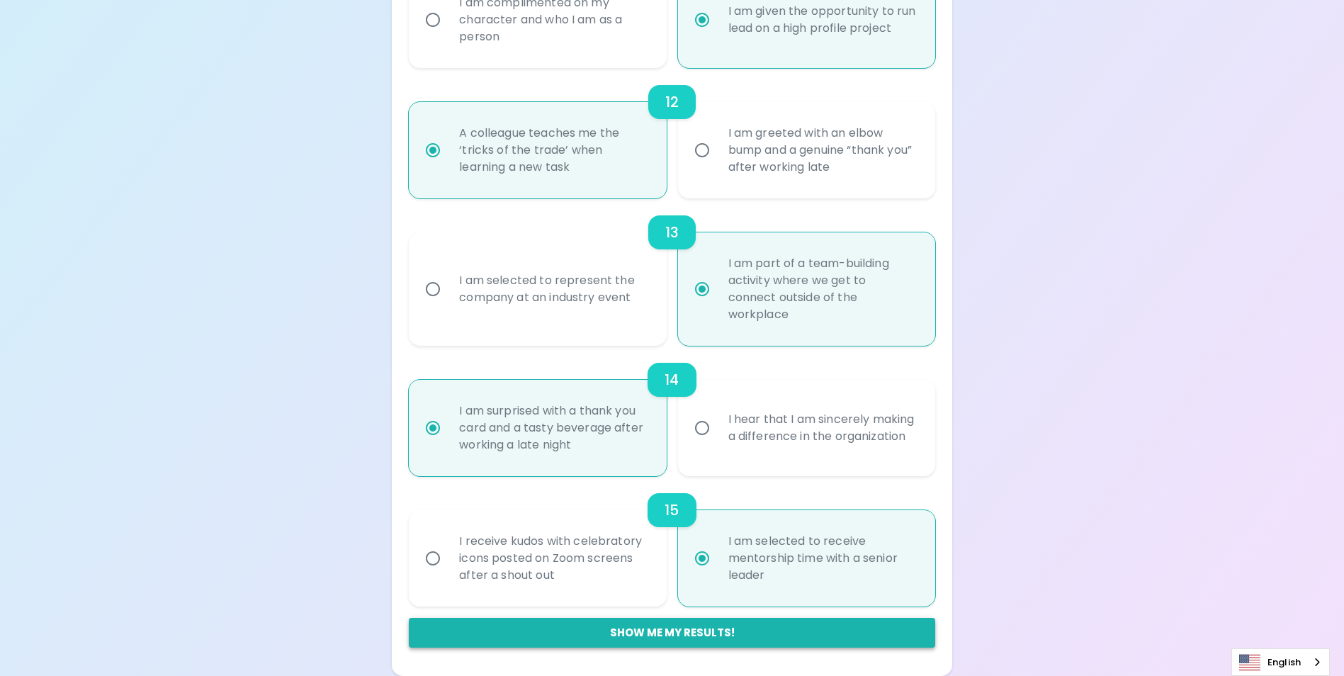
radio input "true"
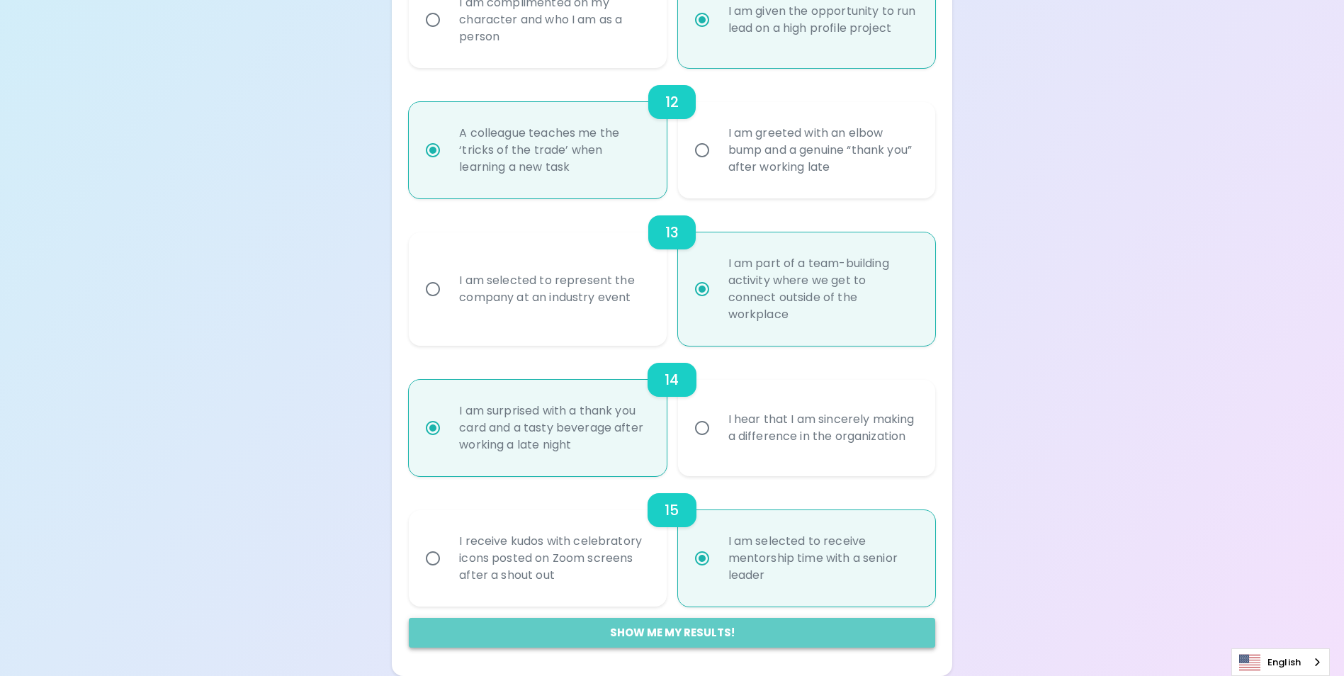
click at [690, 631] on button "Show me my results!" at bounding box center [672, 633] width 526 height 30
radio input "false"
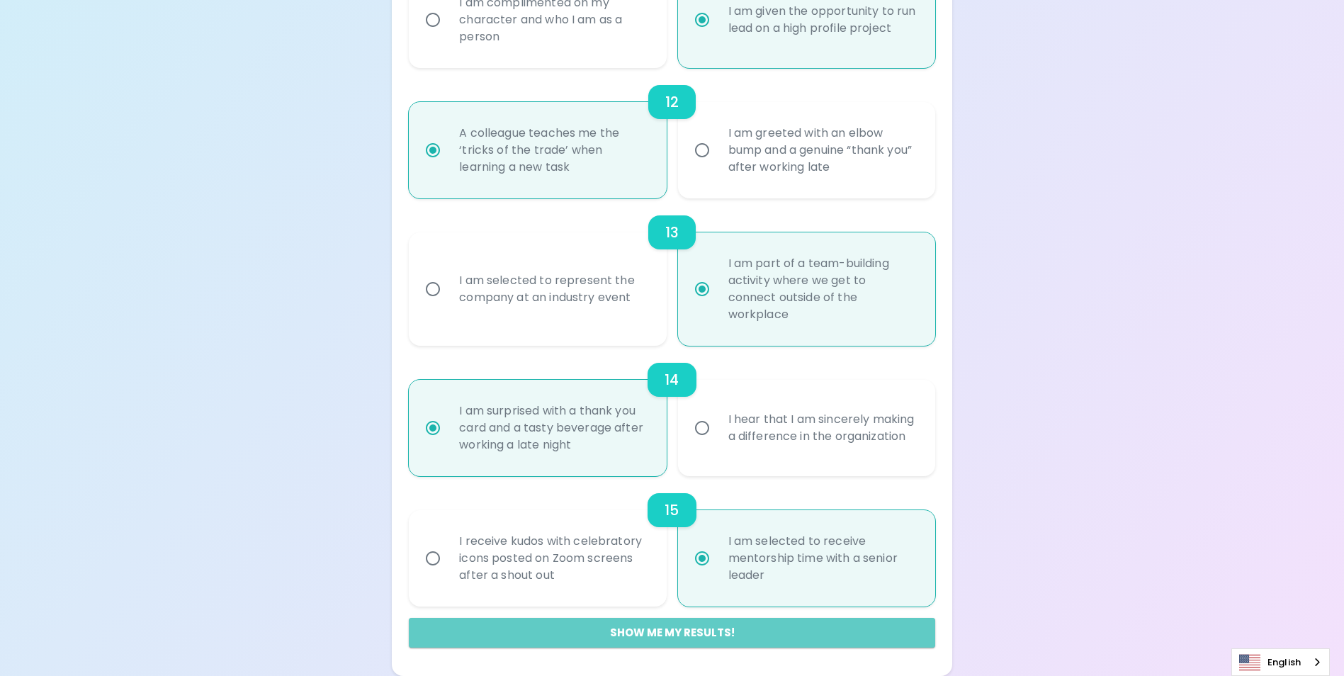
radio input "false"
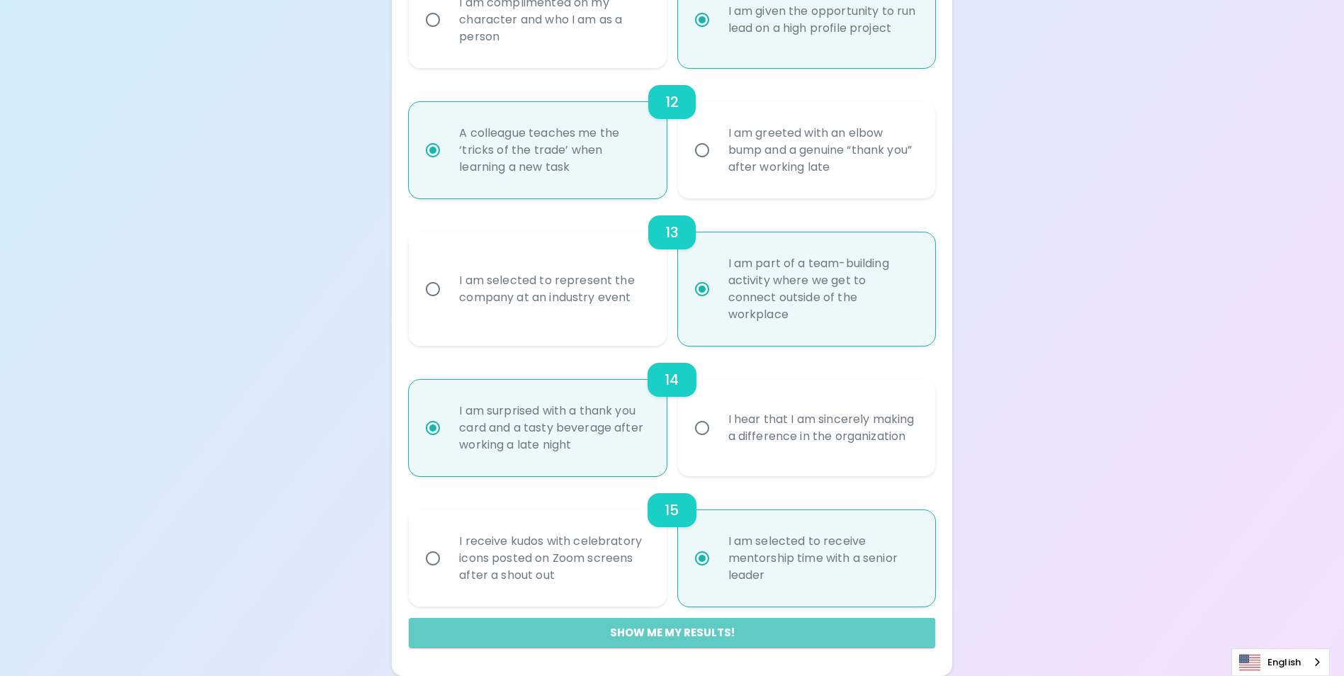
radio input "false"
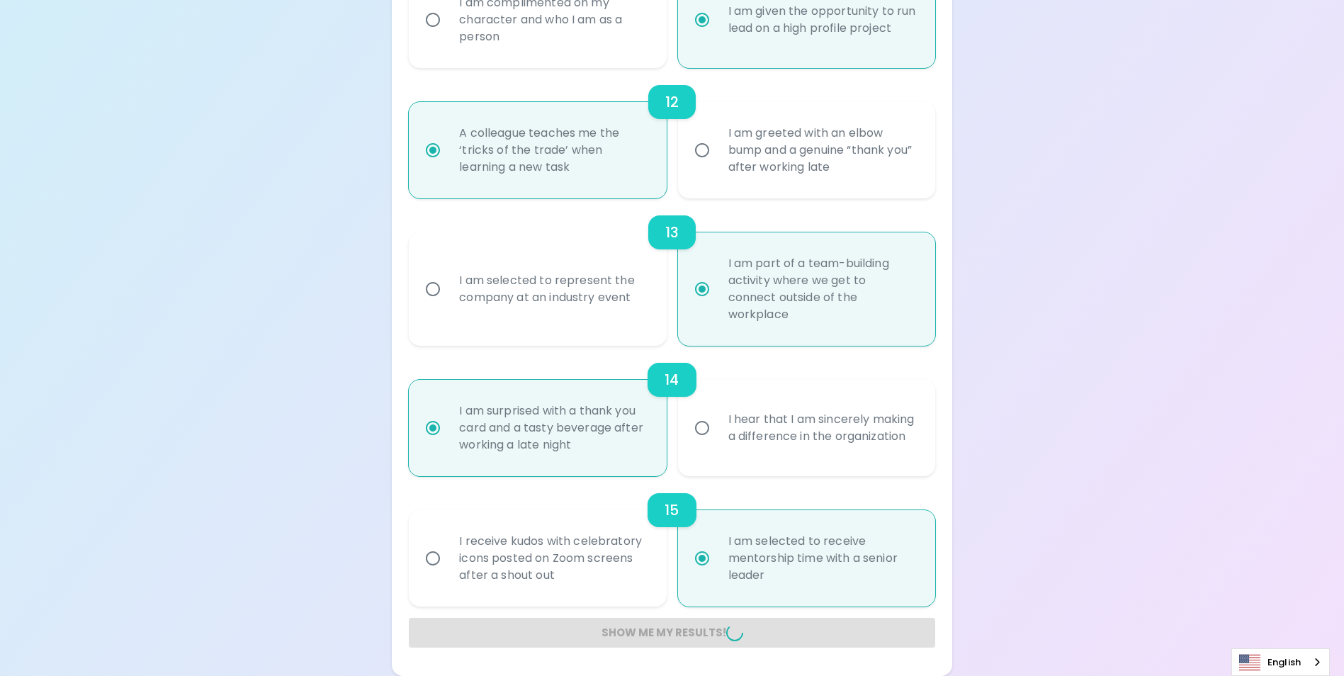
radio input "false"
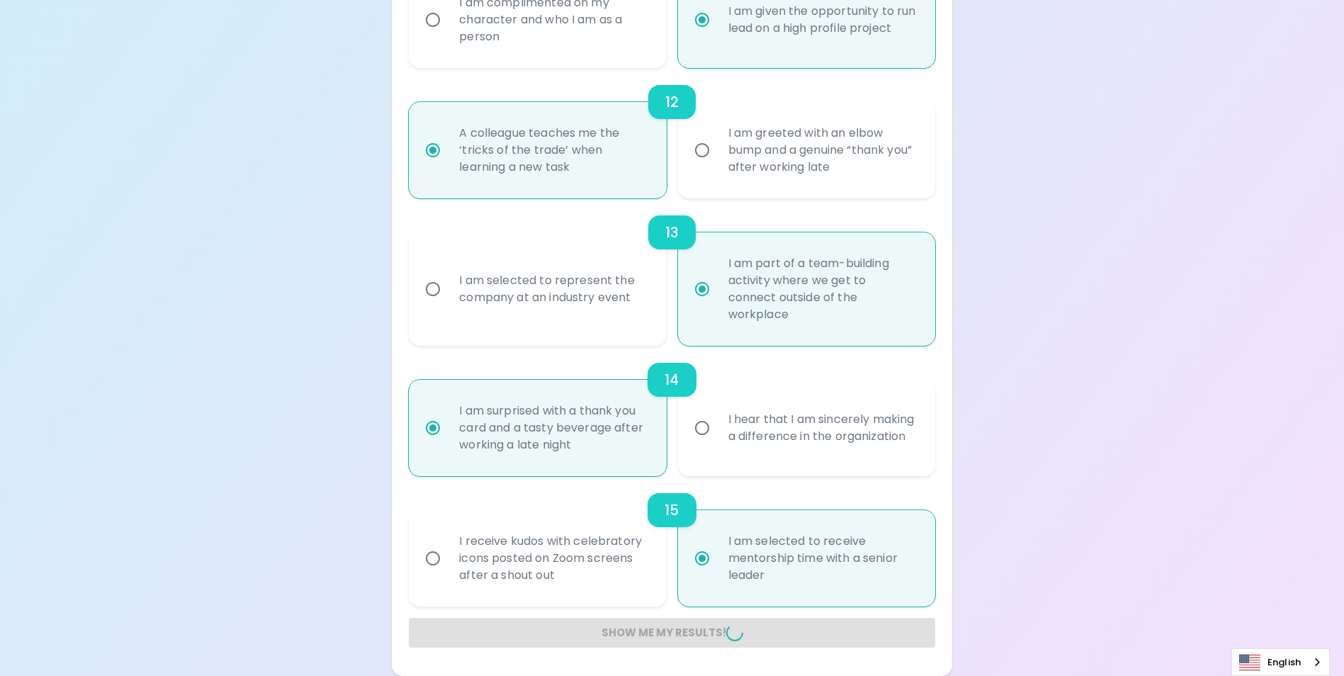
radio input "false"
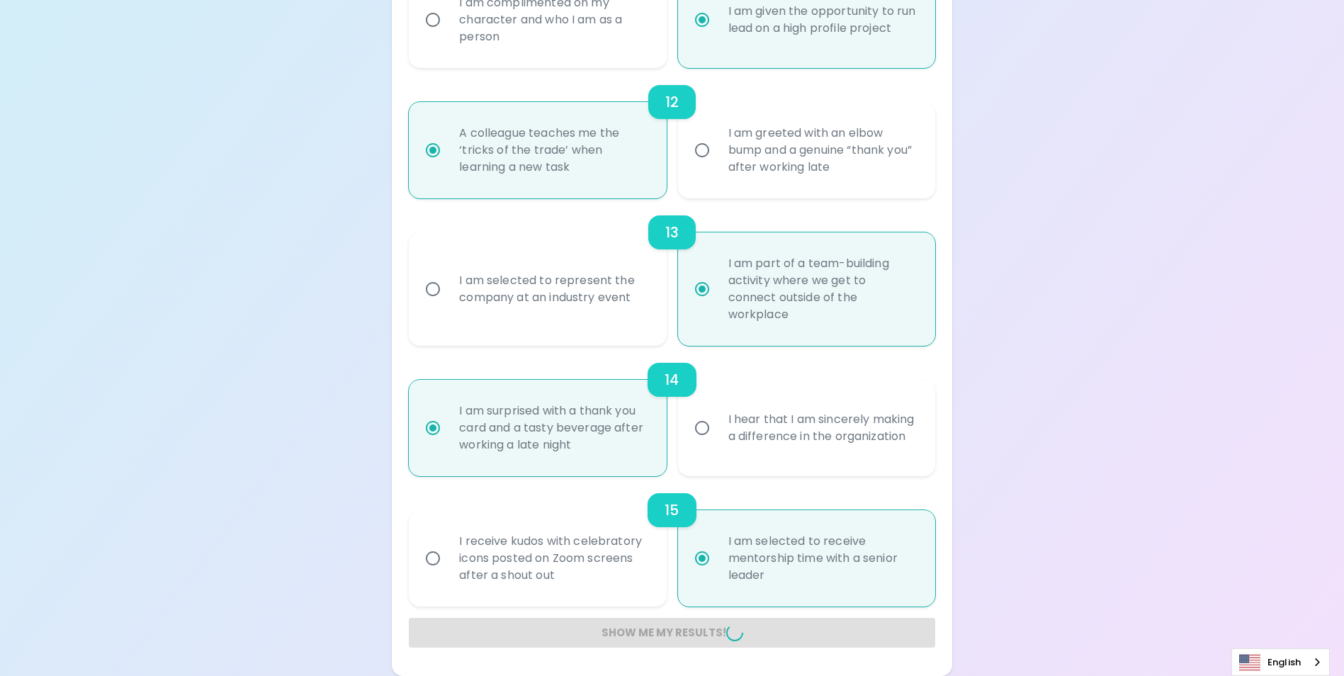
radio input "false"
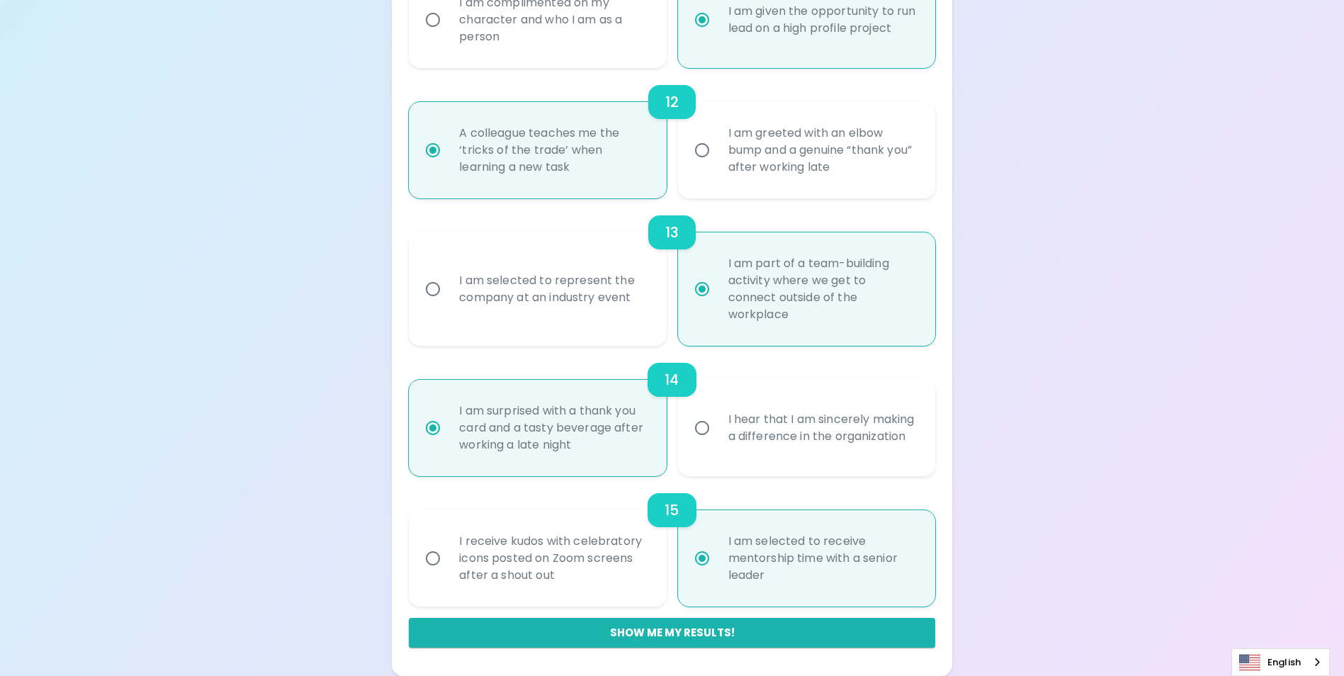
scroll to position [237, 0]
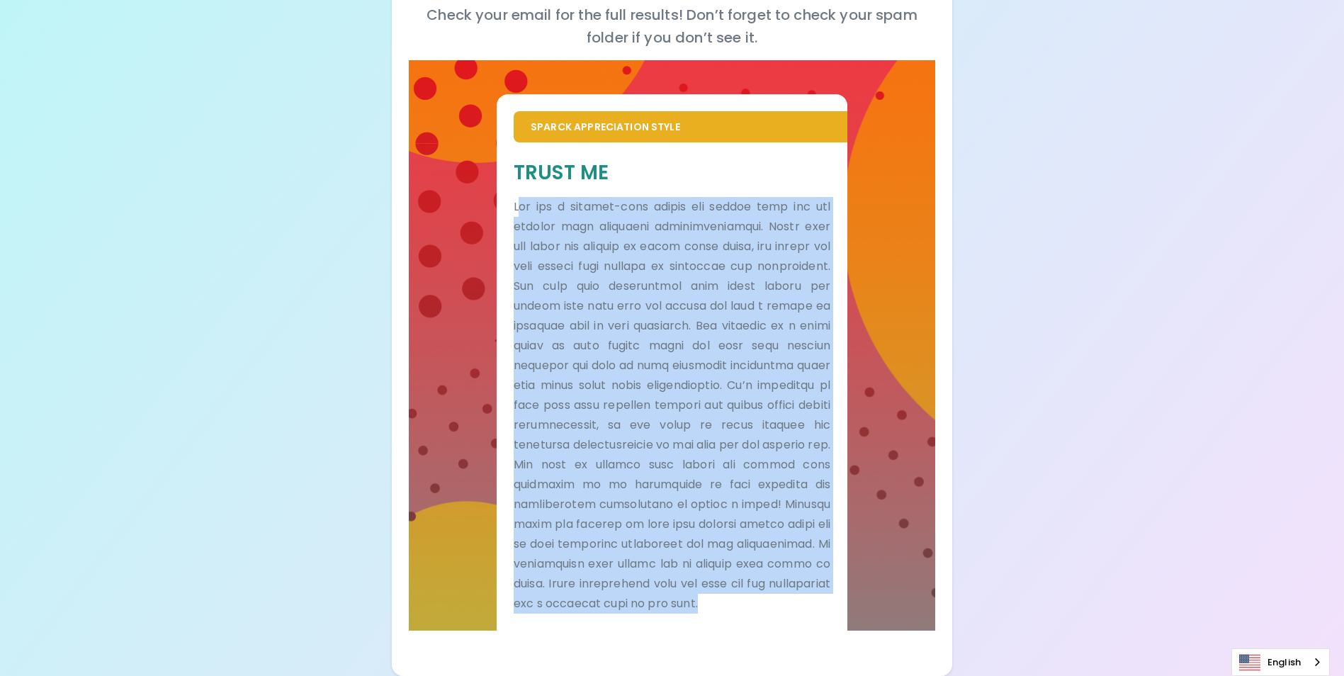
drag, startPoint x: 520, startPoint y: 184, endPoint x: 714, endPoint y: 653, distance: 507.5
click at [714, 653] on div "Your Sparck Appreciation Style Results Check your email for the full results! D…" at bounding box center [672, 243] width 560 height 865
click at [607, 293] on p at bounding box center [672, 405] width 317 height 417
drag, startPoint x: 514, startPoint y: 183, endPoint x: 667, endPoint y: 670, distance: 510.4
click at [667, 670] on div "Your Sparck Appreciation Style Results Check your email for the full results! D…" at bounding box center [672, 243] width 560 height 865
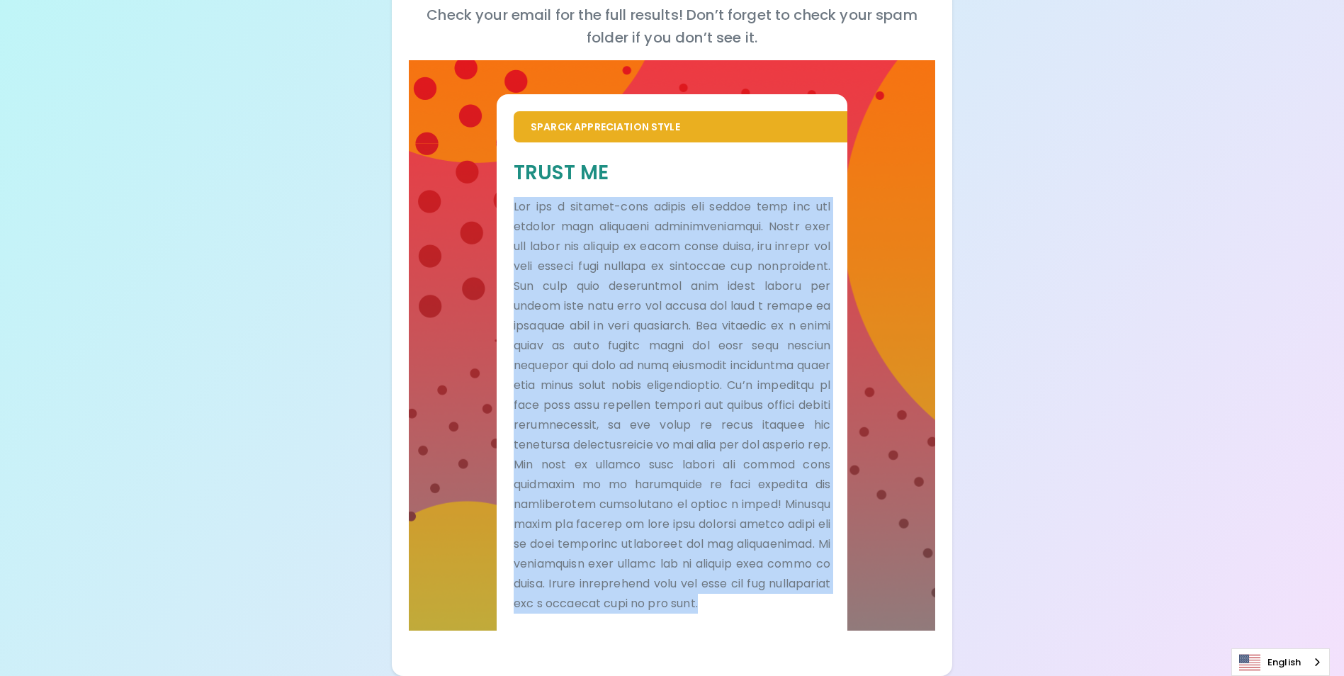
copy p "Lor ips d sitamet-cons adipis eli seddoe temp inc utl etdolor magn aliquaeni ad…"
